Goal: Task Accomplishment & Management: Manage account settings

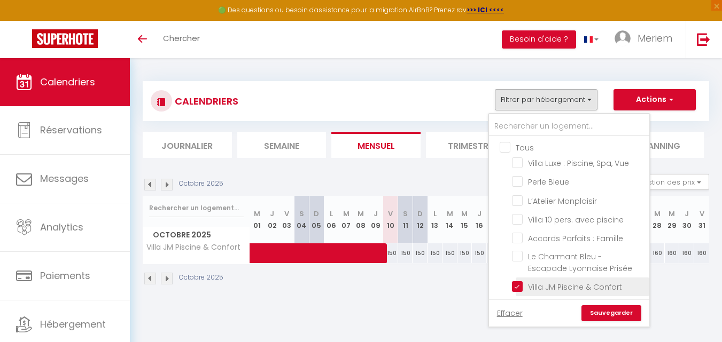
click at [517, 286] on input "Villa JM Piscine & Confort" at bounding box center [579, 286] width 134 height 11
checkbox input "false"
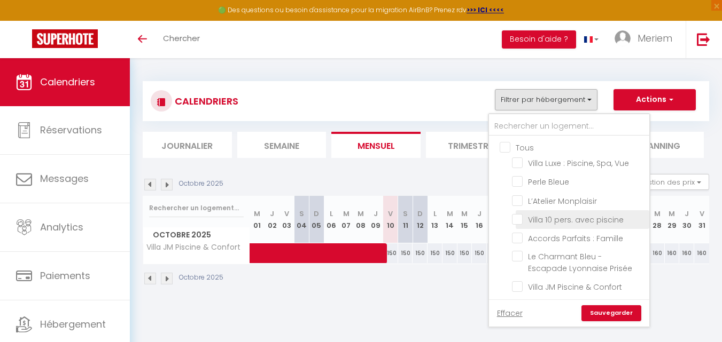
scroll to position [23, 0]
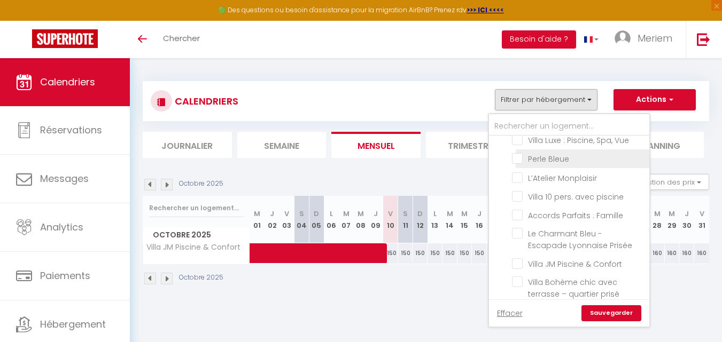
click at [520, 158] on input "Perle Bleue" at bounding box center [579, 158] width 134 height 11
checkbox input "true"
checkbox input "false"
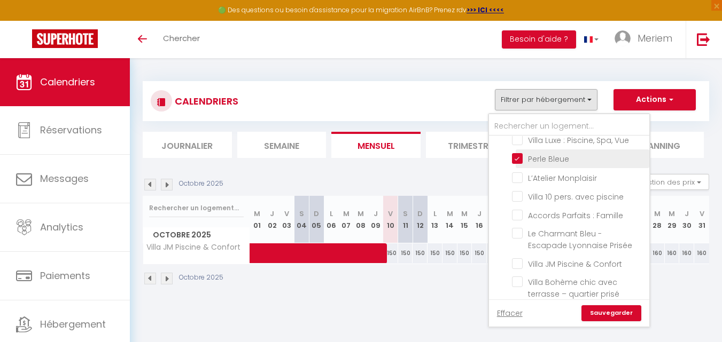
checkbox input "false"
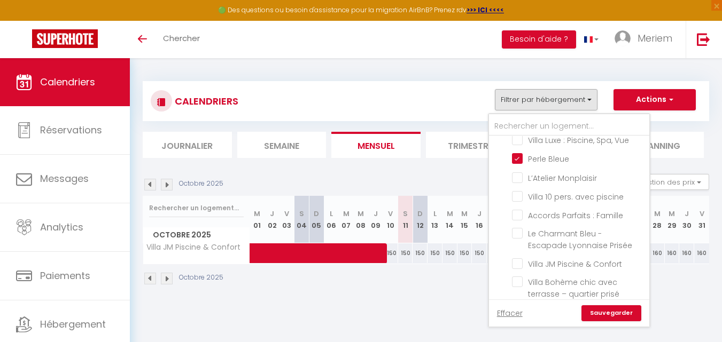
click at [603, 316] on link "Sauvegarder" at bounding box center [611, 314] width 60 height 16
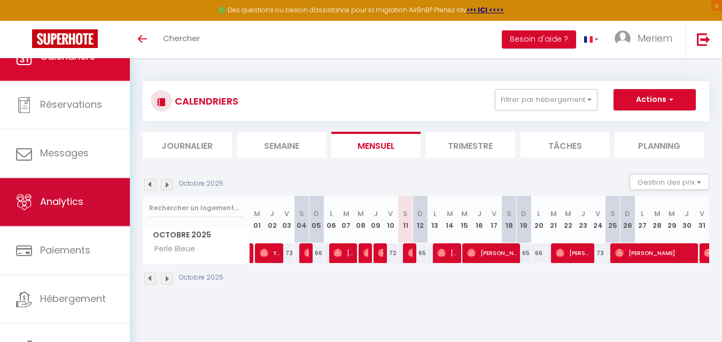
click at [61, 209] on link "Analytics" at bounding box center [65, 202] width 130 height 48
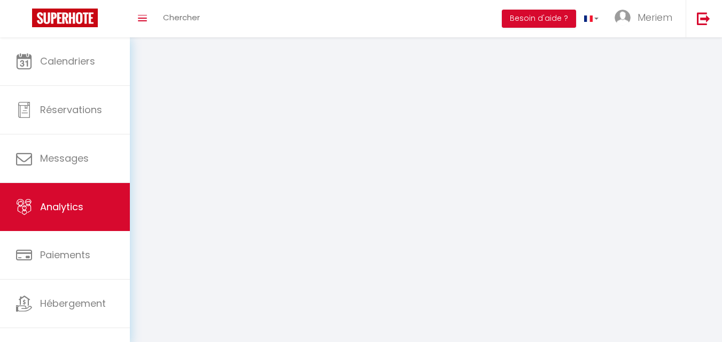
select select "2025"
select select "10"
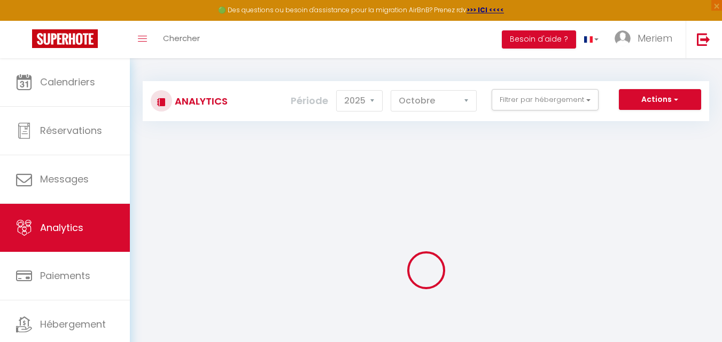
checkbox input "false"
checkbox Vue "false"
checkbox Bleue "false"
checkbox Monplaisir "false"
checkbox piscine "false"
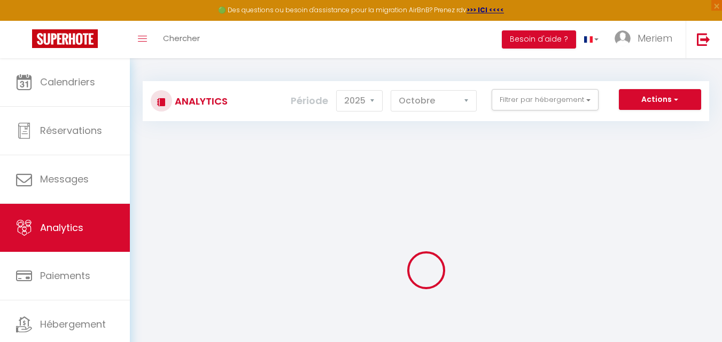
checkbox Famille "false"
checkbox Prisée "false"
checkbox Confort "false"
checkbox prisé "false"
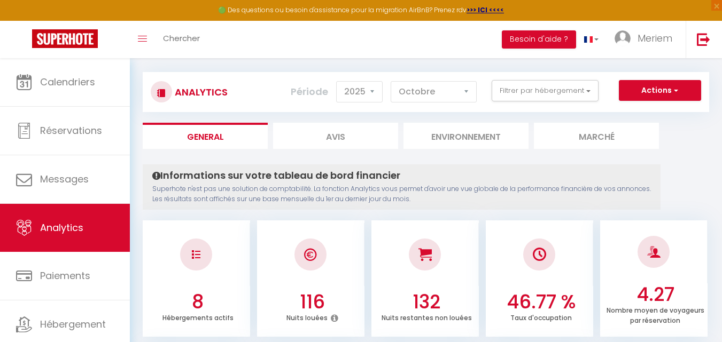
scroll to position [10, 0]
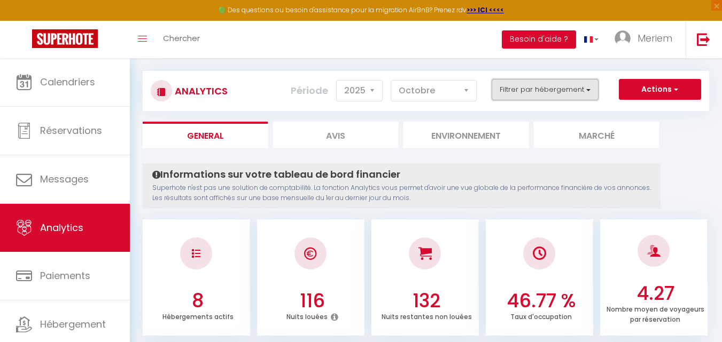
click at [552, 91] on button "Filtrer par hébergement" at bounding box center [544, 89] width 107 height 21
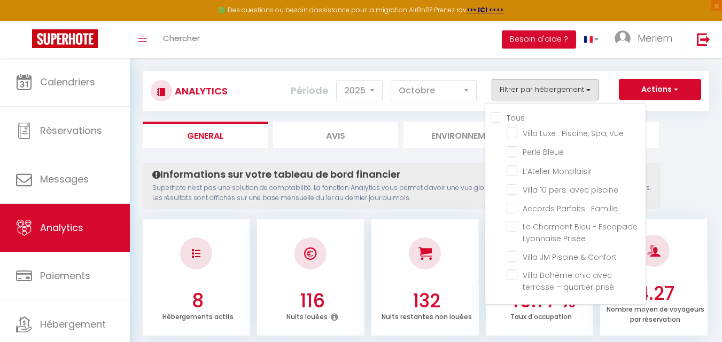
click at [440, 223] on div at bounding box center [424, 253] width 107 height 63
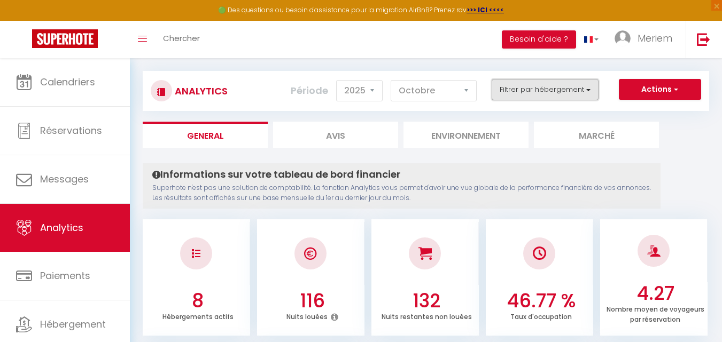
click at [552, 91] on button "Filtrer par hébergement" at bounding box center [544, 89] width 107 height 21
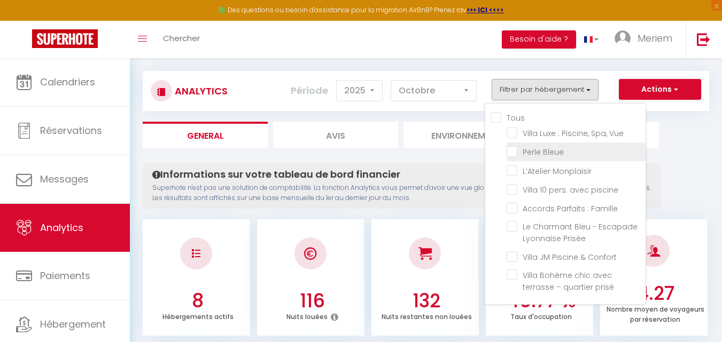
click at [551, 151] on Bleue "checkbox" at bounding box center [575, 151] width 139 height 11
checkbox Bleue "true"
checkbox Vue "false"
checkbox Monplaisir "false"
checkbox piscine "false"
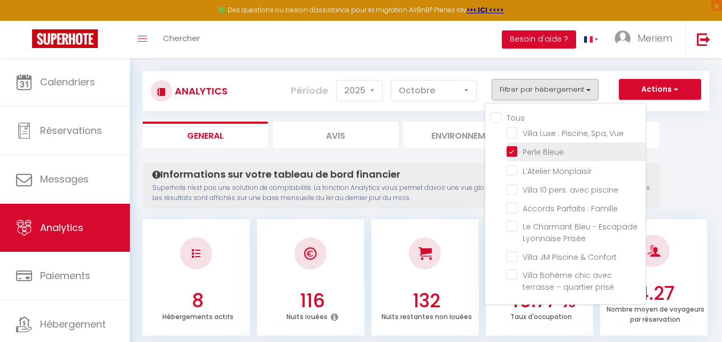
checkbox Famille "false"
checkbox Prisée "false"
checkbox Confort "false"
checkbox prisé "false"
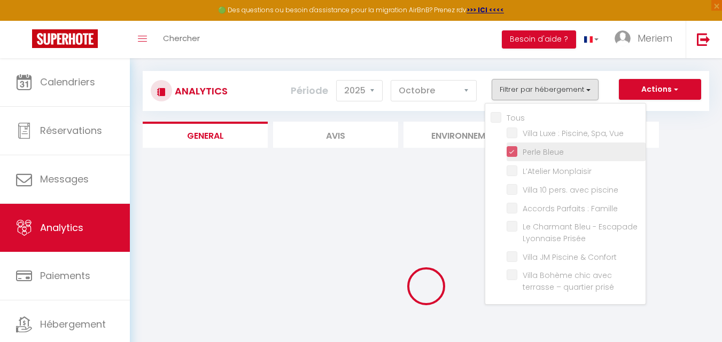
checkbox Vue "false"
checkbox Monplaisir "false"
checkbox piscine "false"
checkbox Famille "false"
checkbox Prisée "false"
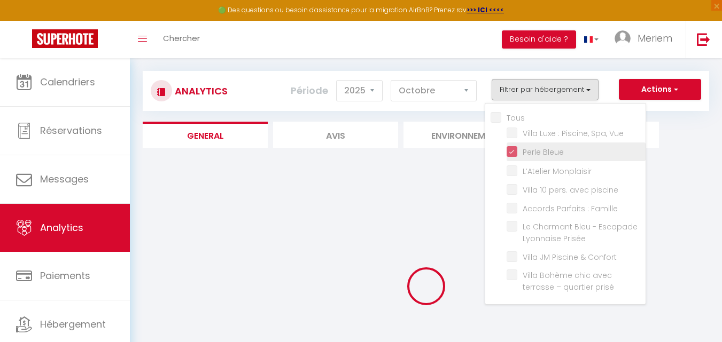
checkbox Confort "false"
checkbox prisé "false"
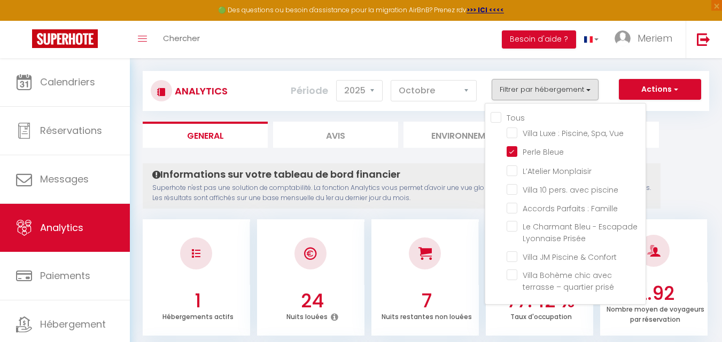
click at [426, 204] on div "Informations sur votre tableau de bord financier Superhote n'est pas une soluti…" at bounding box center [402, 185] width 518 height 45
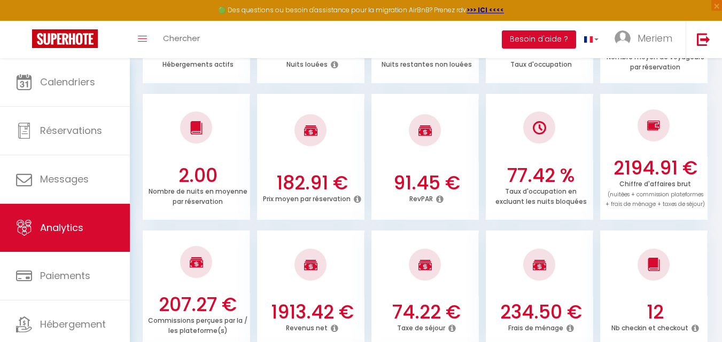
scroll to position [263, 0]
click at [335, 326] on icon at bounding box center [334, 328] width 7 height 9
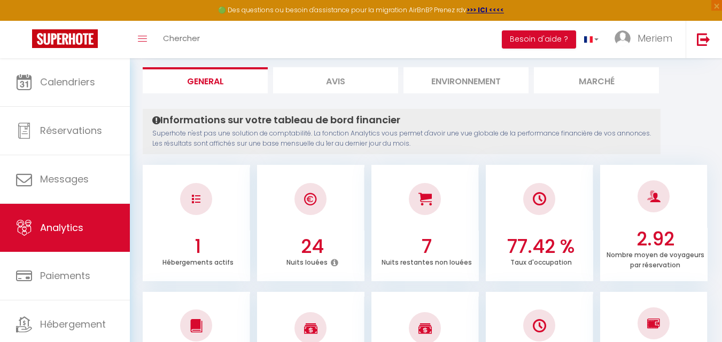
scroll to position [0, 0]
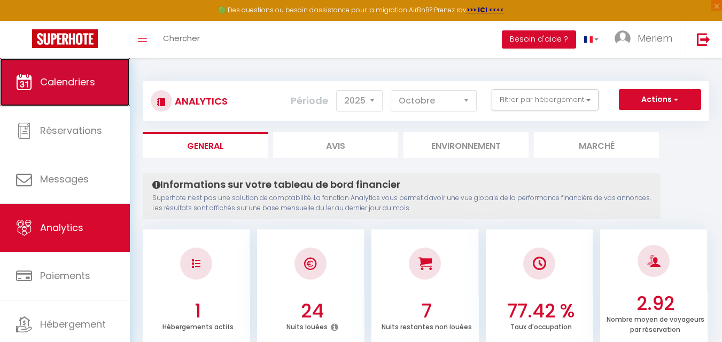
click at [74, 76] on span "Calendriers" at bounding box center [67, 81] width 55 height 13
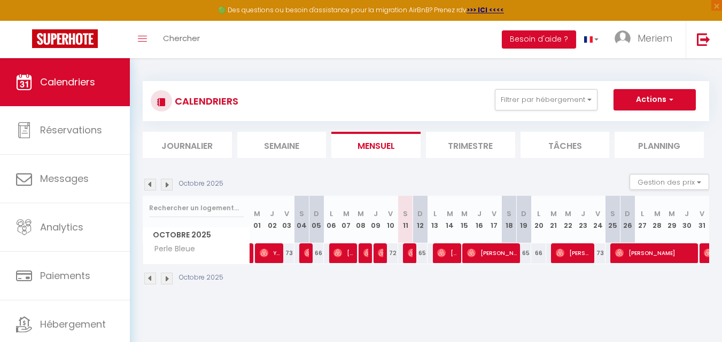
click at [288, 256] on div "73" at bounding box center [286, 254] width 15 height 20
type input "73"
type input "Ven 03 Octobre 2025"
type input "[DATE]"
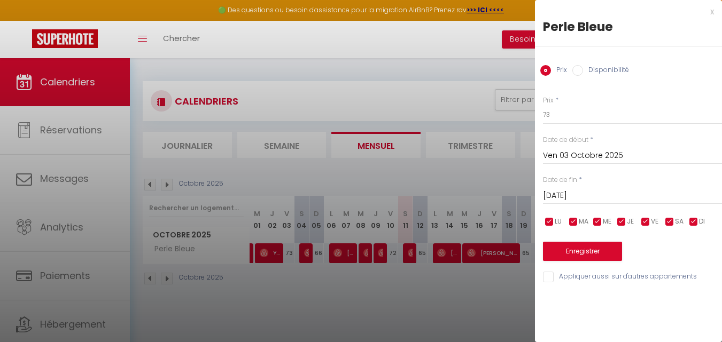
click at [288, 256] on div at bounding box center [361, 171] width 722 height 342
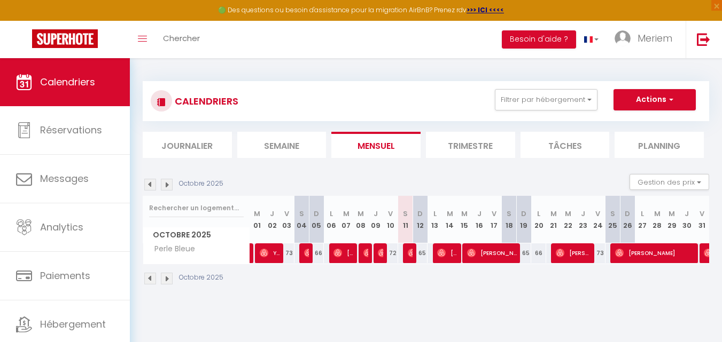
click at [391, 253] on div "72" at bounding box center [390, 254] width 15 height 20
type input "72"
type input "Ven 10 Octobre 2025"
type input "Sam 11 Octobre 2025"
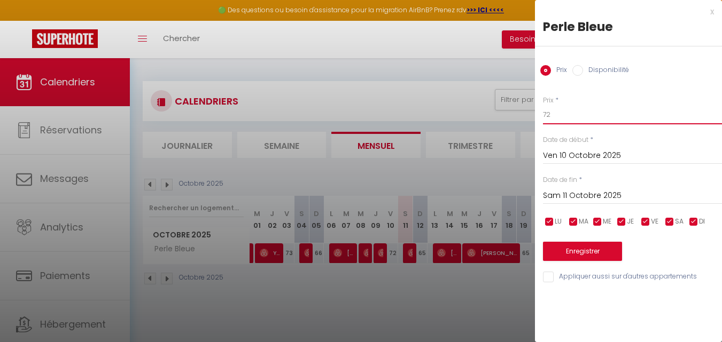
click at [550, 114] on input "72" at bounding box center [632, 114] width 179 height 19
type input "75"
click at [553, 256] on button "Enregistrer" at bounding box center [582, 251] width 79 height 19
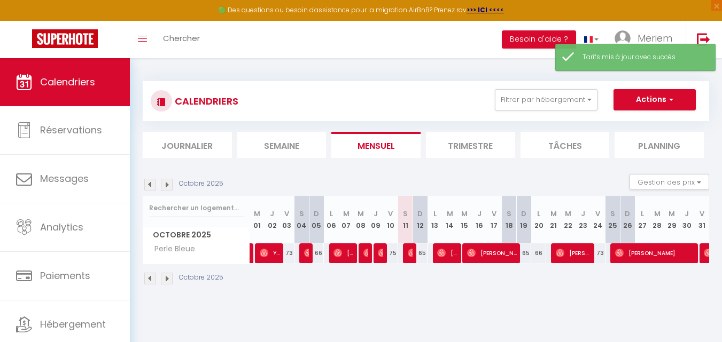
click at [421, 256] on div "65" at bounding box center [419, 254] width 15 height 20
type input "65"
type input "Dim 12 Octobre 2025"
type input "Lun 13 Octobre 2025"
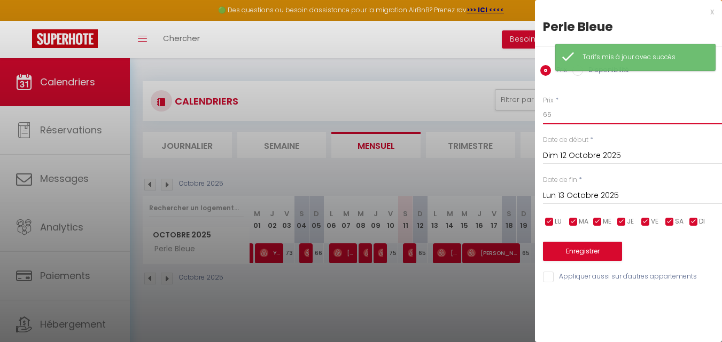
click at [558, 121] on input "65" at bounding box center [632, 114] width 179 height 19
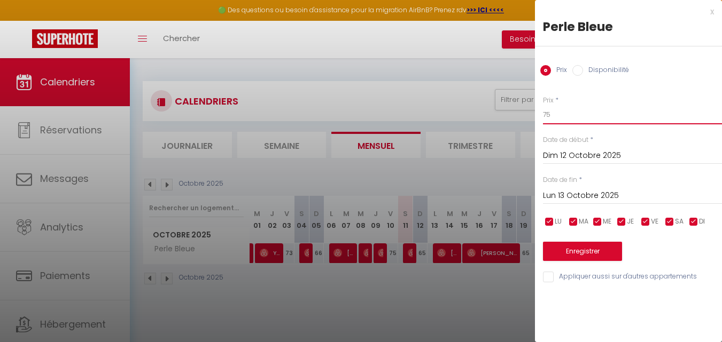
type input "75"
click at [549, 254] on button "Enregistrer" at bounding box center [582, 251] width 79 height 19
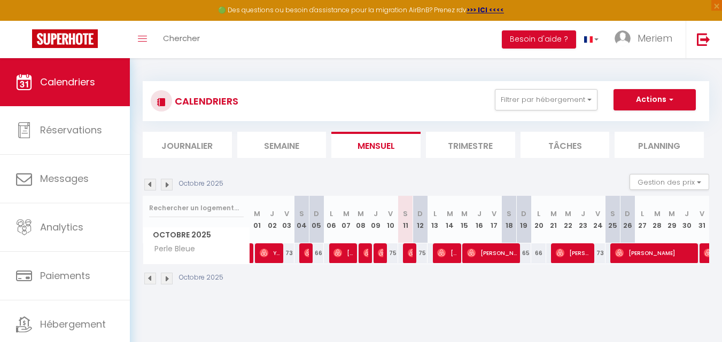
click at [527, 251] on div "65" at bounding box center [523, 254] width 15 height 20
type input "65"
type input "Dim 19 Octobre 2025"
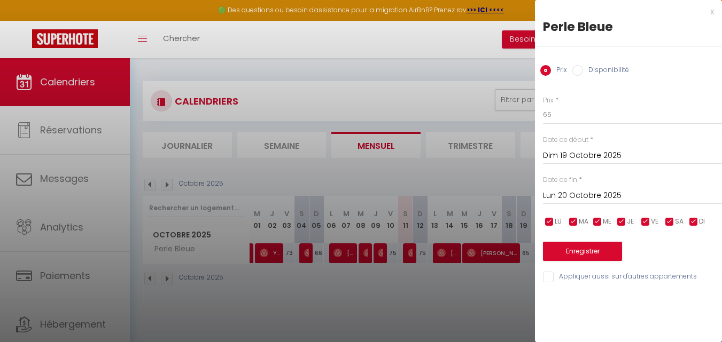
click at [555, 193] on input "Lun 20 Octobre 2025" at bounding box center [632, 196] width 179 height 14
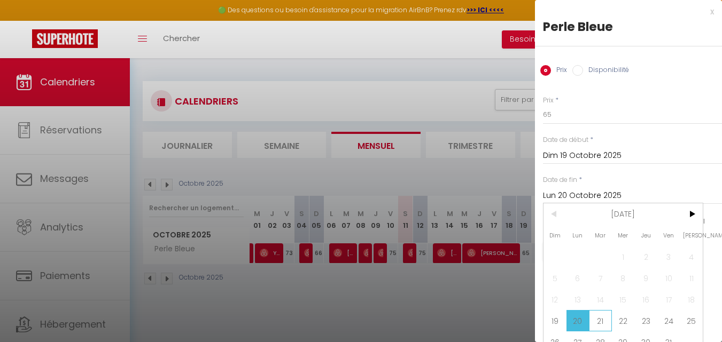
click at [599, 321] on span "21" at bounding box center [600, 320] width 23 height 21
type input "[DATE]"
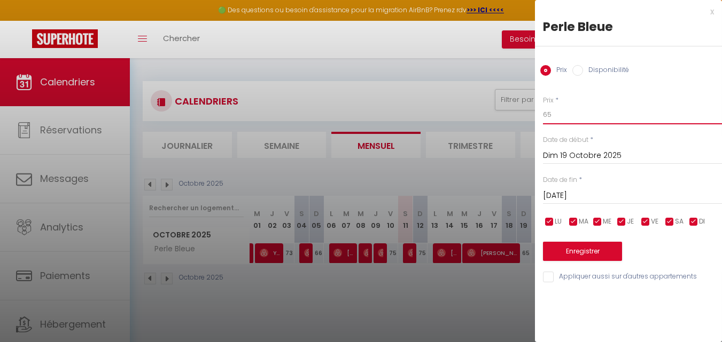
click at [568, 115] on input "65" at bounding box center [632, 114] width 179 height 19
type input "75"
click at [552, 253] on button "Enregistrer" at bounding box center [582, 251] width 79 height 19
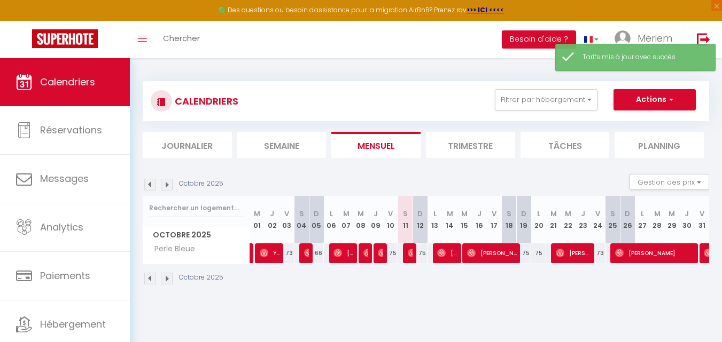
click at [598, 252] on div "73" at bounding box center [597, 254] width 15 height 20
type input "73"
type input "Ven 24 Octobre 2025"
type input "Sam 25 Octobre 2025"
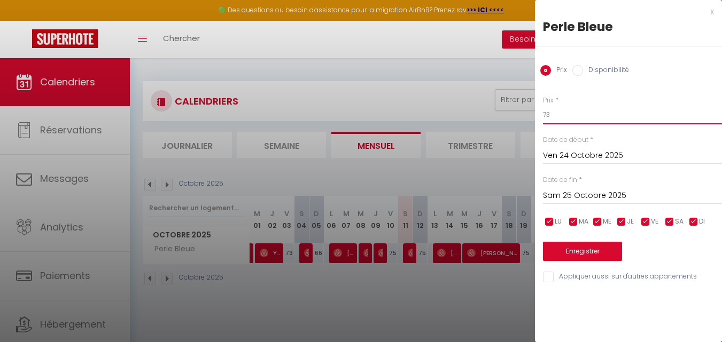
click at [555, 112] on input "73" at bounding box center [632, 114] width 179 height 19
type input "75"
click at [553, 249] on button "Enregistrer" at bounding box center [582, 251] width 79 height 19
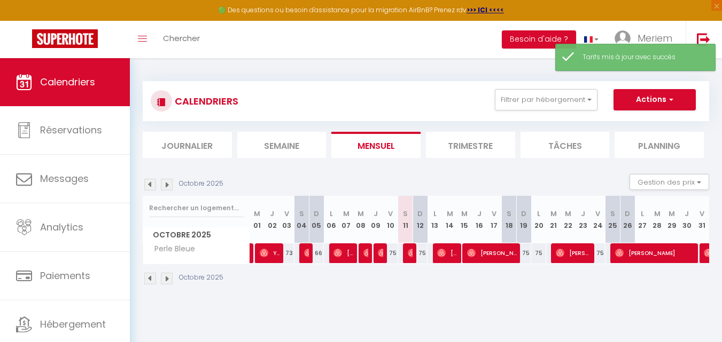
click at [167, 278] on img at bounding box center [167, 279] width 12 height 12
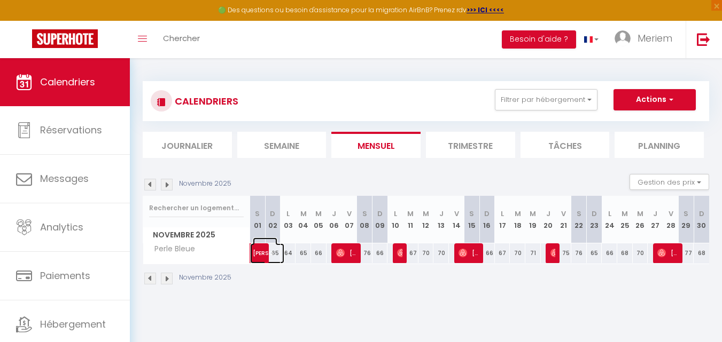
click at [275, 249] on span "[PERSON_NAME]" at bounding box center [265, 248] width 25 height 20
select select "OK"
select select "0"
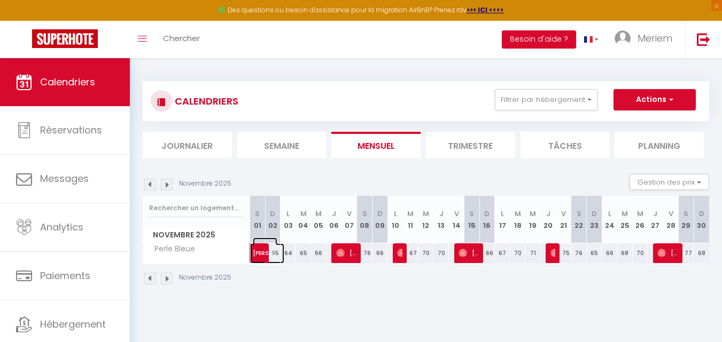
select select "1"
select select
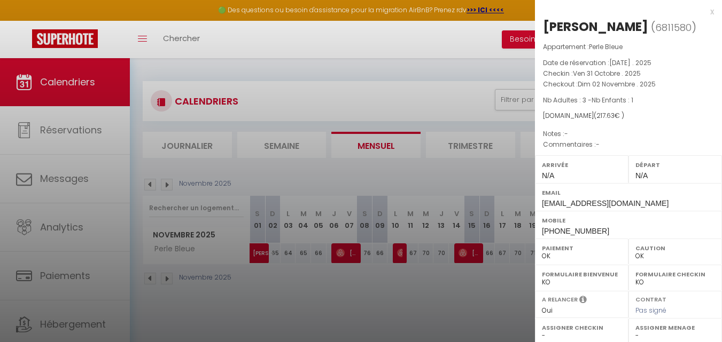
click at [285, 253] on div at bounding box center [361, 171] width 722 height 342
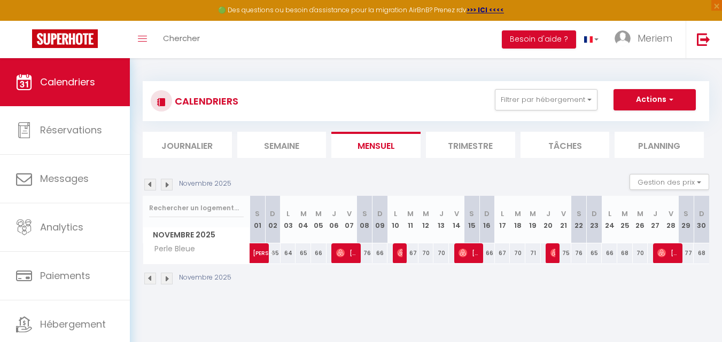
click at [285, 253] on div "64" at bounding box center [287, 254] width 15 height 20
type input "64"
type input "Lun 03 Novembre 2025"
type input "[DATE]"
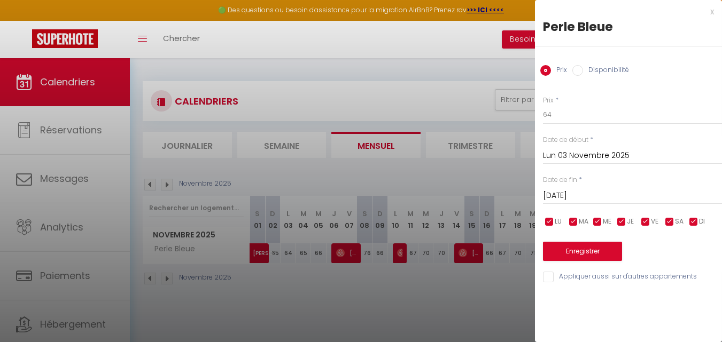
click at [595, 158] on input "Lun 03 Novembre 2025" at bounding box center [632, 156] width 179 height 14
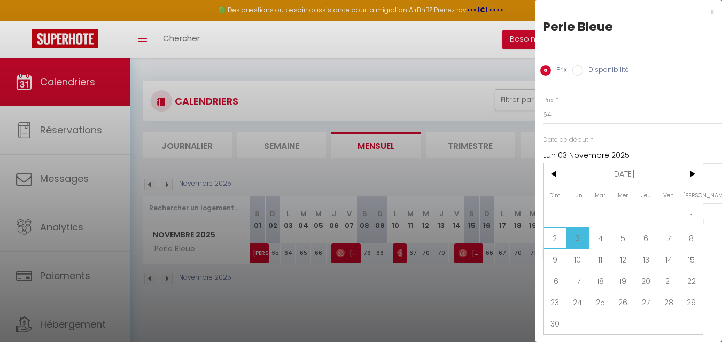
click at [558, 237] on span "2" at bounding box center [554, 238] width 23 height 21
type input "Dim 02 Novembre 2025"
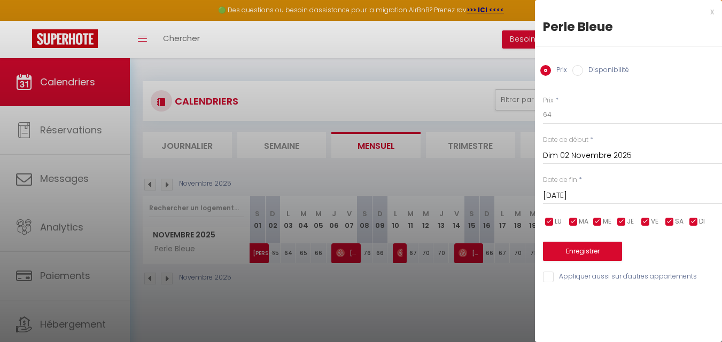
click at [572, 194] on input "[DATE]" at bounding box center [632, 196] width 179 height 14
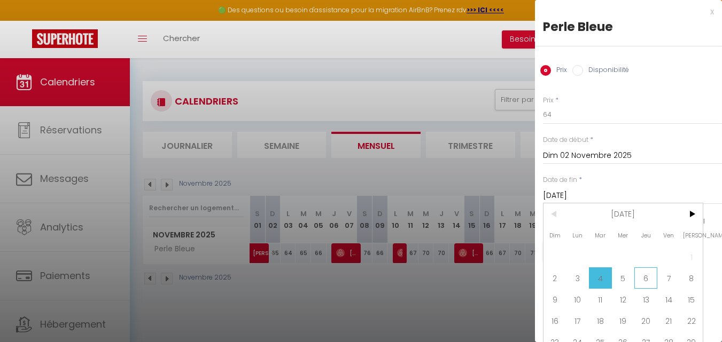
click at [644, 276] on span "6" at bounding box center [645, 278] width 23 height 21
type input "Jeu 06 Novembre 2025"
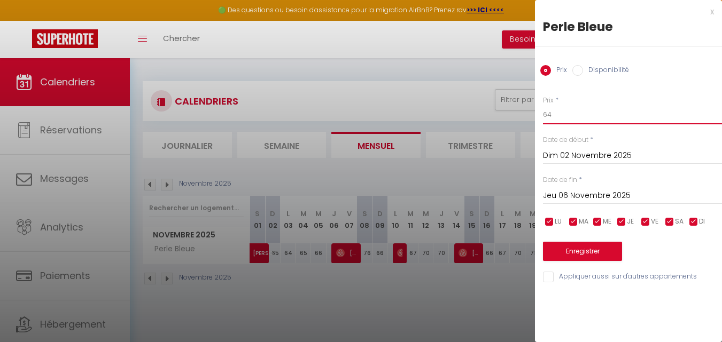
click at [581, 113] on input "64" at bounding box center [632, 114] width 179 height 19
type input "75"
click at [553, 253] on button "Enregistrer" at bounding box center [582, 251] width 79 height 19
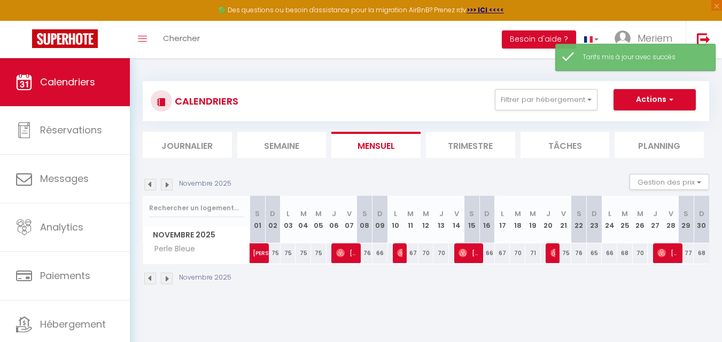
drag, startPoint x: 367, startPoint y: 249, endPoint x: 383, endPoint y: 253, distance: 16.3
click at [383, 253] on tr "Perle Bleue [PERSON_NAME] 75 75 75 75 67 [PERSON_NAME] 76 66" at bounding box center [426, 253] width 566 height 21
click at [383, 253] on div "66" at bounding box center [379, 254] width 15 height 20
type input "66"
type input "Dim 09 Novembre 2025"
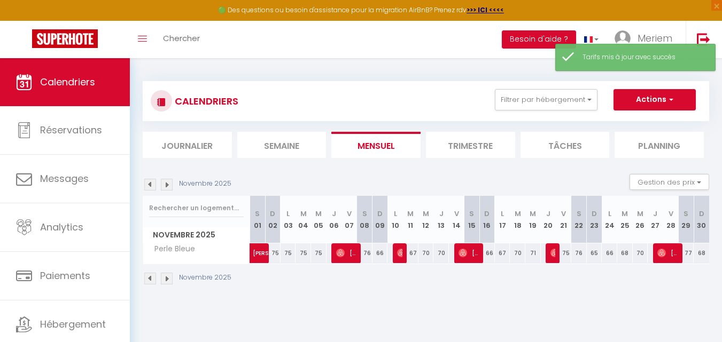
type input "Lun 10 Novembre 2025"
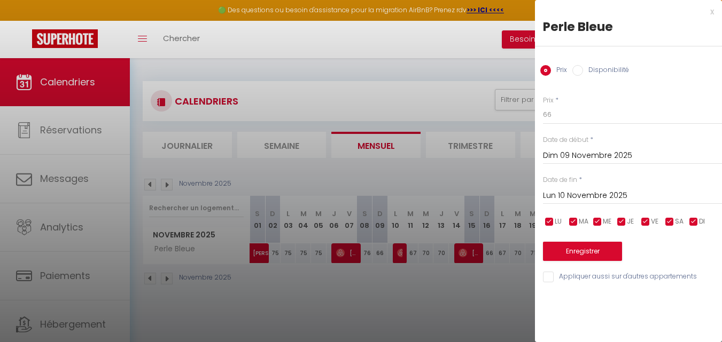
click at [555, 152] on input "Dim 09 Novembre 2025" at bounding box center [632, 156] width 179 height 14
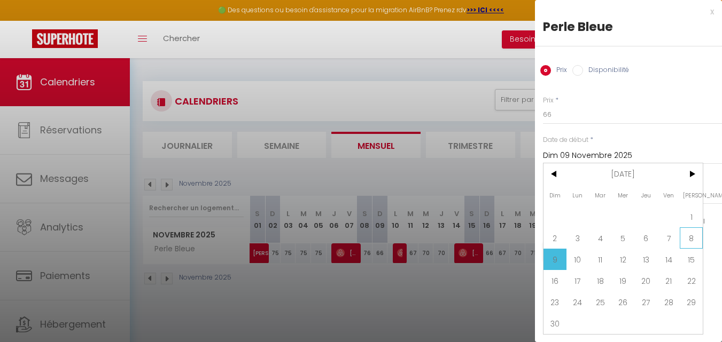
click at [685, 235] on span "8" at bounding box center [691, 238] width 23 height 21
type input "Sam 08 Novembre 2025"
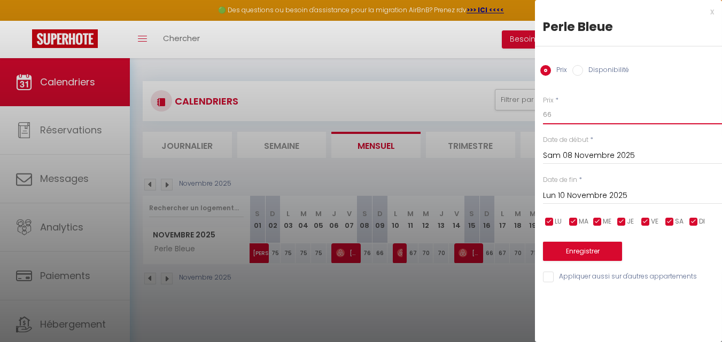
click at [565, 114] on input "66" at bounding box center [632, 114] width 179 height 19
type input "75"
click at [551, 248] on button "Enregistrer" at bounding box center [582, 251] width 79 height 19
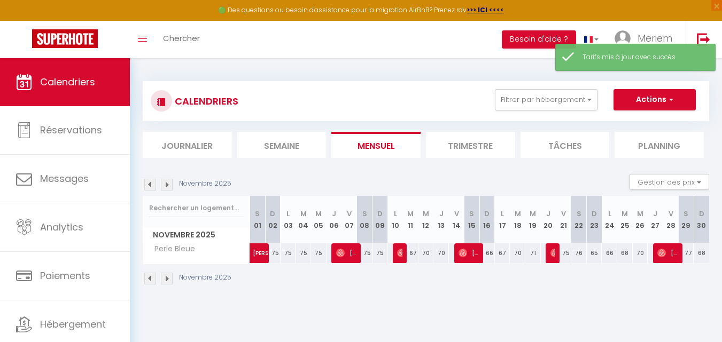
click at [409, 254] on div "67" at bounding box center [410, 254] width 15 height 20
type input "67"
type input "[DATE]"
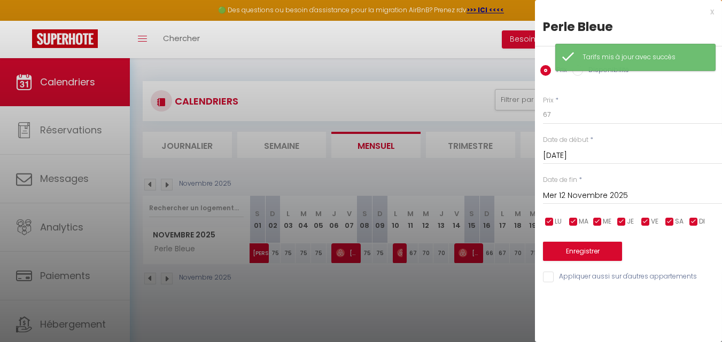
click at [551, 193] on input "Mer 12 Novembre 2025" at bounding box center [632, 196] width 179 height 14
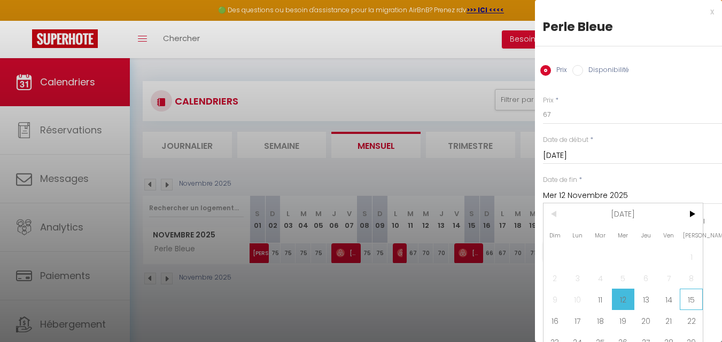
click at [694, 296] on span "15" at bounding box center [691, 299] width 23 height 21
type input "[DATE]"
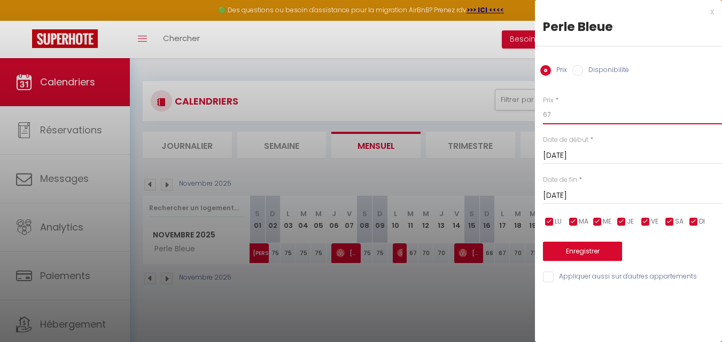
click at [559, 116] on input "67" at bounding box center [632, 114] width 179 height 19
type input "75"
click at [555, 249] on button "Enregistrer" at bounding box center [582, 251] width 79 height 19
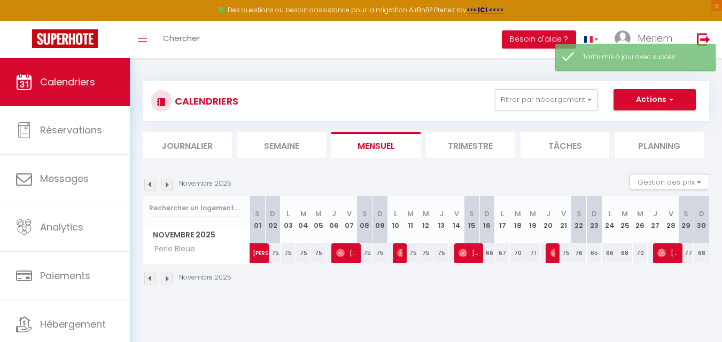
click at [491, 253] on div "66" at bounding box center [486, 254] width 15 height 20
type input "66"
type input "Dim 16 Novembre 2025"
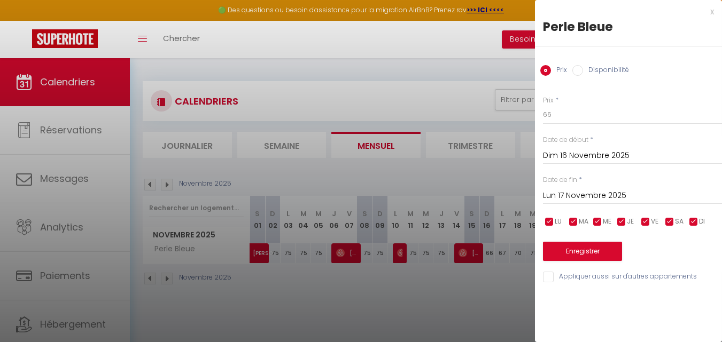
click at [564, 197] on input "Lun 17 Novembre 2025" at bounding box center [632, 196] width 179 height 14
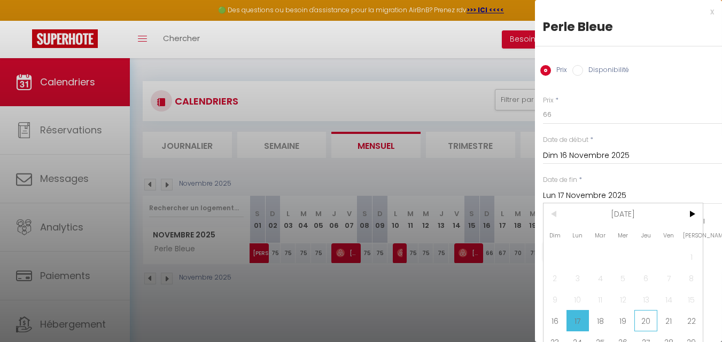
click at [649, 318] on span "20" at bounding box center [645, 320] width 23 height 21
type input "Jeu 20 Novembre 2025"
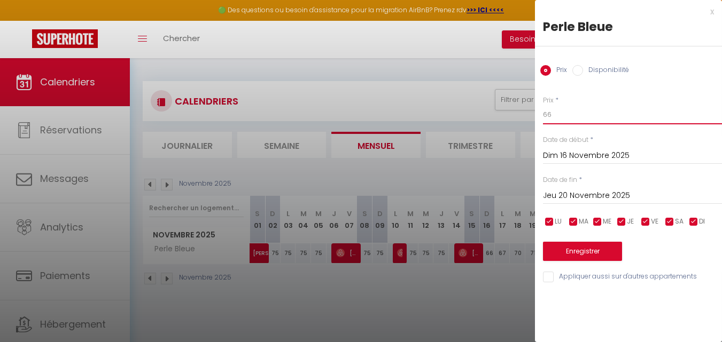
click at [586, 117] on input "66" at bounding box center [632, 114] width 179 height 19
type input "75"
click at [568, 250] on button "Enregistrer" at bounding box center [582, 251] width 79 height 19
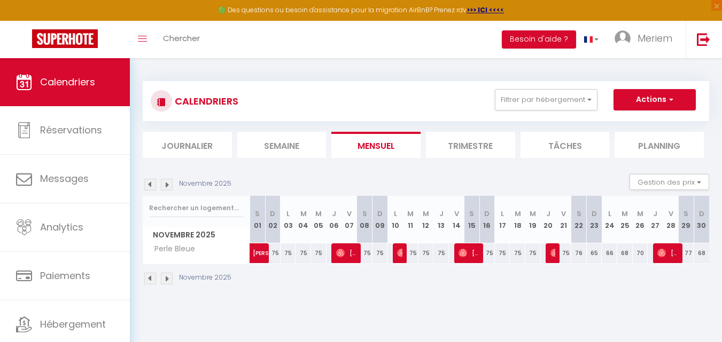
click at [593, 253] on div "65" at bounding box center [594, 254] width 15 height 20
type input "65"
type input "Dim 23 Novembre 2025"
type input "Lun 24 Novembre 2025"
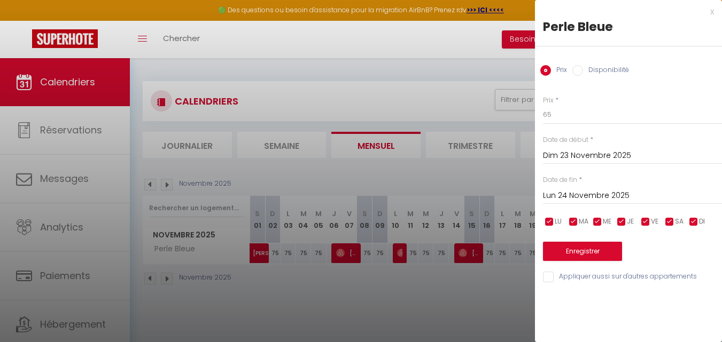
click at [572, 158] on input "Dim 23 Novembre 2025" at bounding box center [632, 156] width 179 height 14
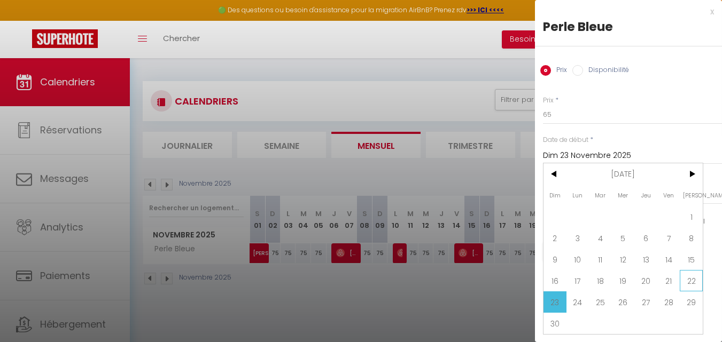
click at [688, 271] on span "22" at bounding box center [691, 280] width 23 height 21
type input "[DATE]"
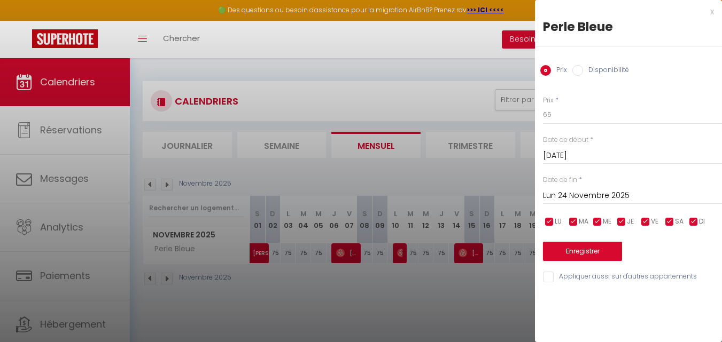
click at [599, 193] on input "Lun 24 Novembre 2025" at bounding box center [632, 196] width 179 height 14
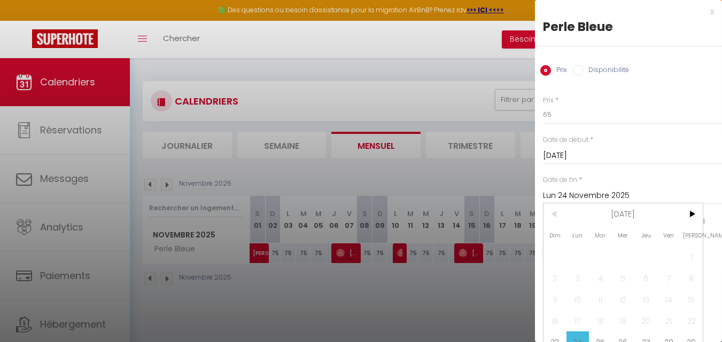
scroll to position [41, 0]
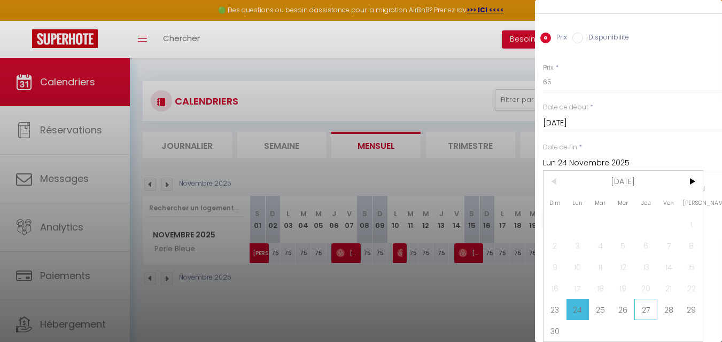
click at [643, 305] on span "27" at bounding box center [645, 309] width 23 height 21
type input "Jeu 27 Novembre 2025"
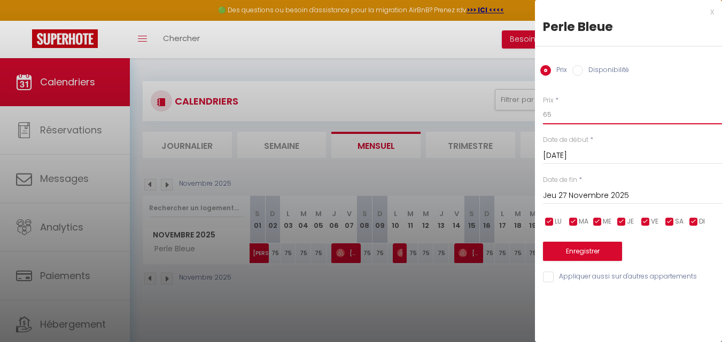
click at [582, 120] on input "65" at bounding box center [632, 114] width 179 height 19
type input "75"
click at [563, 243] on button "Enregistrer" at bounding box center [582, 251] width 79 height 19
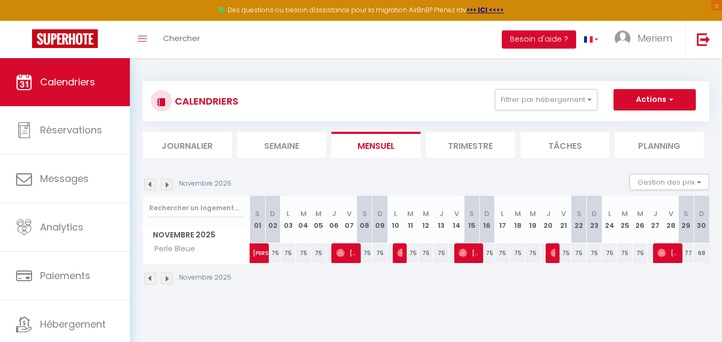
click at [704, 257] on div "68" at bounding box center [700, 254] width 15 height 20
type input "68"
type input "Dim 30 Novembre 2025"
type input "Lun 01 Décembre 2025"
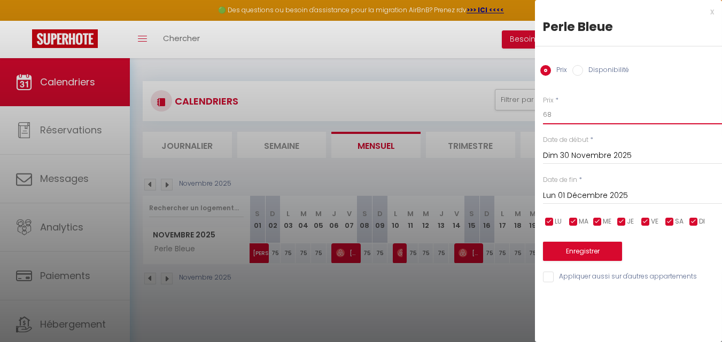
click at [583, 118] on input "68" at bounding box center [632, 114] width 179 height 19
type input "75"
click at [567, 260] on button "Enregistrer" at bounding box center [582, 251] width 79 height 19
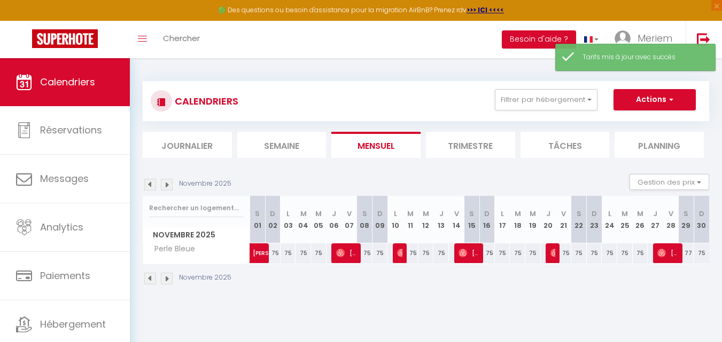
click at [170, 278] on img at bounding box center [167, 279] width 12 height 12
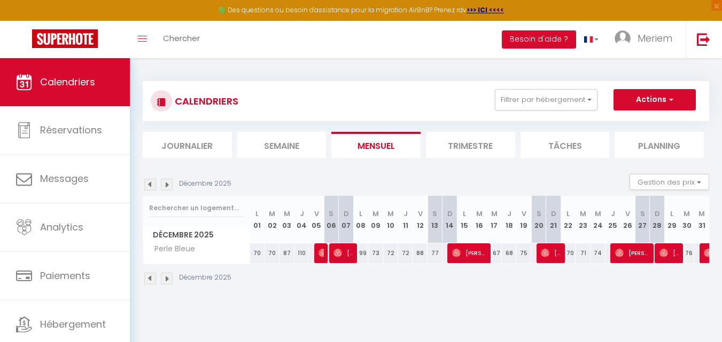
click at [257, 253] on div "70" at bounding box center [257, 254] width 15 height 20
type input "70"
type input "Lun 01 Décembre 2025"
type input "[DATE]"
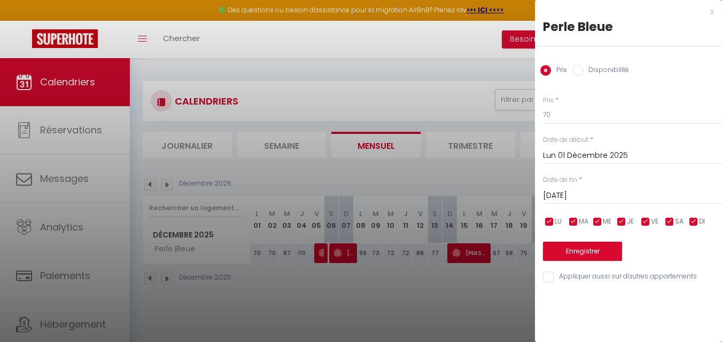
click at [644, 224] on input "checkbox" at bounding box center [645, 222] width 11 height 11
checkbox input "false"
click at [671, 221] on input "checkbox" at bounding box center [669, 222] width 11 height 11
checkbox input "false"
click at [600, 193] on input "[DATE]" at bounding box center [632, 196] width 179 height 14
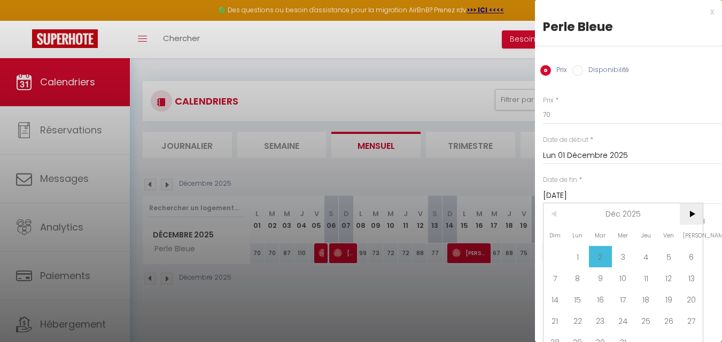
click at [690, 215] on span ">" at bounding box center [691, 214] width 23 height 21
click at [561, 211] on span "<" at bounding box center [554, 214] width 23 height 21
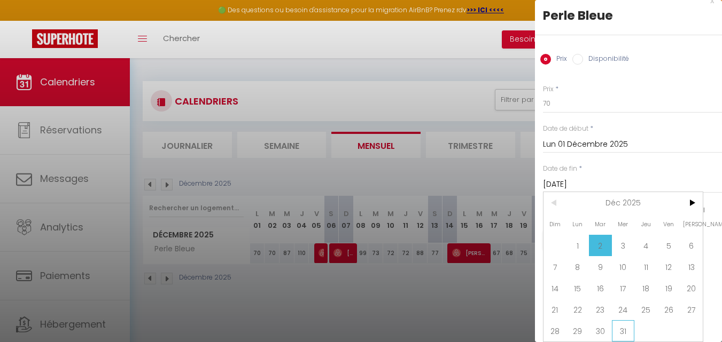
click at [624, 321] on span "31" at bounding box center [623, 331] width 23 height 21
type input "Mer 31 Décembre 2025"
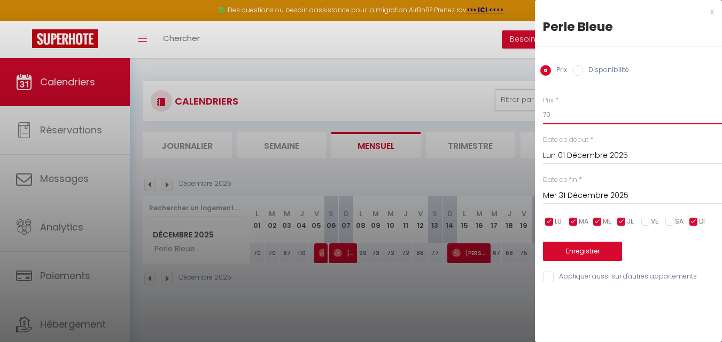
click at [561, 113] on input "70" at bounding box center [632, 114] width 179 height 19
type input "75"
click at [572, 248] on button "Enregistrer" at bounding box center [582, 251] width 79 height 19
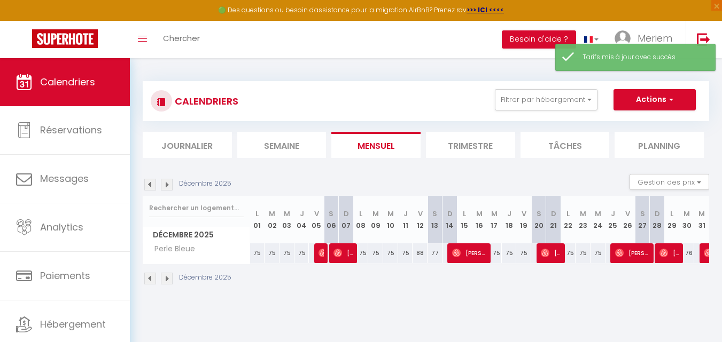
click at [417, 256] on div "88" at bounding box center [419, 254] width 15 height 20
type input "88"
type input "Ven 12 Décembre 2025"
type input "Sam 13 Décembre 2025"
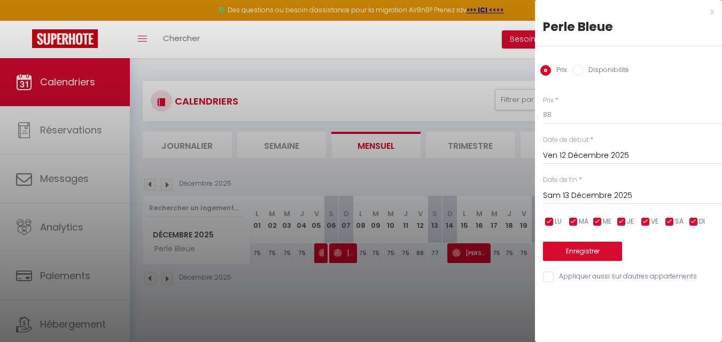
click at [546, 157] on input "Ven 12 Décembre 2025" at bounding box center [632, 156] width 179 height 14
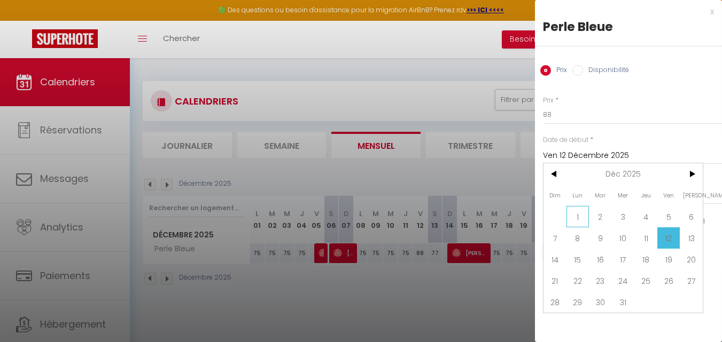
click at [584, 224] on span "1" at bounding box center [577, 216] width 23 height 21
type input "Lun 01 Décembre 2025"
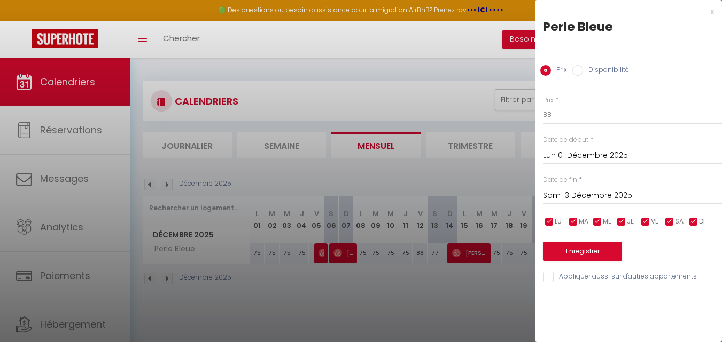
click at [633, 199] on input "Sam 13 Décembre 2025" at bounding box center [632, 196] width 179 height 14
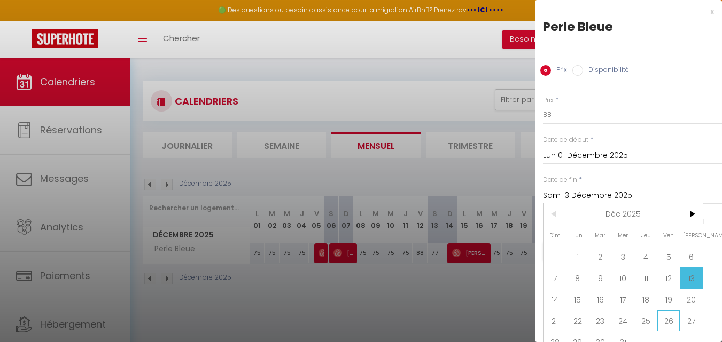
scroll to position [19, 0]
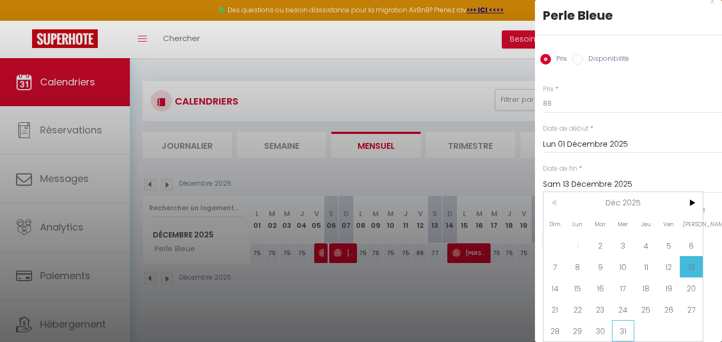
click at [629, 327] on span "31" at bounding box center [623, 331] width 23 height 21
type input "Mer 31 Décembre 2025"
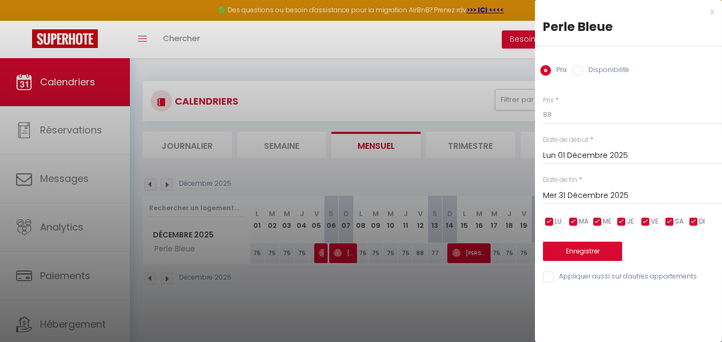
click at [649, 222] on input "checkbox" at bounding box center [645, 222] width 11 height 11
checkbox input "false"
click at [670, 222] on input "checkbox" at bounding box center [669, 222] width 11 height 11
checkbox input "false"
click at [569, 254] on button "Enregistrer" at bounding box center [582, 251] width 79 height 19
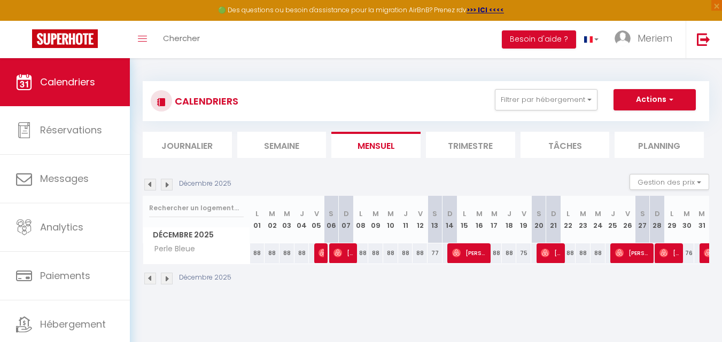
click at [270, 257] on div "88" at bounding box center [271, 254] width 15 height 20
type input "88"
type input "[DATE]"
type input "Mer 03 Décembre 2025"
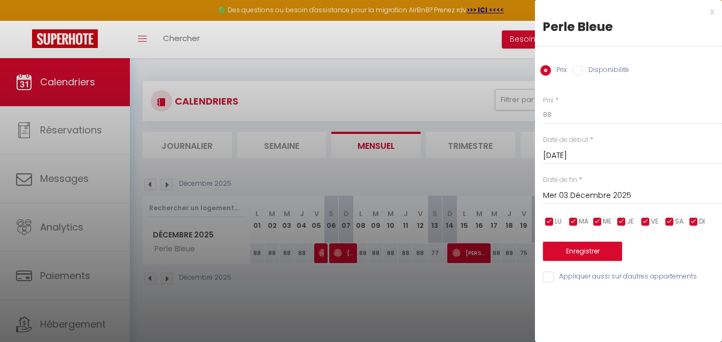
click at [561, 151] on input "[DATE]" at bounding box center [632, 156] width 179 height 14
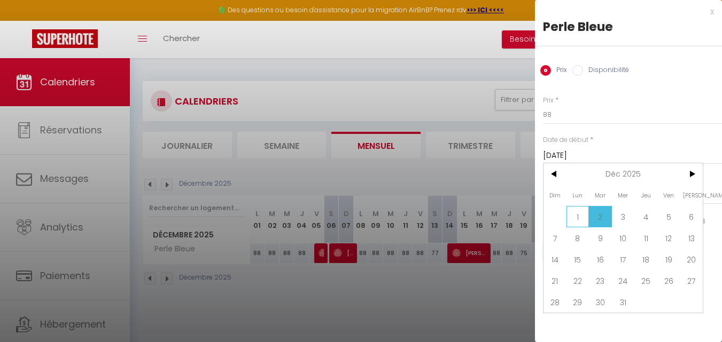
click at [574, 215] on span "1" at bounding box center [577, 216] width 23 height 21
type input "Lun 01 Décembre 2025"
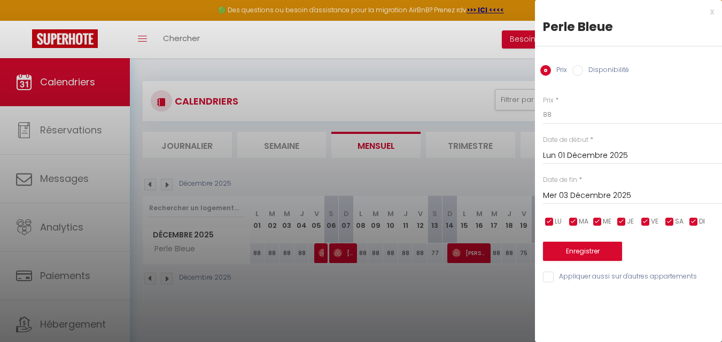
click at [579, 197] on input "Mer 03 Décembre 2025" at bounding box center [632, 196] width 179 height 14
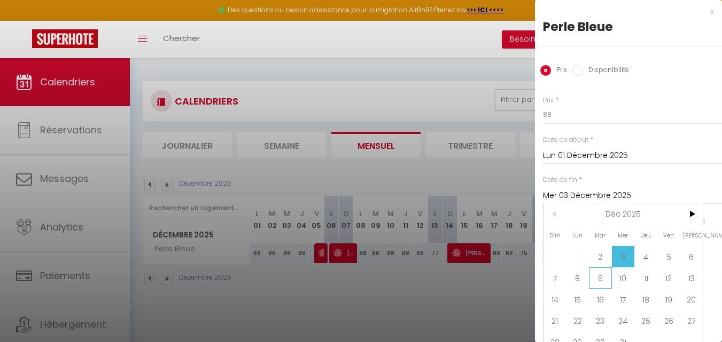
scroll to position [19, 0]
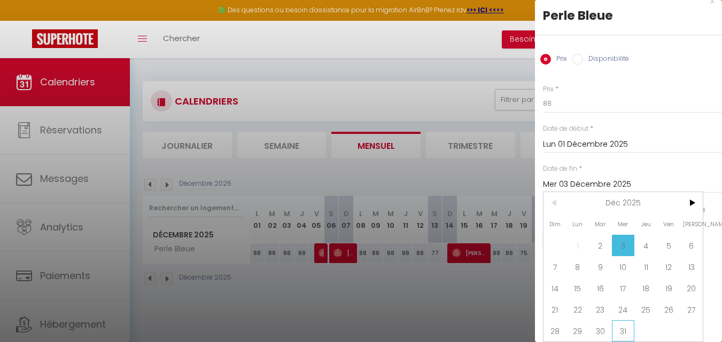
click at [615, 321] on span "31" at bounding box center [623, 331] width 23 height 21
type input "Mer 31 Décembre 2025"
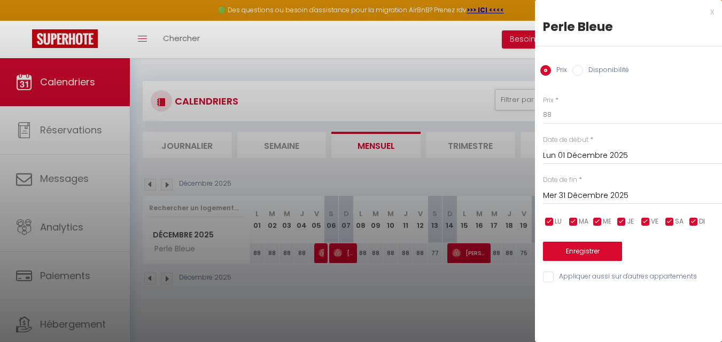
scroll to position [0, 0]
click at [650, 218] on input "checkbox" at bounding box center [645, 222] width 11 height 11
checkbox input "false"
click at [664, 218] on input "checkbox" at bounding box center [669, 222] width 11 height 11
checkbox input "false"
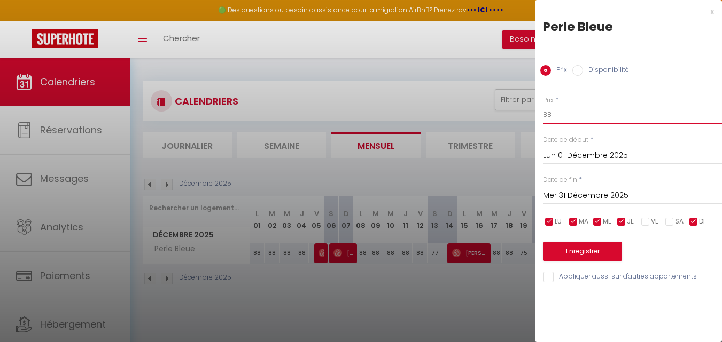
click at [554, 113] on input "88" at bounding box center [632, 114] width 179 height 19
type input "75"
click at [562, 252] on button "Enregistrer" at bounding box center [582, 251] width 79 height 19
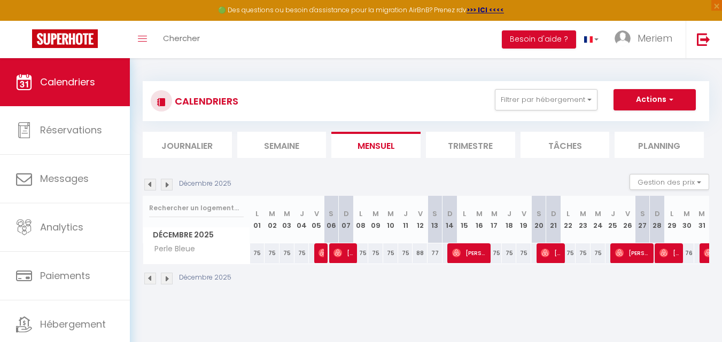
click at [166, 279] on img at bounding box center [167, 279] width 12 height 12
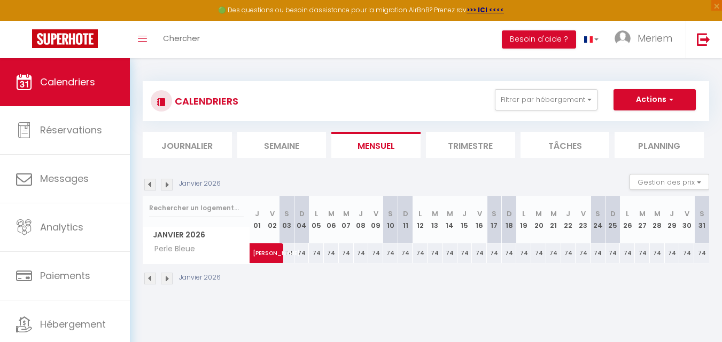
click at [358, 255] on div "74" at bounding box center [361, 254] width 15 height 20
type input "74"
type input "Jeu 08 Janvier 2026"
type input "Ven 09 Janvier 2026"
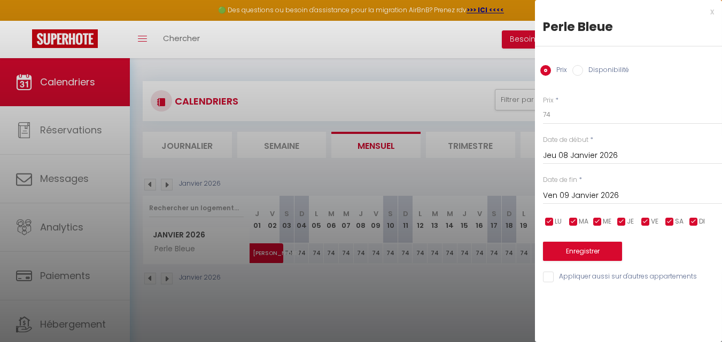
click at [644, 218] on input "checkbox" at bounding box center [645, 222] width 11 height 11
checkbox input "false"
click at [674, 224] on input "checkbox" at bounding box center [669, 222] width 11 height 11
checkbox input "false"
click at [595, 155] on input "Jeu 08 Janvier 2026" at bounding box center [632, 156] width 179 height 14
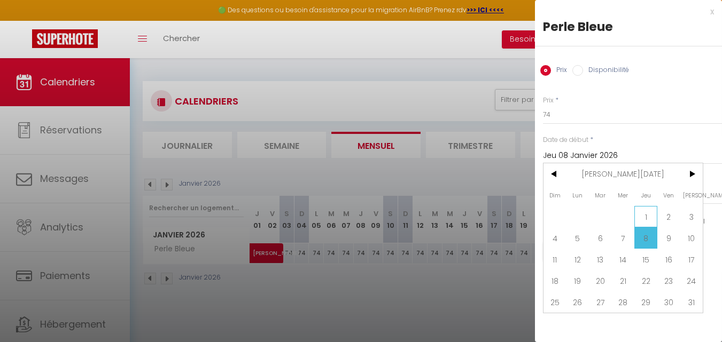
click at [643, 218] on span "1" at bounding box center [645, 216] width 23 height 21
type input "Jeu 01 Janvier 2026"
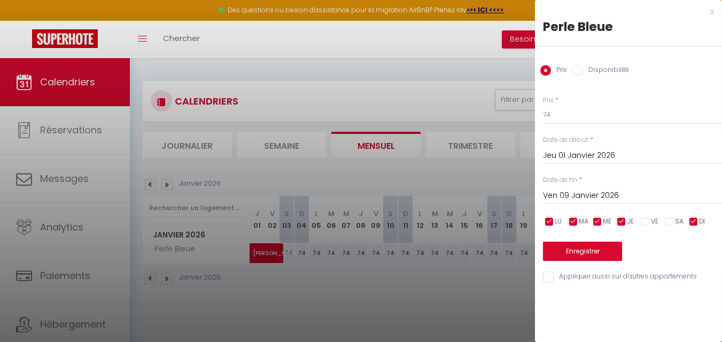
click at [597, 190] on input "Ven 09 Janvier 2026" at bounding box center [632, 196] width 179 height 14
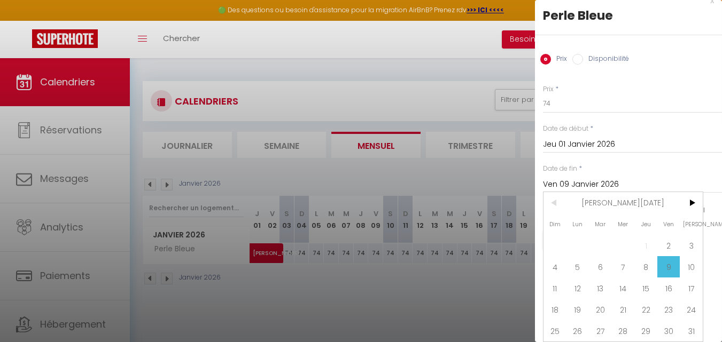
scroll to position [58, 0]
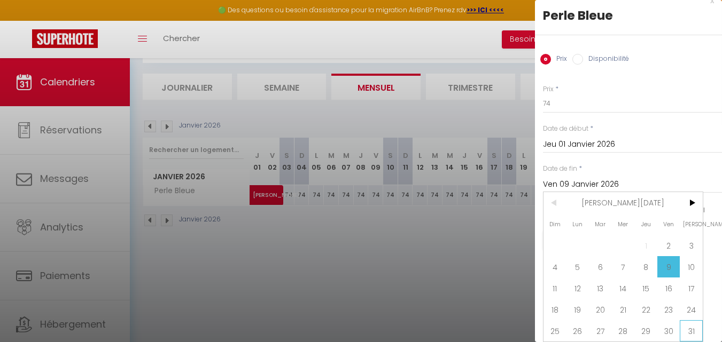
click at [689, 325] on span "31" at bounding box center [691, 331] width 23 height 21
type input "[DATE]"
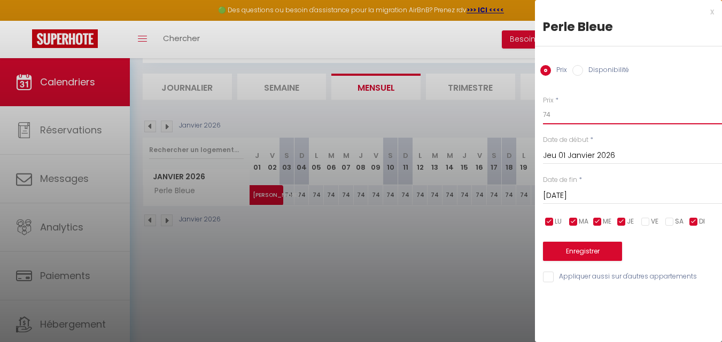
click at [567, 119] on input "74" at bounding box center [632, 114] width 179 height 19
type input "75"
click at [573, 253] on button "Enregistrer" at bounding box center [582, 251] width 79 height 19
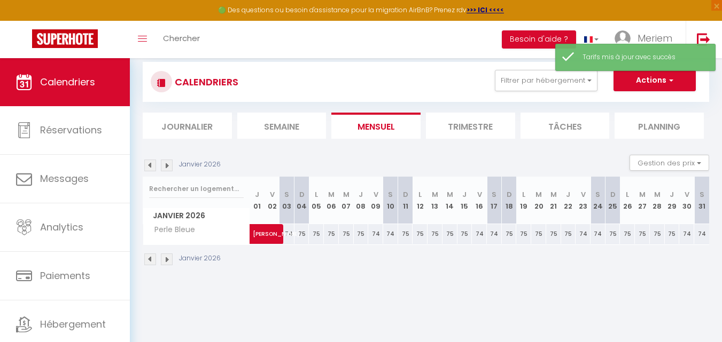
scroll to position [19, 0]
click at [421, 237] on div "75" at bounding box center [419, 235] width 15 height 20
type input "75"
type input "Lun 12 Janvier 2026"
type input "[DATE]"
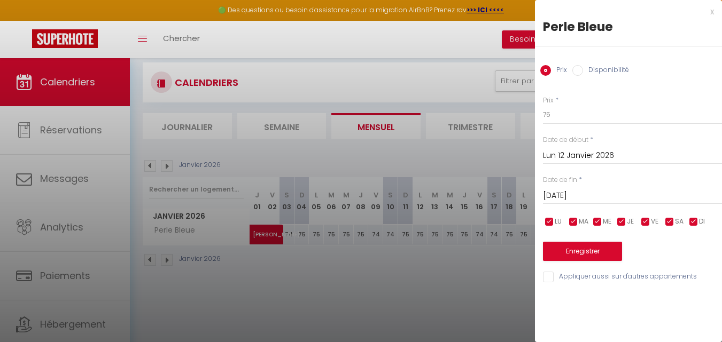
click at [564, 154] on input "Lun 12 Janvier 2026" at bounding box center [632, 156] width 179 height 14
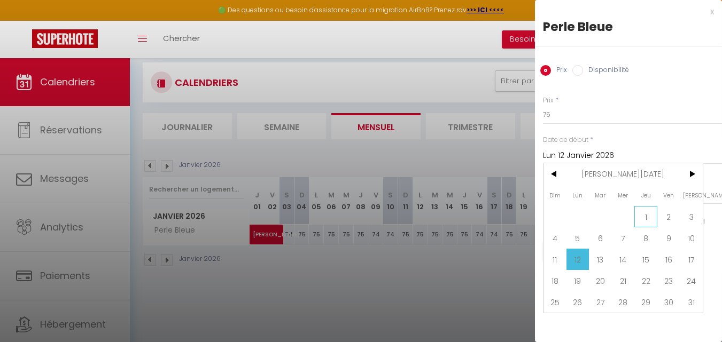
click at [643, 212] on span "1" at bounding box center [645, 216] width 23 height 21
type input "Jeu 01 Janvier 2026"
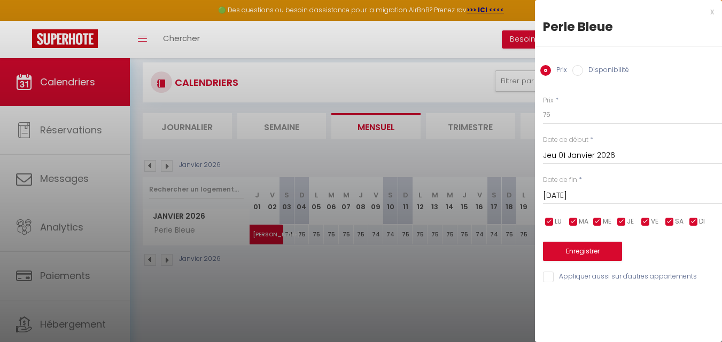
click at [608, 199] on input "[DATE]" at bounding box center [632, 196] width 179 height 14
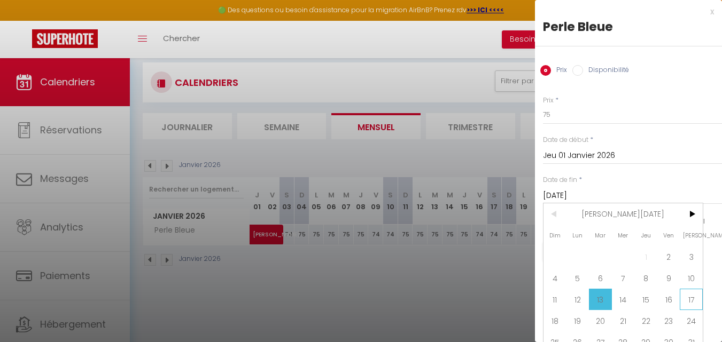
scroll to position [19, 0]
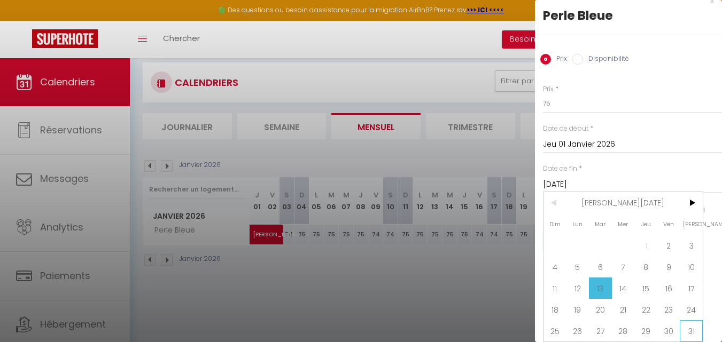
click at [690, 323] on span "31" at bounding box center [691, 331] width 23 height 21
type input "[DATE]"
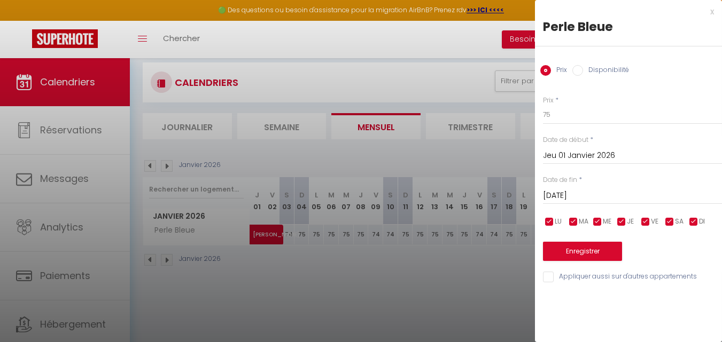
scroll to position [0, 0]
click at [648, 221] on input "checkbox" at bounding box center [645, 222] width 11 height 11
checkbox input "false"
click at [667, 222] on input "checkbox" at bounding box center [669, 222] width 11 height 11
checkbox input "false"
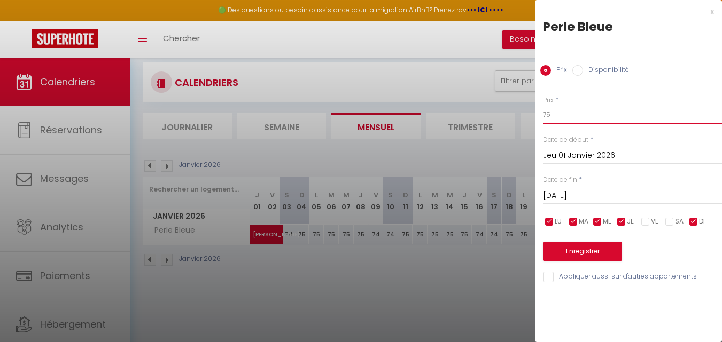
click at [555, 114] on input "75" at bounding box center [632, 114] width 179 height 19
type input "85"
click at [574, 260] on button "Enregistrer" at bounding box center [582, 251] width 79 height 19
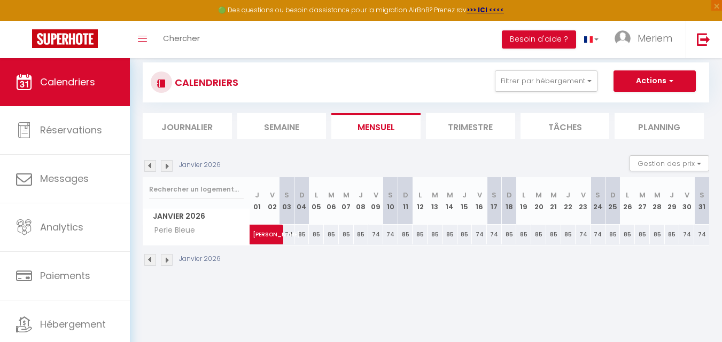
click at [541, 237] on div "85" at bounding box center [538, 235] width 15 height 20
type input "85"
type input "[DATE]"
type input "Mer 21 Janvier 2026"
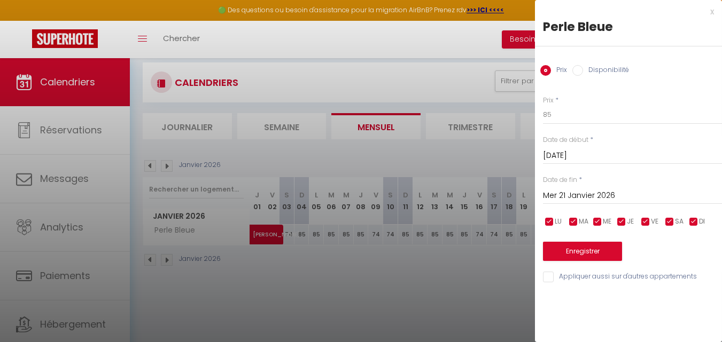
click at [568, 154] on input "[DATE]" at bounding box center [632, 156] width 179 height 14
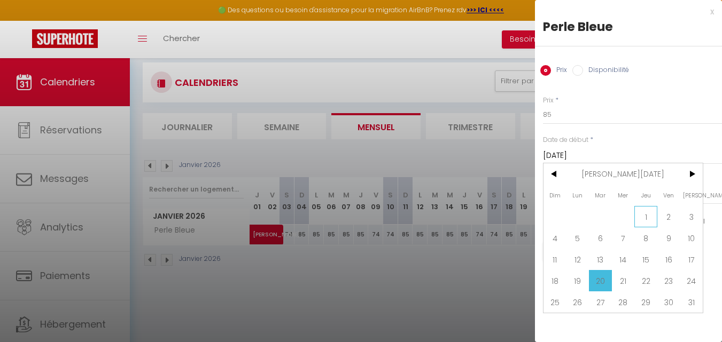
click at [650, 209] on span "1" at bounding box center [645, 216] width 23 height 21
type input "Jeu 01 Janvier 2026"
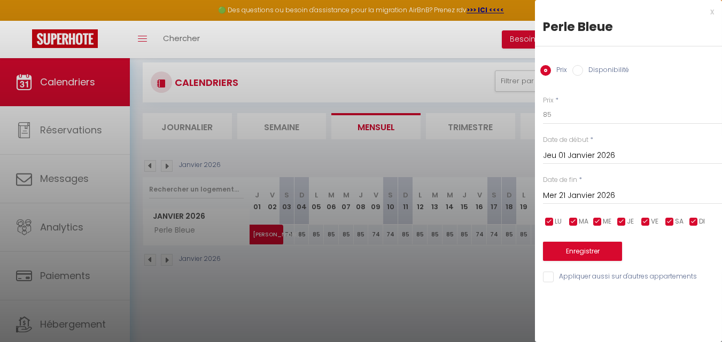
click at [606, 195] on input "Mer 21 Janvier 2026" at bounding box center [632, 196] width 179 height 14
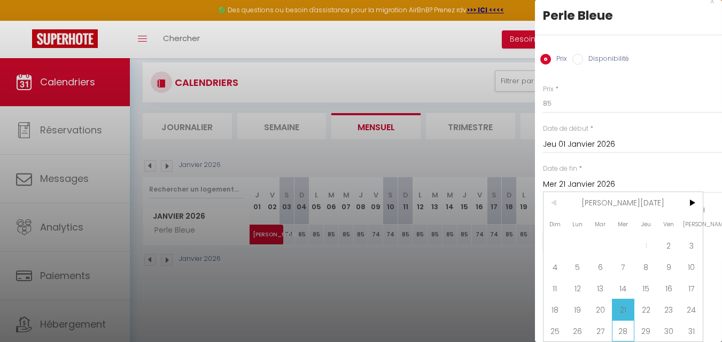
scroll to position [58, 0]
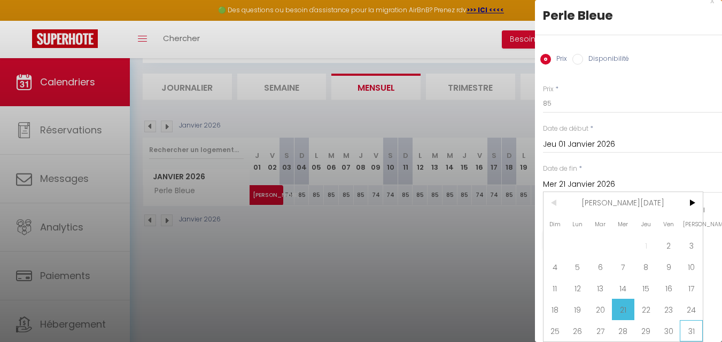
click at [697, 323] on span "31" at bounding box center [691, 331] width 23 height 21
type input "[DATE]"
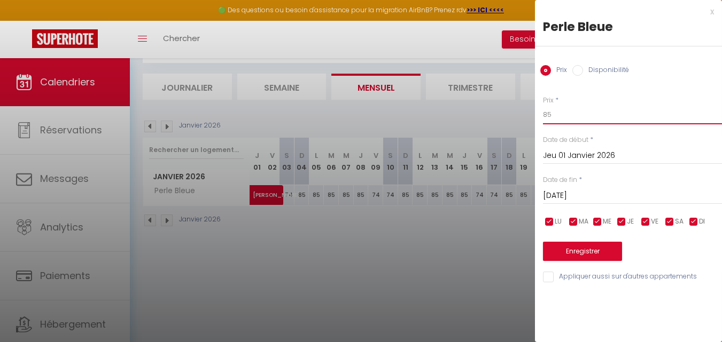
click at [580, 113] on input "85" at bounding box center [632, 114] width 179 height 19
type input "75"
click at [650, 223] on input "checkbox" at bounding box center [645, 222] width 11 height 11
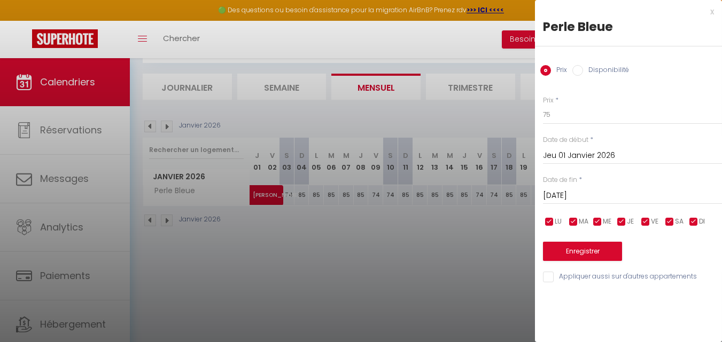
checkbox input "false"
click at [666, 223] on input "checkbox" at bounding box center [669, 222] width 11 height 11
checkbox input "false"
click at [607, 251] on button "Enregistrer" at bounding box center [582, 251] width 79 height 19
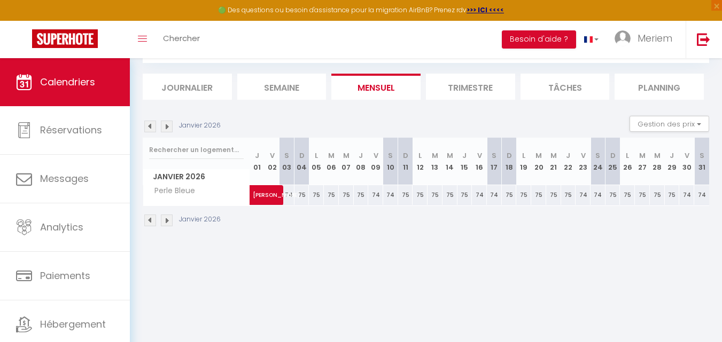
click at [583, 198] on div "74" at bounding box center [582, 195] width 15 height 20
type input "74"
type input "Ven 23 Janvier 2026"
type input "[DATE]"
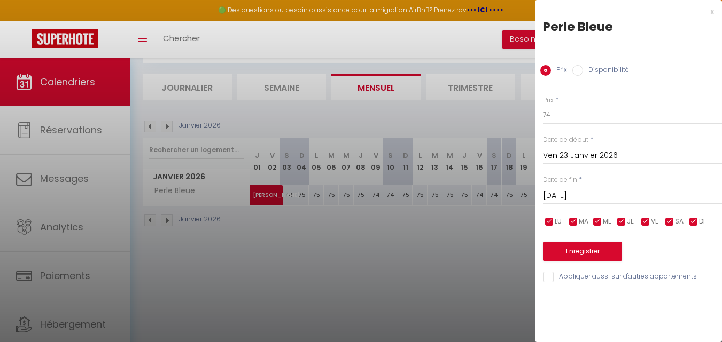
click at [549, 220] on input "checkbox" at bounding box center [549, 222] width 11 height 11
checkbox input "false"
click at [575, 219] on input "checkbox" at bounding box center [573, 222] width 11 height 11
click at [576, 221] on input "checkbox" at bounding box center [573, 222] width 11 height 11
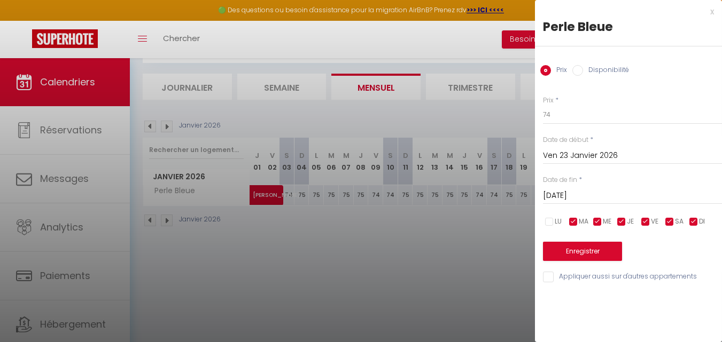
checkbox input "false"
click at [596, 225] on input "checkbox" at bounding box center [597, 222] width 11 height 11
checkbox input "false"
click at [618, 221] on input "checkbox" at bounding box center [621, 222] width 11 height 11
checkbox input "false"
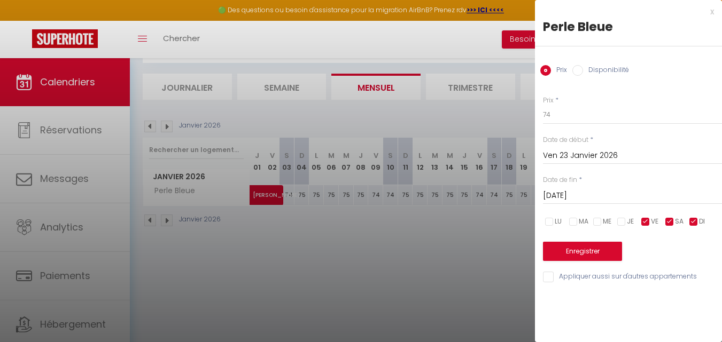
click at [693, 221] on input "checkbox" at bounding box center [693, 222] width 11 height 11
checkbox input "false"
click at [566, 115] on input "74" at bounding box center [632, 114] width 179 height 19
type input "85"
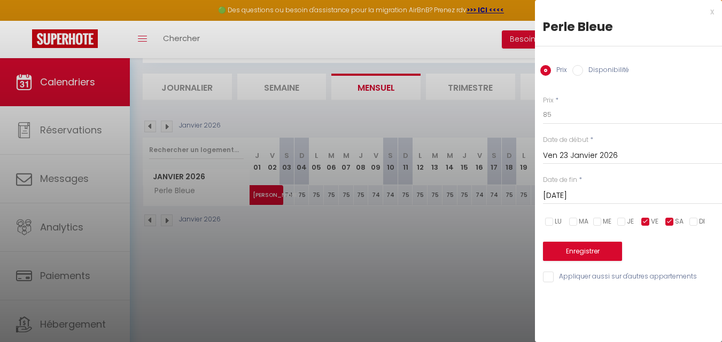
click at [574, 155] on input "Ven 23 Janvier 2026" at bounding box center [632, 156] width 179 height 14
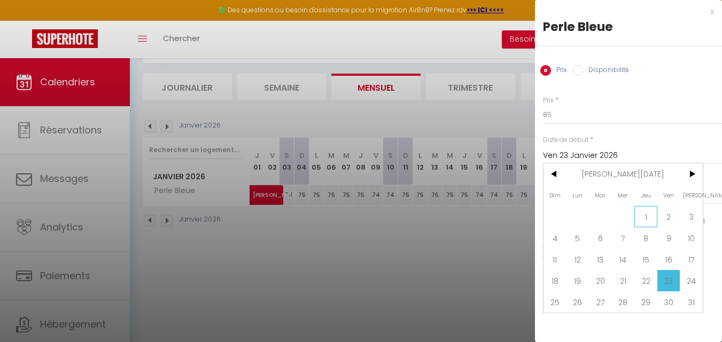
click at [646, 221] on span "1" at bounding box center [645, 216] width 23 height 21
type input "Jeu 01 Janvier 2026"
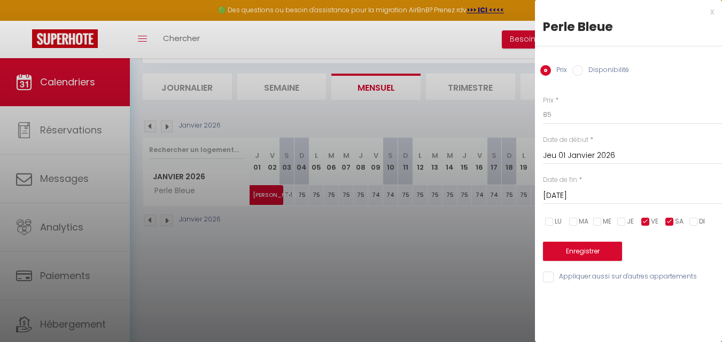
click at [615, 201] on input "[DATE]" at bounding box center [632, 196] width 179 height 14
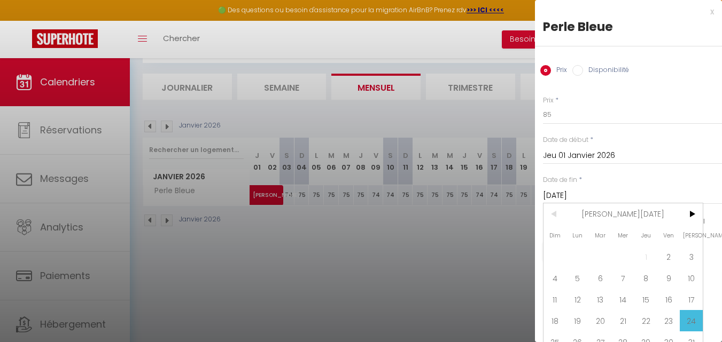
scroll to position [19, 0]
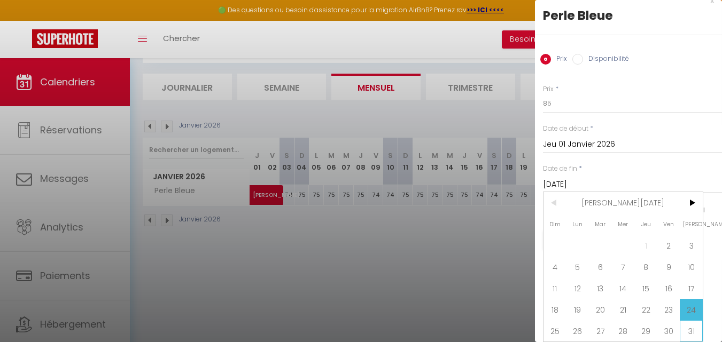
click at [695, 324] on span "31" at bounding box center [691, 331] width 23 height 21
type input "[DATE]"
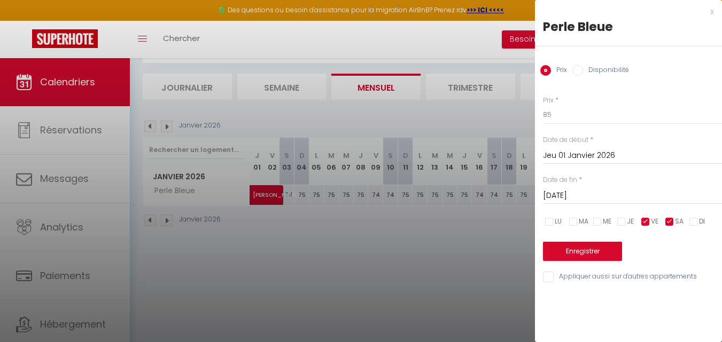
scroll to position [0, 0]
click at [593, 251] on button "Enregistrer" at bounding box center [582, 251] width 79 height 19
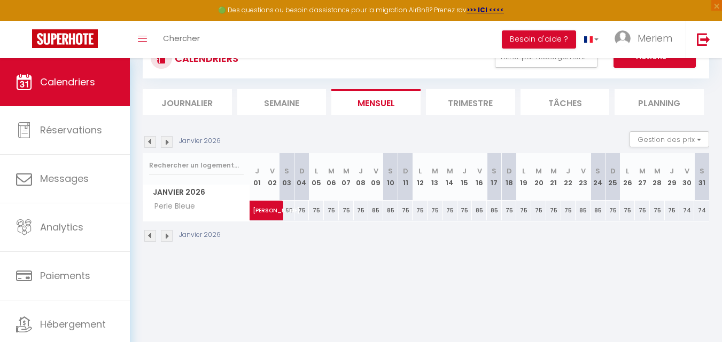
scroll to position [42, 0]
click at [153, 235] on img at bounding box center [150, 237] width 12 height 12
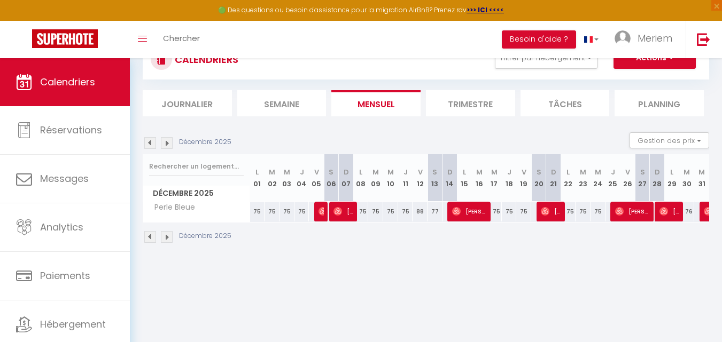
click at [435, 214] on div "77" at bounding box center [434, 212] width 15 height 20
type input "77"
type input "Sam 13 Décembre 2025"
type input "Dim 14 Décembre 2025"
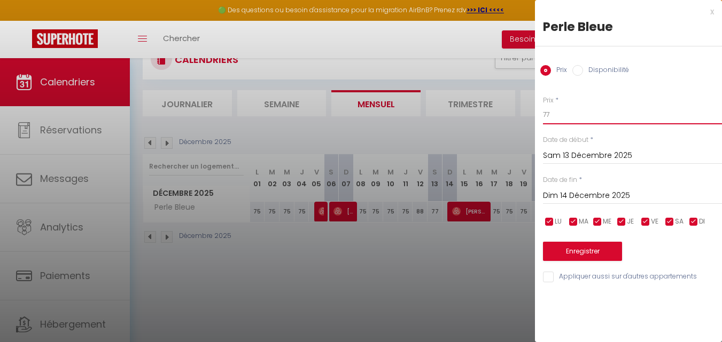
click at [547, 114] on input "77" at bounding box center [632, 114] width 179 height 19
type input "85"
click at [567, 249] on button "Enregistrer" at bounding box center [582, 251] width 79 height 19
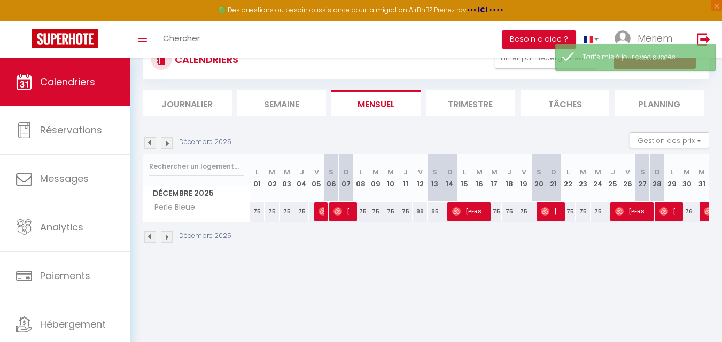
click at [520, 214] on div "75" at bounding box center [523, 212] width 15 height 20
type input "75"
type input "Ven 19 Décembre 2025"
type input "Sam 20 Décembre 2025"
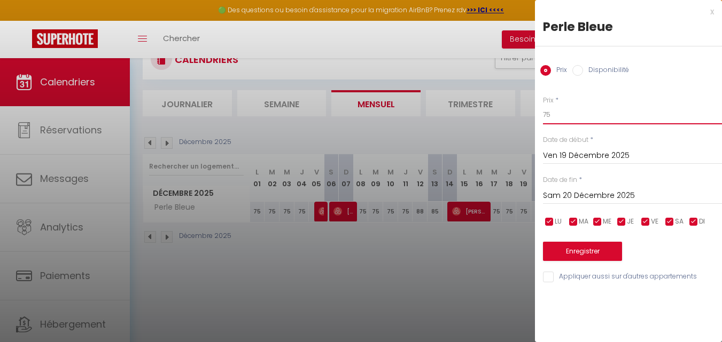
click at [556, 118] on input "75" at bounding box center [632, 114] width 179 height 19
type input "79"
click at [558, 250] on button "Enregistrer" at bounding box center [582, 251] width 79 height 19
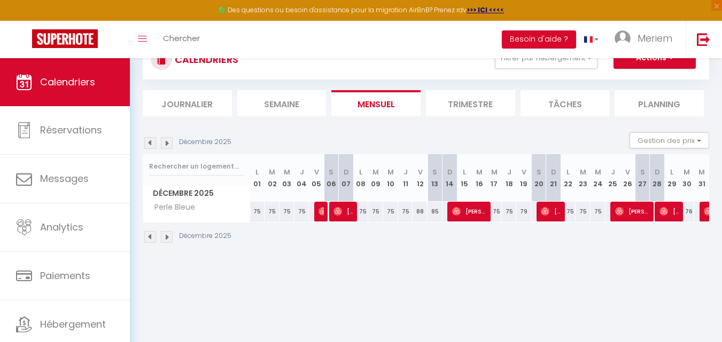
click at [165, 235] on img at bounding box center [167, 237] width 12 height 12
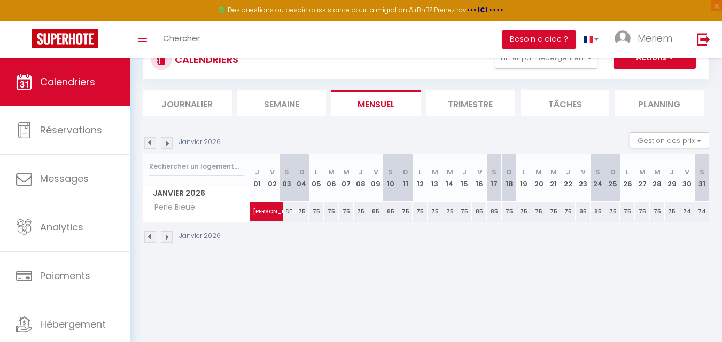
click at [165, 235] on img at bounding box center [167, 237] width 12 height 12
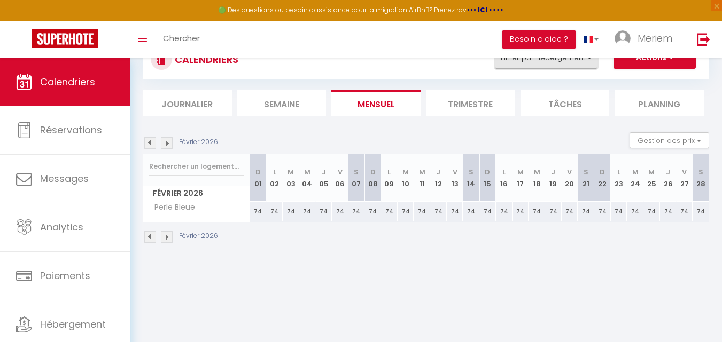
click at [553, 65] on button "Filtrer par hébergement" at bounding box center [546, 58] width 103 height 21
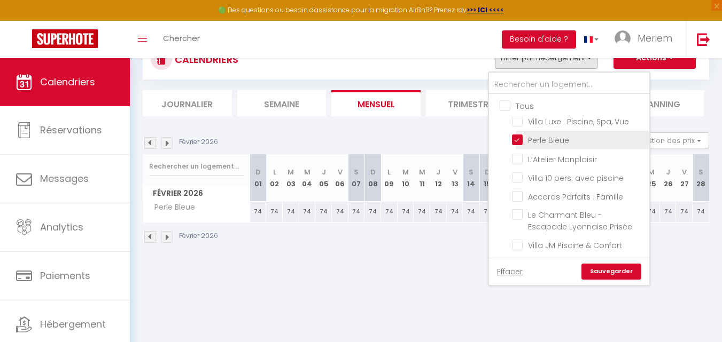
click at [519, 136] on input "Perle Bleue" at bounding box center [579, 139] width 134 height 11
checkbox input "false"
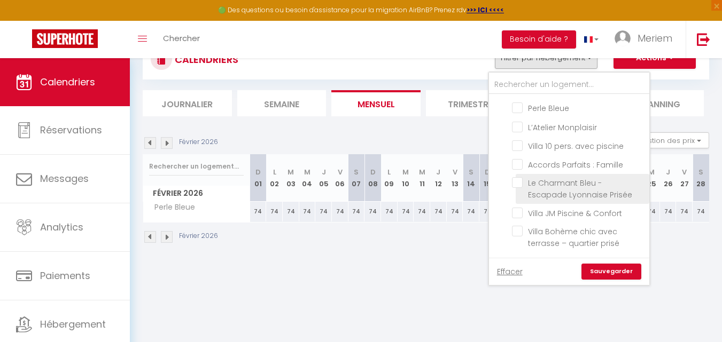
scroll to position [58, 0]
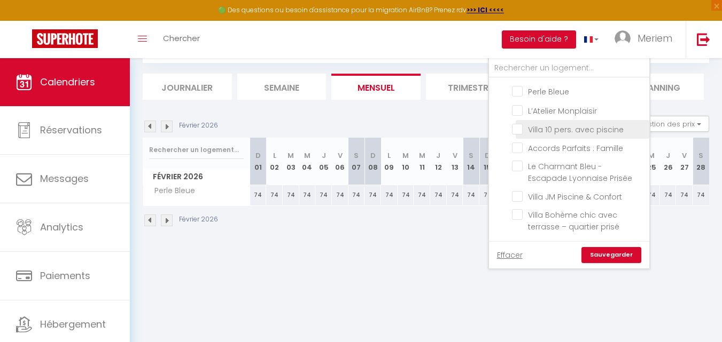
click at [548, 132] on input "Villa 10 pers. avec piscine" at bounding box center [579, 128] width 134 height 11
checkbox input "true"
checkbox input "false"
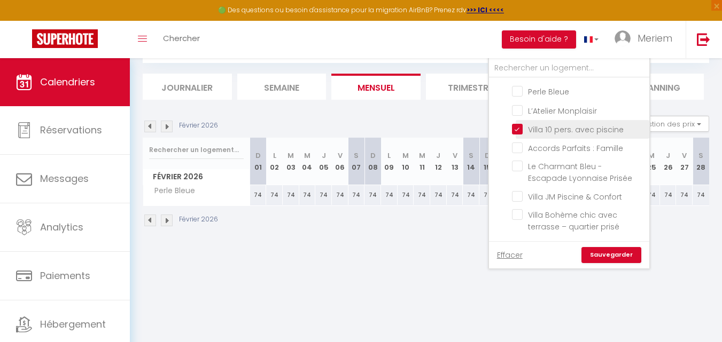
checkbox input "false"
click at [603, 253] on link "Sauvegarder" at bounding box center [611, 255] width 60 height 16
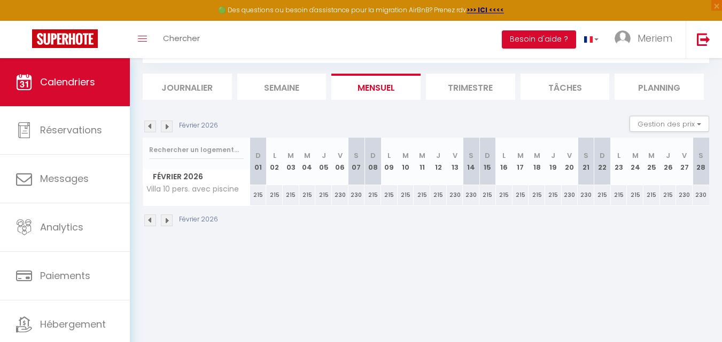
click at [166, 220] on img at bounding box center [167, 221] width 12 height 12
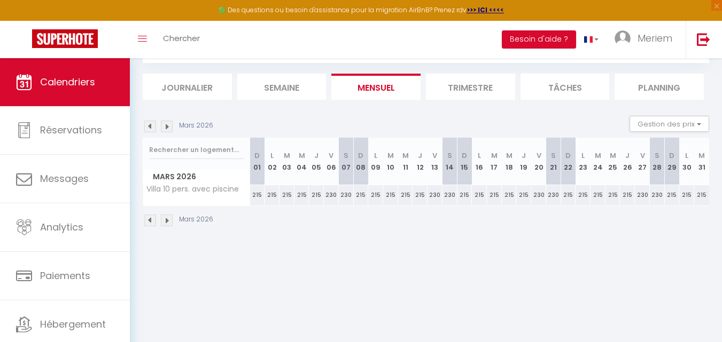
click at [151, 218] on img at bounding box center [150, 221] width 12 height 12
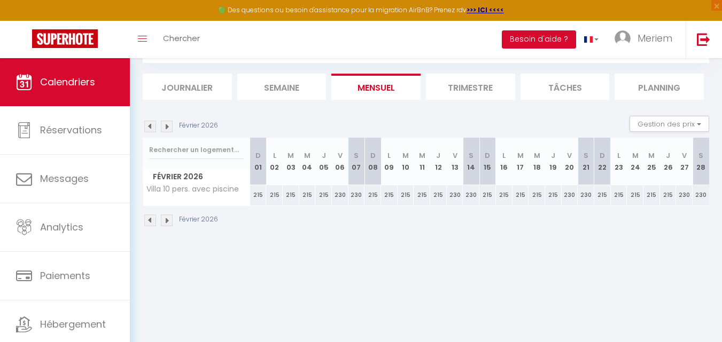
click at [151, 218] on img at bounding box center [150, 221] width 12 height 12
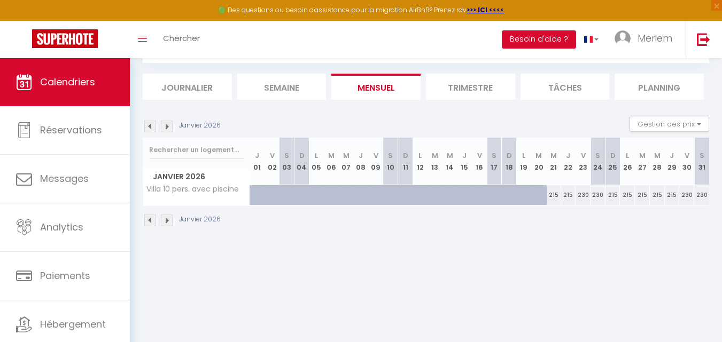
click at [151, 218] on img at bounding box center [150, 221] width 12 height 12
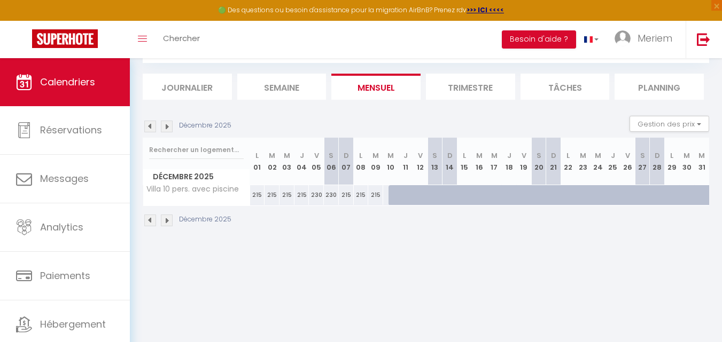
click at [151, 218] on img at bounding box center [150, 221] width 12 height 12
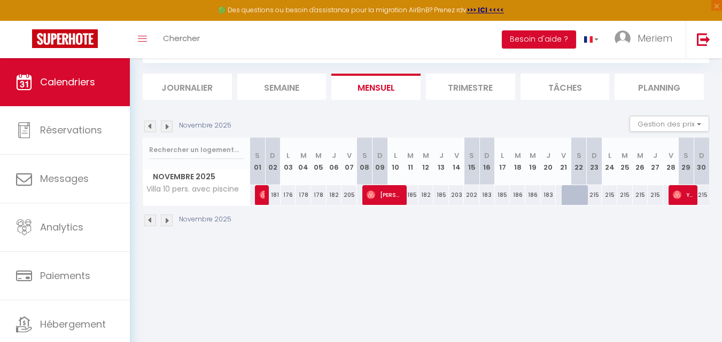
click at [151, 221] on img at bounding box center [150, 221] width 12 height 12
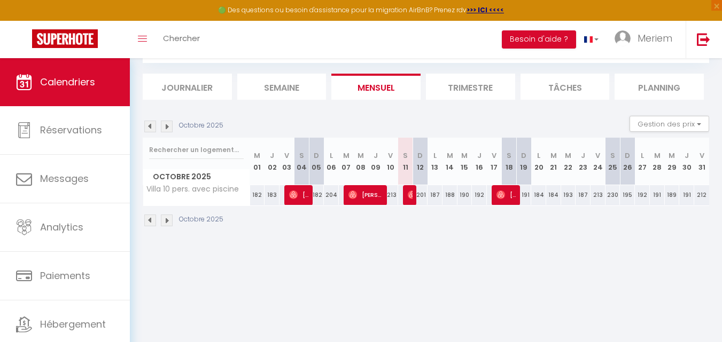
scroll to position [0, 0]
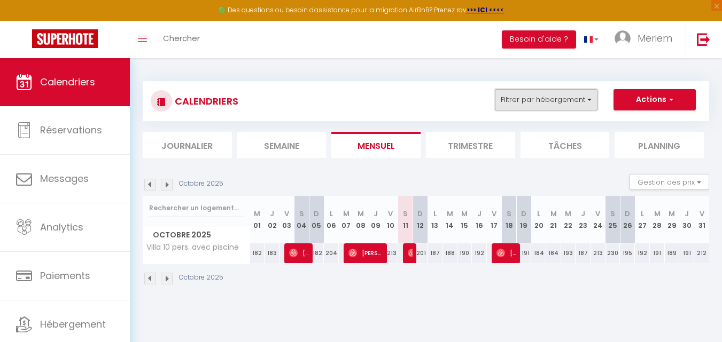
click at [573, 101] on button "Filtrer par hébergement" at bounding box center [546, 99] width 103 height 21
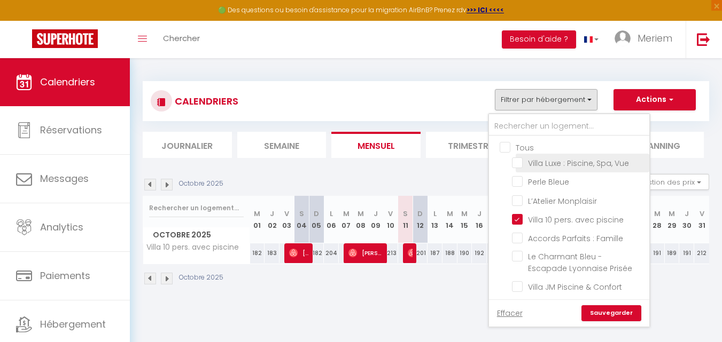
click at [532, 164] on input "Villa Luxe : Piscine, Spa, Vue" at bounding box center [579, 162] width 134 height 11
checkbox input "true"
checkbox input "false"
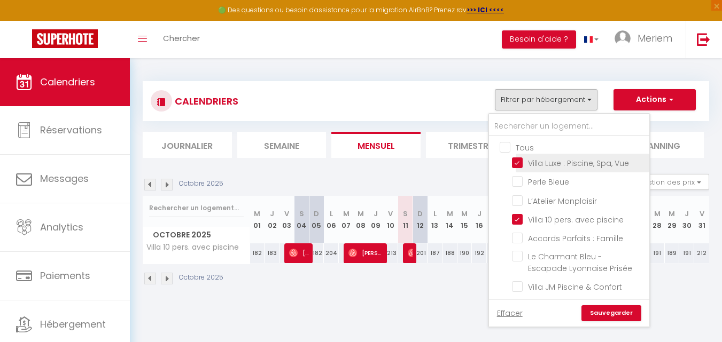
checkbox input "false"
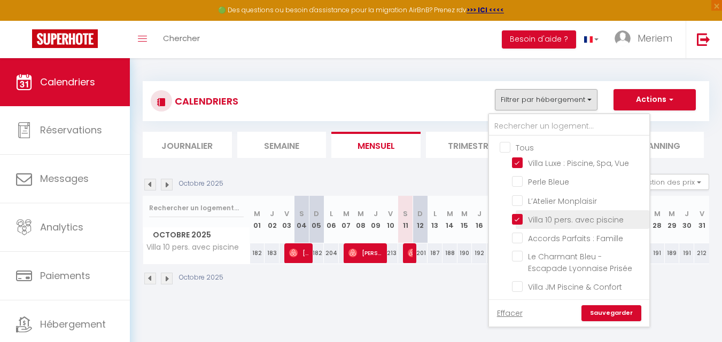
click at [519, 222] on input "Villa 10 pers. avec piscine" at bounding box center [579, 219] width 134 height 11
checkbox input "false"
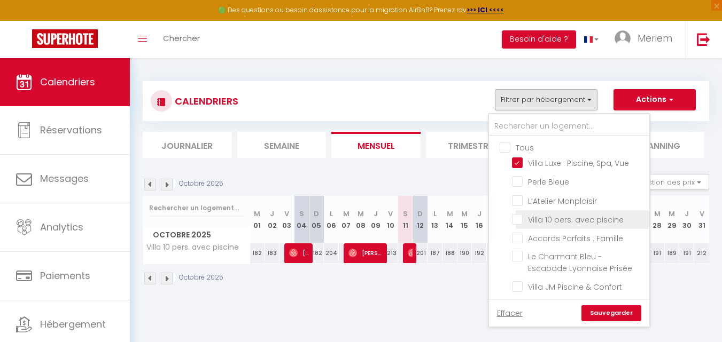
checkbox input "false"
click at [592, 314] on link "Sauvegarder" at bounding box center [611, 314] width 60 height 16
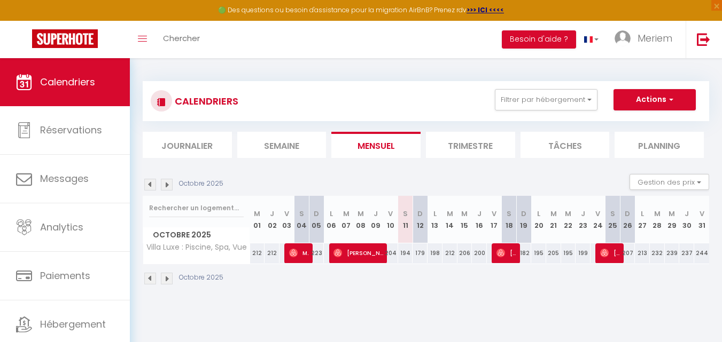
click at [166, 280] on img at bounding box center [167, 279] width 12 height 12
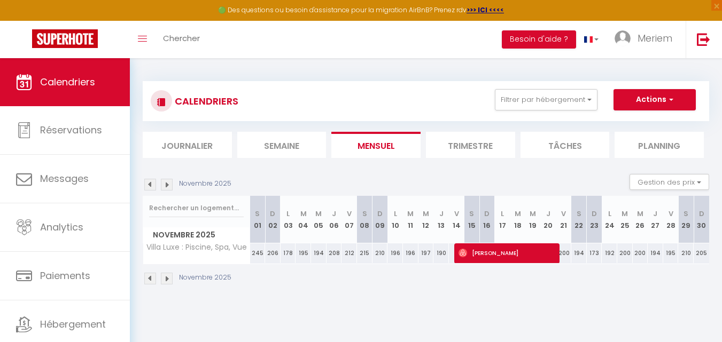
click at [166, 280] on img at bounding box center [167, 279] width 12 height 12
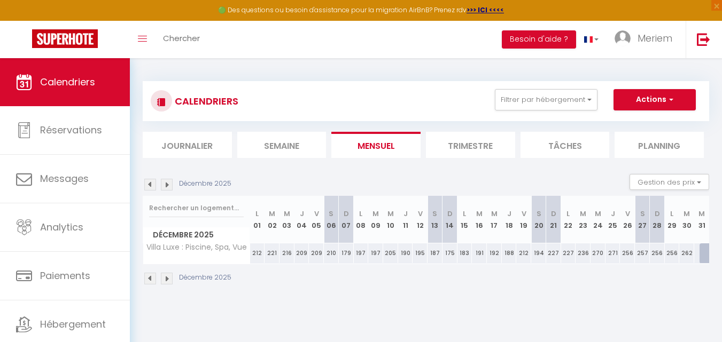
click at [435, 254] on div "187" at bounding box center [434, 254] width 15 height 20
type input "187"
type input "Sam 13 Décembre 2025"
type input "Dim 14 Décembre 2025"
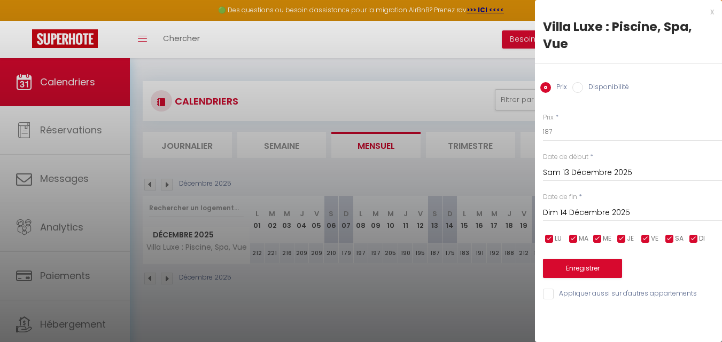
click at [556, 171] on input "Sam 13 Décembre 2025" at bounding box center [632, 173] width 179 height 14
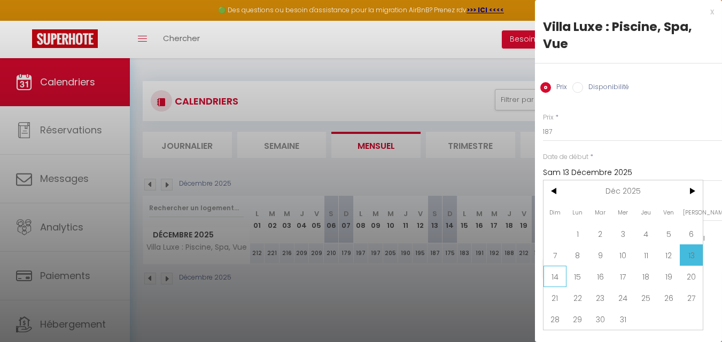
click at [559, 267] on span "14" at bounding box center [554, 276] width 23 height 21
type input "Dim 14 Décembre 2025"
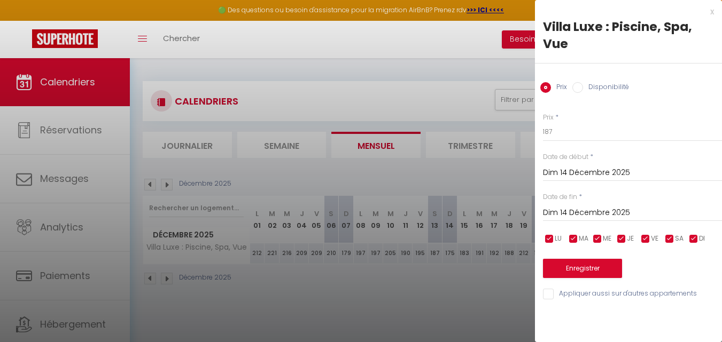
click at [572, 213] on input "Dim 14 Décembre 2025" at bounding box center [632, 213] width 179 height 14
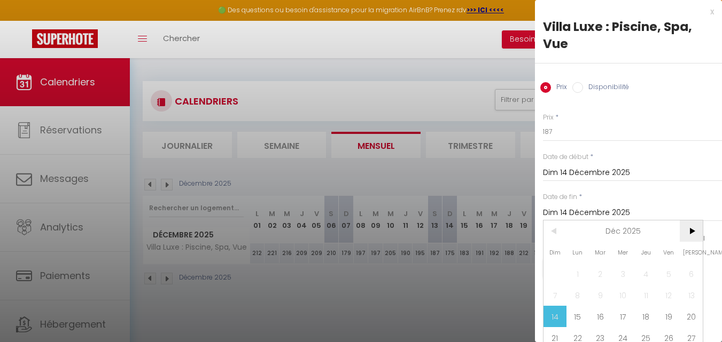
click at [691, 232] on span ">" at bounding box center [691, 231] width 23 height 21
click at [690, 231] on span ">" at bounding box center [691, 231] width 23 height 21
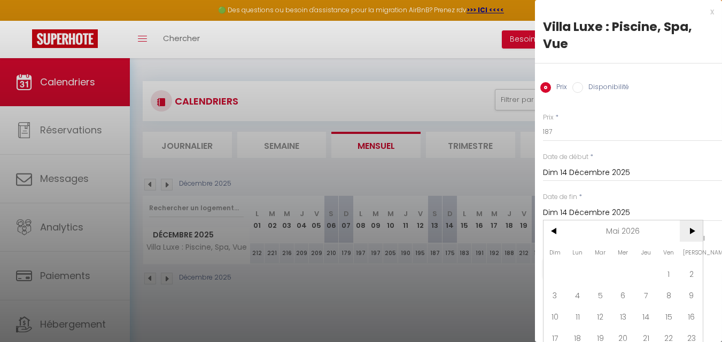
click at [690, 231] on span ">" at bounding box center [691, 231] width 23 height 21
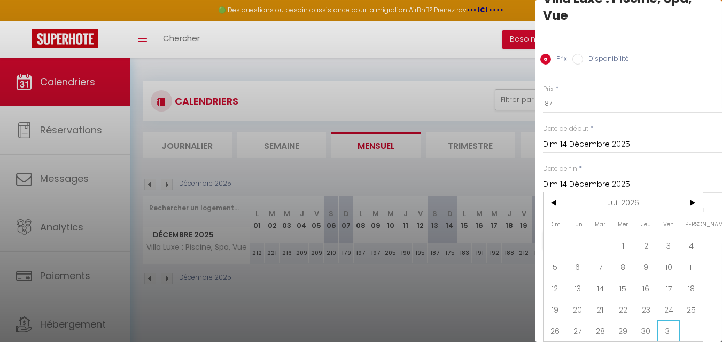
click at [668, 321] on span "31" at bounding box center [668, 331] width 23 height 21
type input "Ven 31 Juillet 2026"
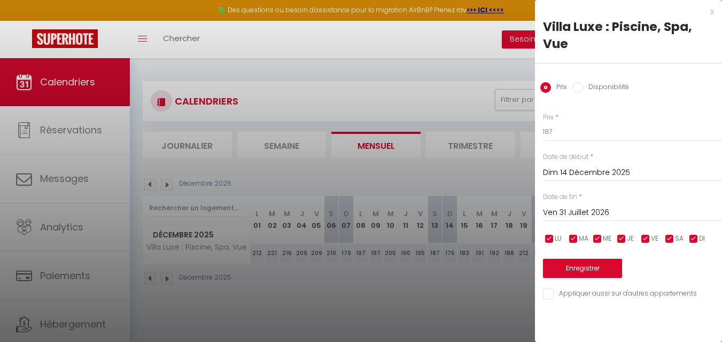
click at [579, 87] on input "Disponibilité" at bounding box center [577, 87] width 11 height 11
radio input "true"
radio input "false"
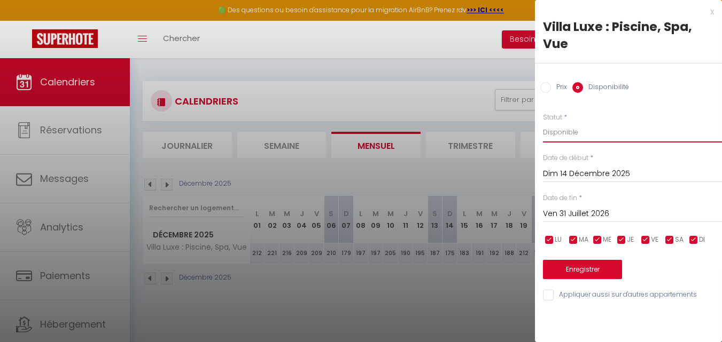
click at [579, 137] on select "Disponible Indisponible" at bounding box center [632, 132] width 179 height 20
select select "0"
click at [543, 122] on select "Disponible Indisponible" at bounding box center [632, 132] width 179 height 20
click at [586, 269] on button "Enregistrer" at bounding box center [582, 269] width 79 height 19
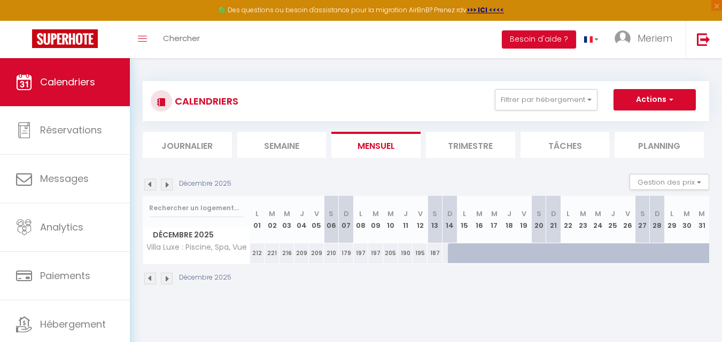
click at [147, 276] on img at bounding box center [150, 279] width 12 height 12
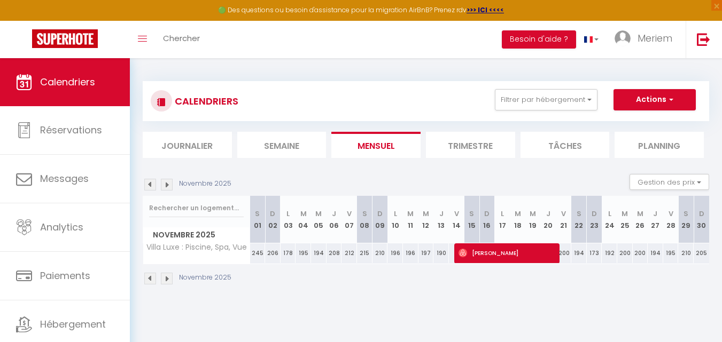
click at [147, 276] on img at bounding box center [150, 279] width 12 height 12
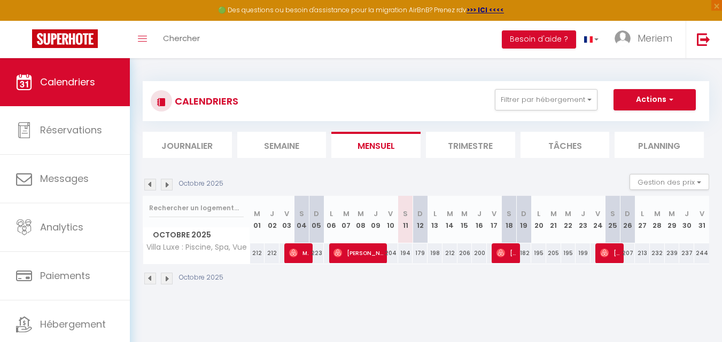
click at [421, 256] on div "179" at bounding box center [419, 254] width 15 height 20
select select "1"
type input "Dim 12 Octobre 2025"
type input "Lun 13 Octobre 2025"
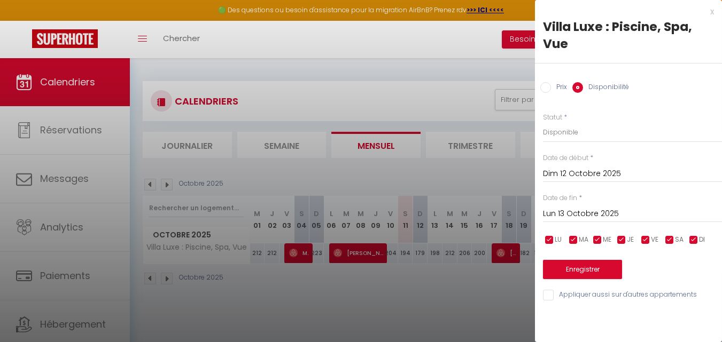
click at [548, 236] on input "checkbox" at bounding box center [549, 240] width 11 height 11
checkbox input "false"
click at [577, 242] on input "checkbox" at bounding box center [573, 240] width 11 height 11
checkbox input "false"
click at [602, 241] on input "checkbox" at bounding box center [597, 240] width 11 height 11
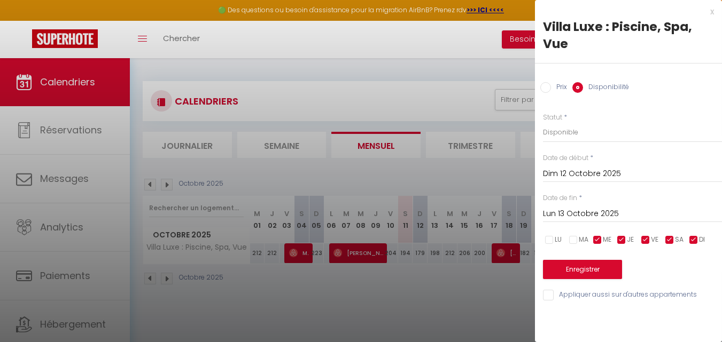
checkbox input "false"
click at [623, 239] on input "checkbox" at bounding box center [621, 240] width 11 height 11
checkbox input "false"
click at [694, 239] on input "checkbox" at bounding box center [693, 240] width 11 height 11
checkbox input "false"
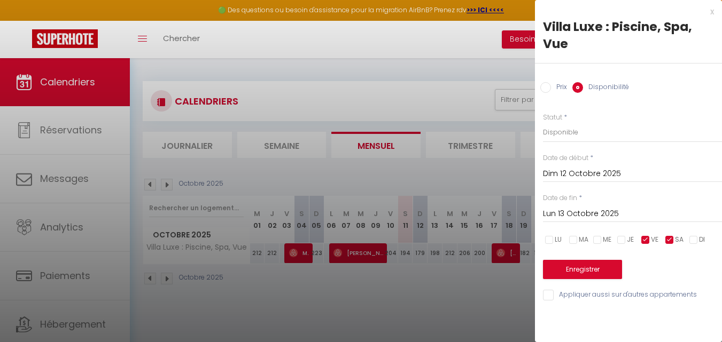
click at [545, 89] on input "Prix" at bounding box center [545, 87] width 11 height 11
radio input "true"
radio input "false"
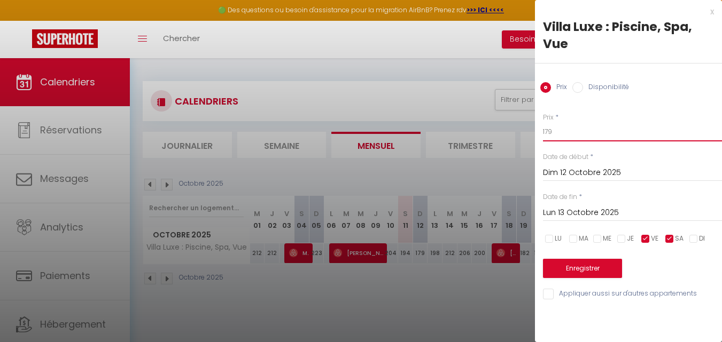
click at [559, 128] on input "179" at bounding box center [632, 131] width 179 height 19
type input "290"
click at [589, 171] on input "Dim 12 Octobre 2025" at bounding box center [632, 173] width 179 height 14
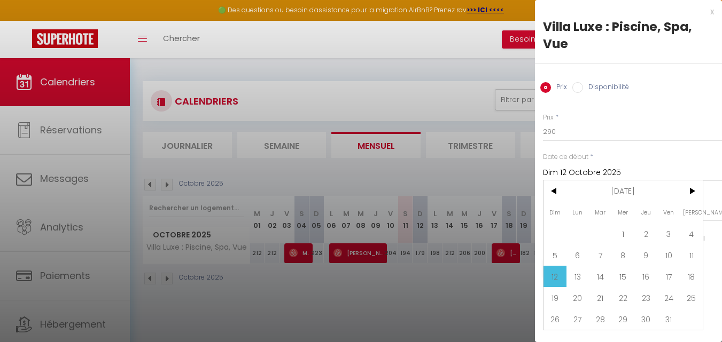
click at [589, 171] on input "Dim 12 Octobre 2025" at bounding box center [632, 173] width 179 height 14
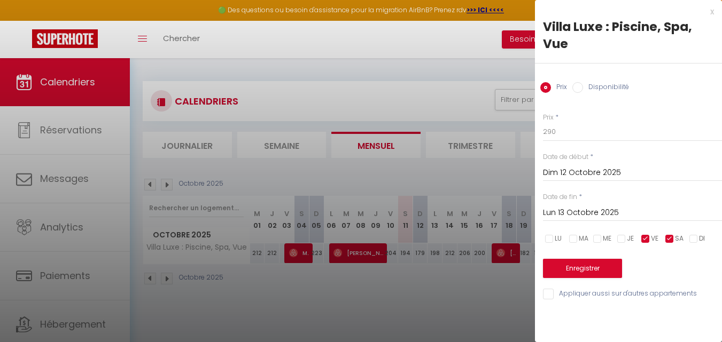
click at [579, 210] on input "Lun 13 Octobre 2025" at bounding box center [632, 213] width 179 height 14
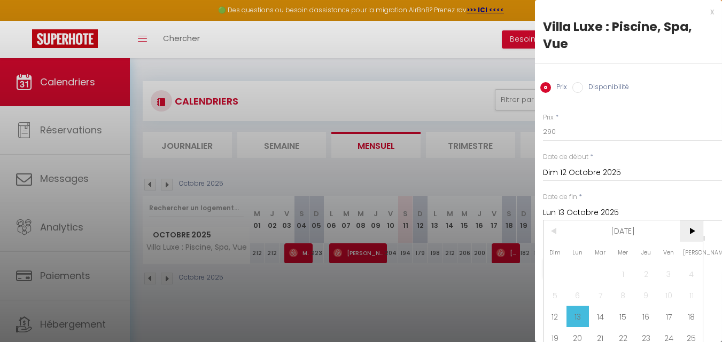
click at [691, 230] on span ">" at bounding box center [691, 231] width 23 height 21
click at [558, 321] on span "14" at bounding box center [554, 316] width 23 height 21
type input "Dim 14 Décembre 2025"
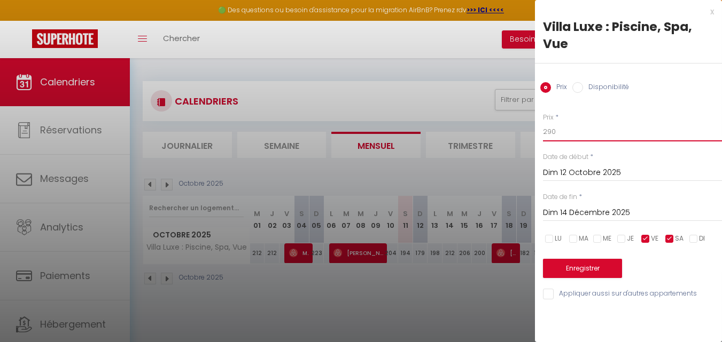
click at [561, 130] on input "290" at bounding box center [632, 131] width 179 height 19
type input "300"
click at [573, 267] on button "Enregistrer" at bounding box center [582, 268] width 79 height 19
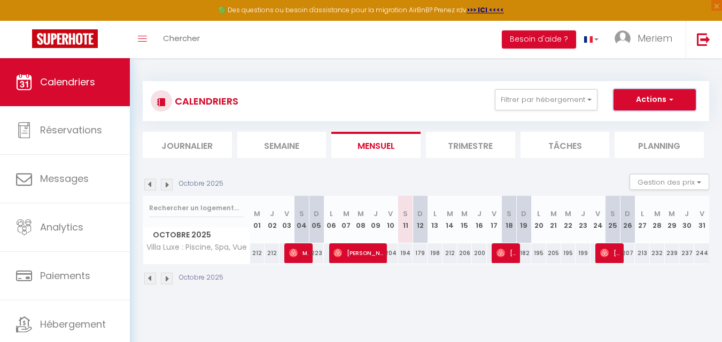
click at [638, 102] on button "Actions" at bounding box center [654, 99] width 82 height 21
click at [547, 250] on div "205" at bounding box center [553, 254] width 15 height 20
type input "205"
type input "[DATE]"
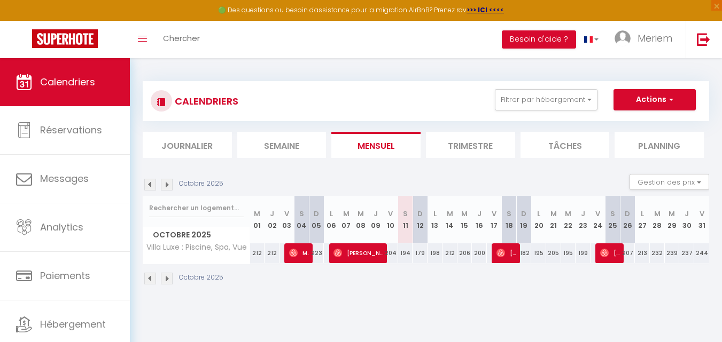
type input "Mer 22 Octobre 2025"
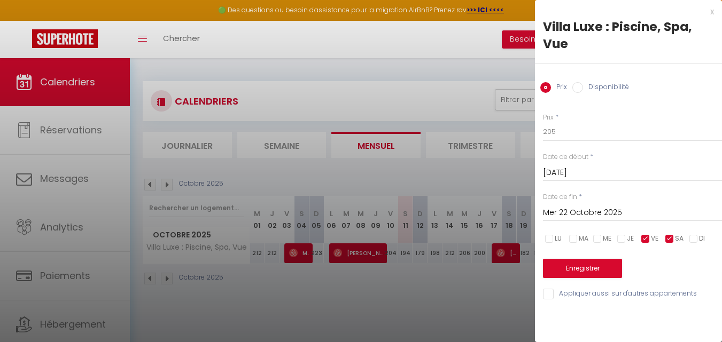
click at [565, 174] on input "[DATE]" at bounding box center [632, 173] width 179 height 14
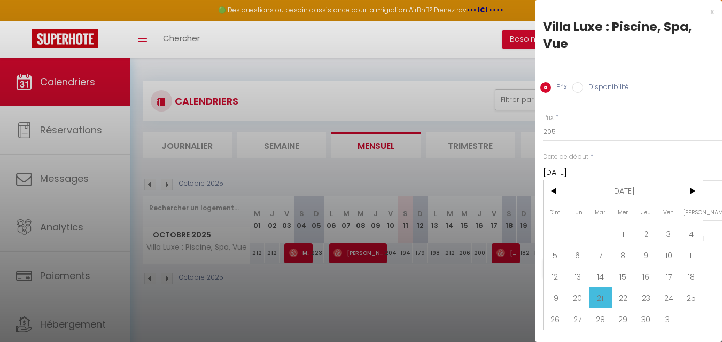
click at [558, 272] on span "12" at bounding box center [554, 276] width 23 height 21
type input "Dim 12 Octobre 2025"
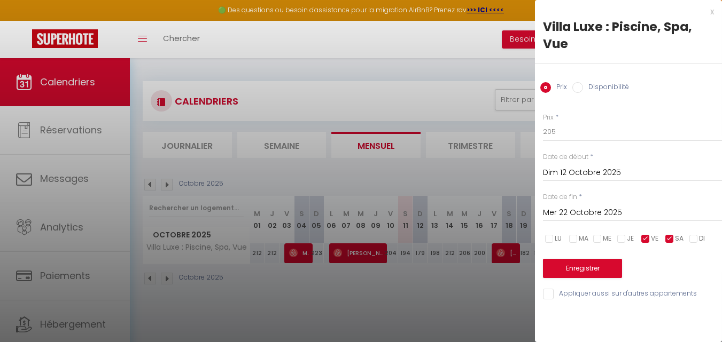
click at [576, 210] on input "Mer 22 Octobre 2025" at bounding box center [632, 213] width 179 height 14
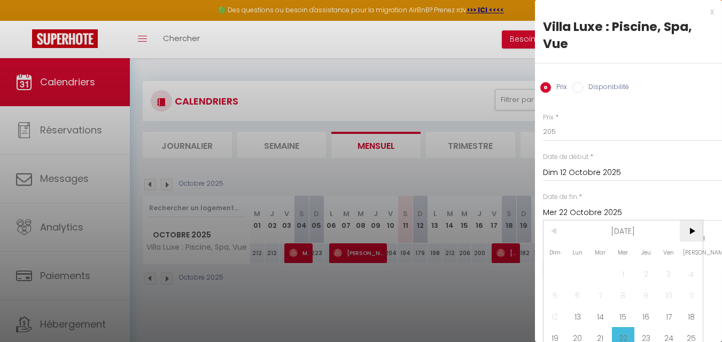
click at [690, 228] on span ">" at bounding box center [691, 231] width 23 height 21
click at [560, 319] on span "14" at bounding box center [554, 316] width 23 height 21
type input "Dim 14 Décembre 2025"
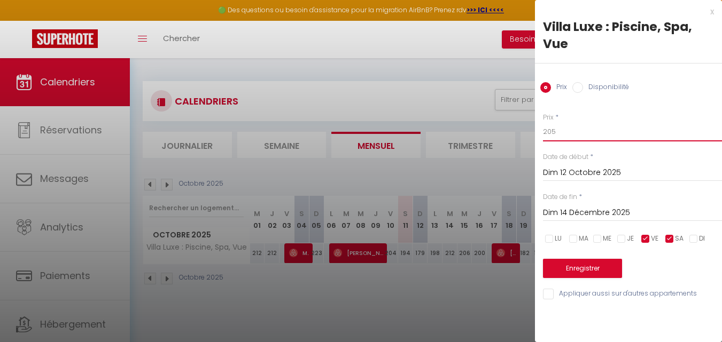
click at [563, 132] on input "205" at bounding box center [632, 131] width 179 height 19
type input "300"
click at [563, 262] on button "Enregistrer" at bounding box center [582, 268] width 79 height 19
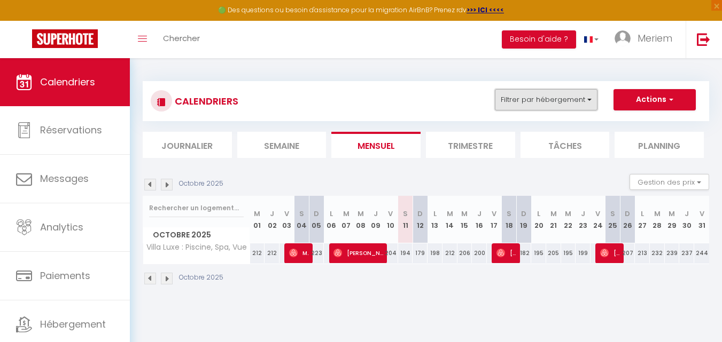
click at [570, 93] on button "Filtrer par hébergement" at bounding box center [546, 99] width 103 height 21
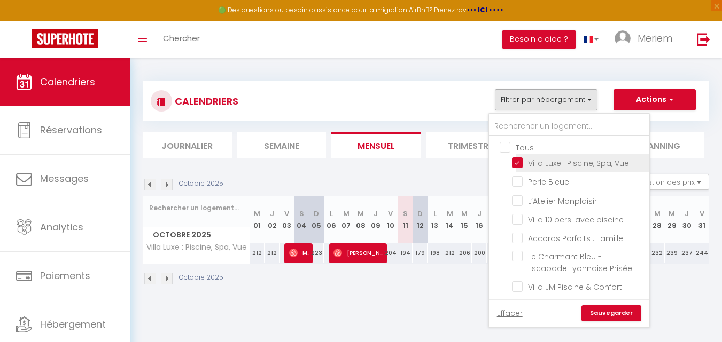
click at [516, 163] on input "Villa Luxe : Piscine, Spa, Vue" at bounding box center [579, 162] width 134 height 11
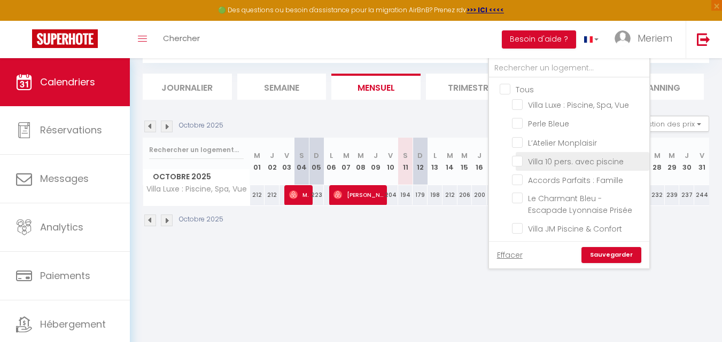
click at [512, 161] on input "Villa 10 pers. avec piscine" at bounding box center [579, 160] width 134 height 11
click at [600, 253] on link "Sauvegarder" at bounding box center [611, 255] width 60 height 16
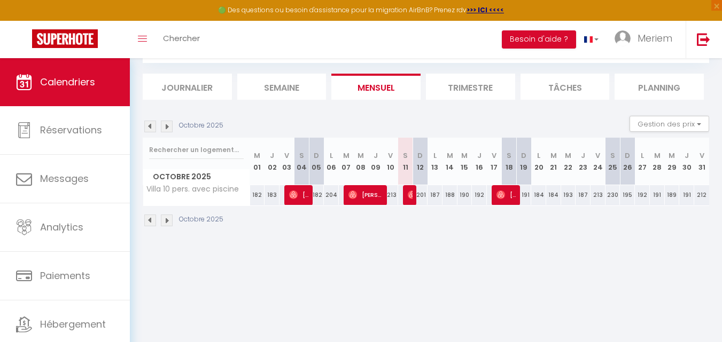
click at [576, 199] on div "187" at bounding box center [582, 195] width 15 height 20
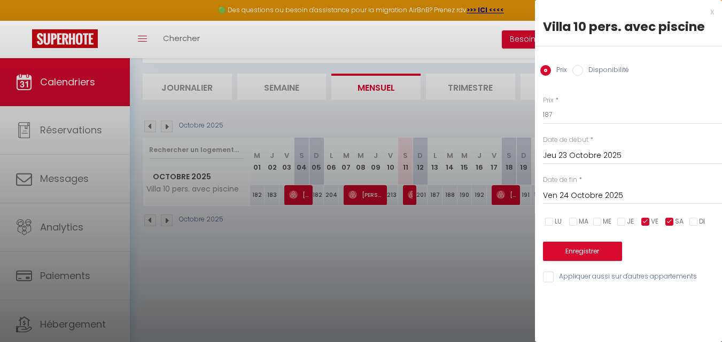
click at [578, 76] on div "Disponibilité" at bounding box center [600, 71] width 57 height 12
click at [577, 73] on input "Disponibilité" at bounding box center [577, 70] width 11 height 11
click at [571, 157] on input "Jeu 23 Octobre 2025" at bounding box center [632, 157] width 179 height 14
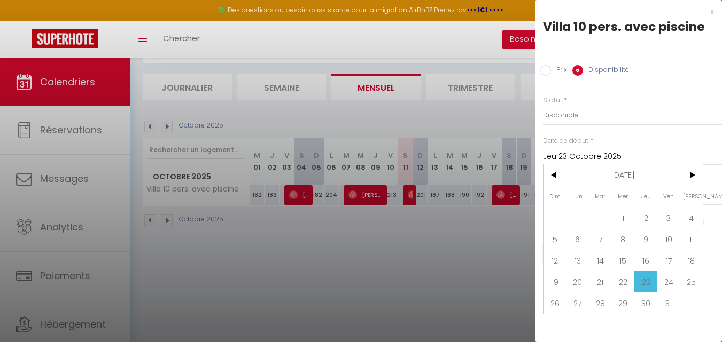
click at [546, 264] on span "12" at bounding box center [554, 260] width 23 height 21
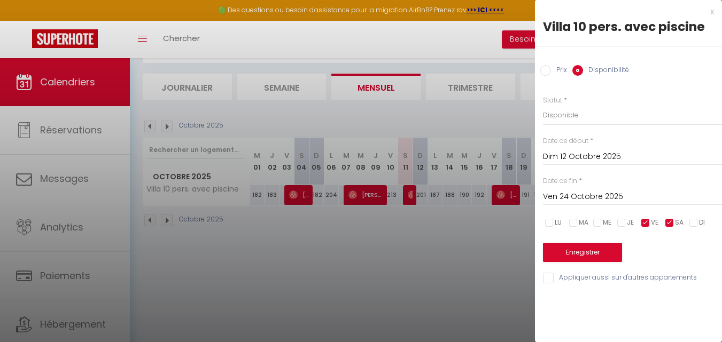
click at [595, 194] on input "Ven 24 Octobre 2025" at bounding box center [632, 197] width 179 height 14
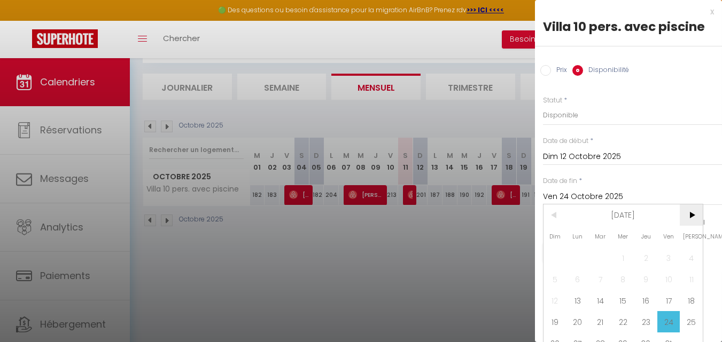
click at [689, 216] on span ">" at bounding box center [691, 215] width 23 height 21
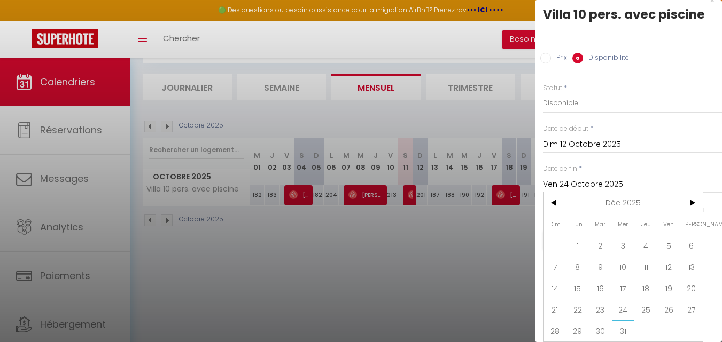
click at [622, 321] on span "31" at bounding box center [623, 331] width 23 height 21
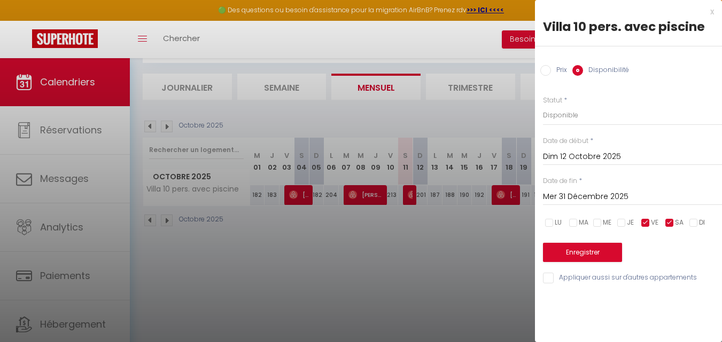
click at [545, 66] on input "Prix" at bounding box center [545, 70] width 11 height 11
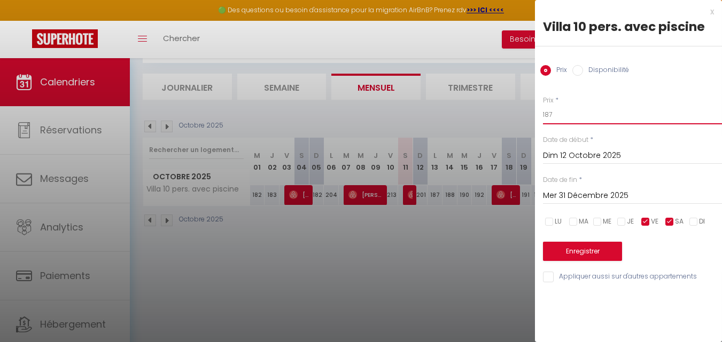
click at [560, 119] on input "187" at bounding box center [632, 114] width 179 height 19
click at [561, 245] on button "Enregistrer" at bounding box center [582, 251] width 79 height 19
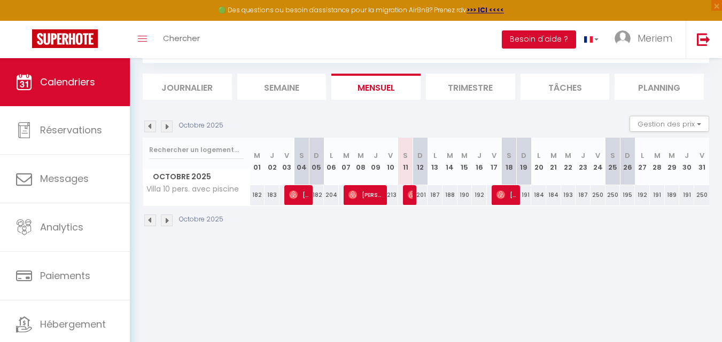
click at [162, 223] on img at bounding box center [167, 221] width 12 height 12
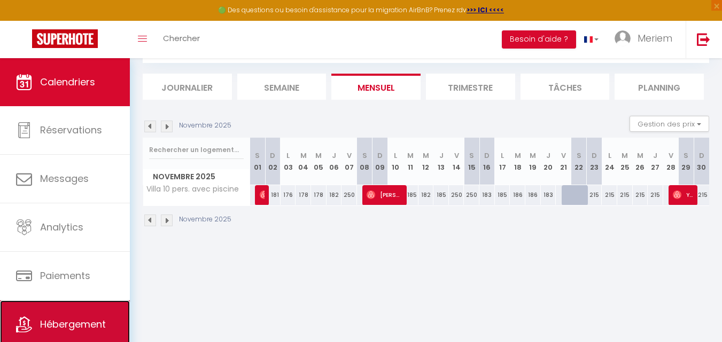
click at [74, 319] on span "Hébergement" at bounding box center [73, 324] width 66 height 13
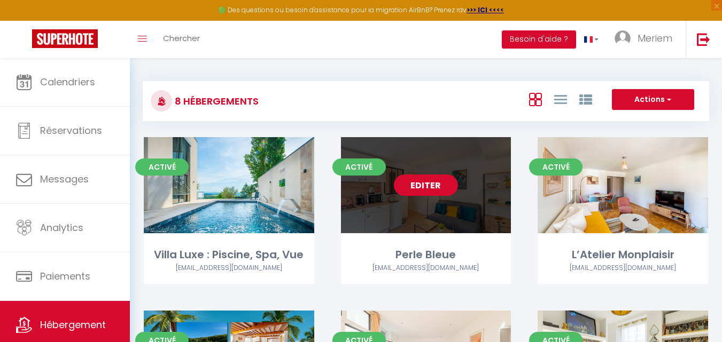
click at [440, 191] on link "Editer" at bounding box center [426, 185] width 64 height 21
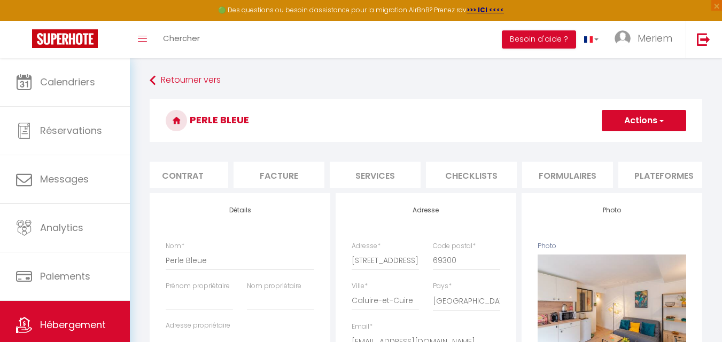
scroll to position [0, 109]
click at [643, 175] on li "Plateformes" at bounding box center [663, 175] width 91 height 26
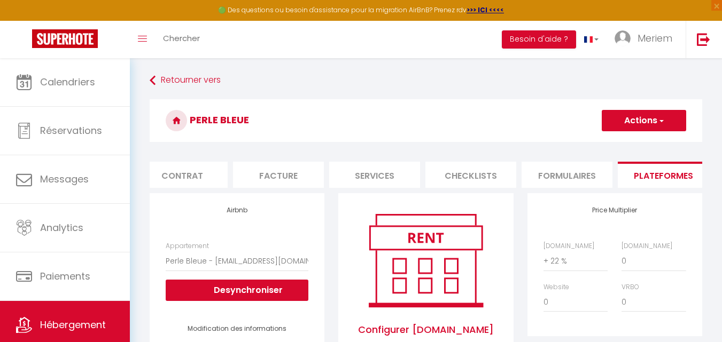
click at [647, 127] on button "Actions" at bounding box center [644, 120] width 84 height 21
click at [638, 143] on link "Enregistrer" at bounding box center [643, 144] width 84 height 14
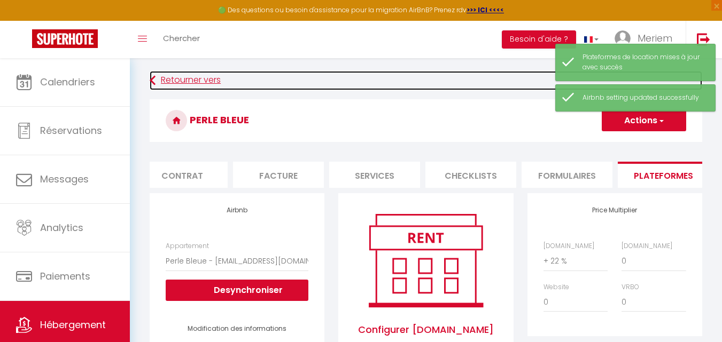
click at [181, 80] on link "Retourner vers" at bounding box center [426, 80] width 552 height 19
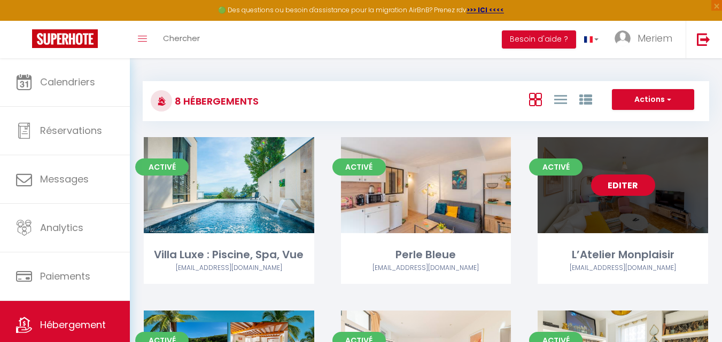
click at [624, 188] on link "Editer" at bounding box center [623, 185] width 64 height 21
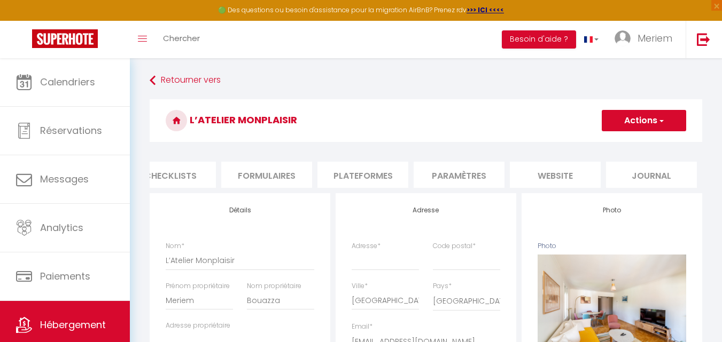
click at [381, 176] on li "Plateformes" at bounding box center [362, 175] width 91 height 26
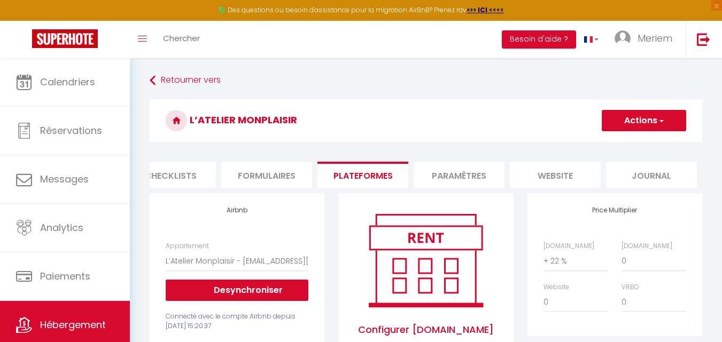
click at [649, 117] on button "Actions" at bounding box center [644, 120] width 84 height 21
click at [641, 144] on link "Enregistrer" at bounding box center [643, 144] width 84 height 14
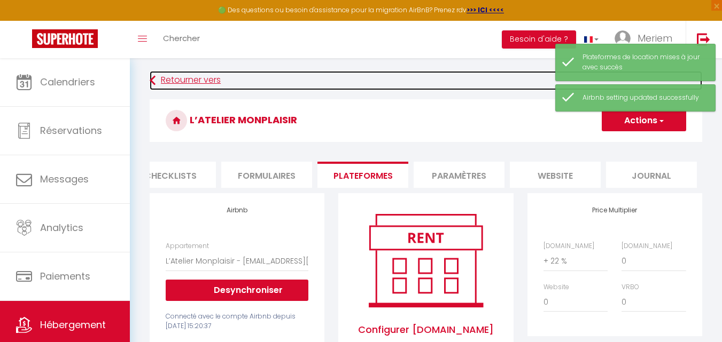
click at [191, 75] on link "Retourner vers" at bounding box center [426, 80] width 552 height 19
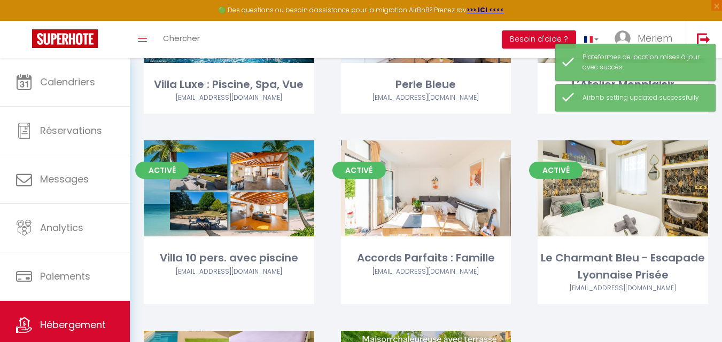
scroll to position [171, 0]
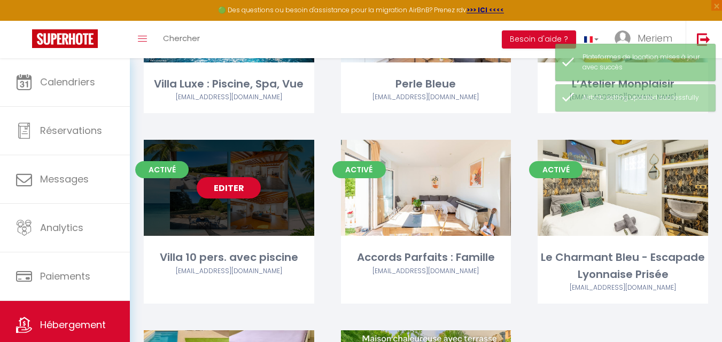
click at [267, 198] on div "Editer" at bounding box center [229, 188] width 170 height 96
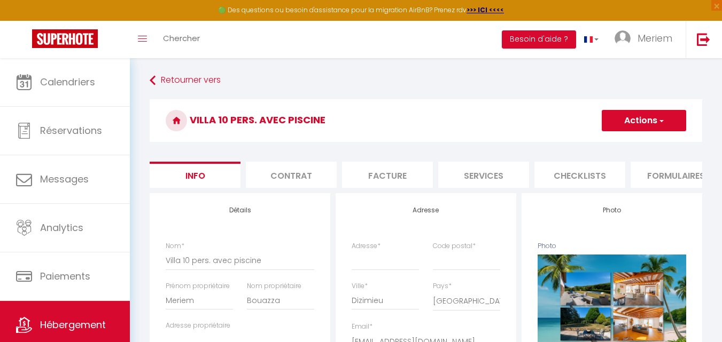
scroll to position [0, 409]
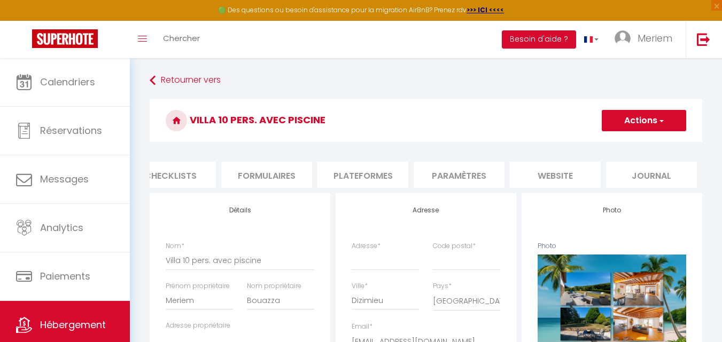
click at [368, 166] on li "Plateformes" at bounding box center [362, 175] width 91 height 26
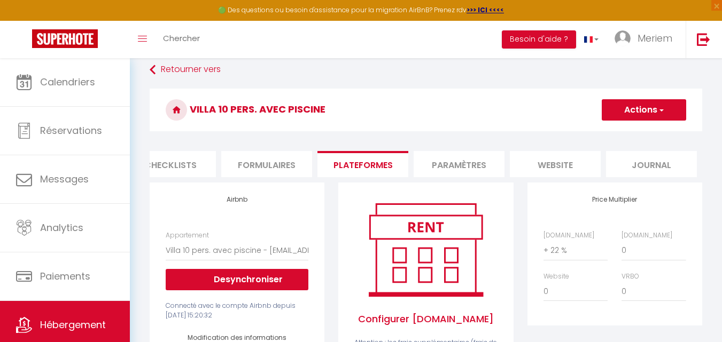
scroll to position [10, 0]
click at [650, 108] on button "Actions" at bounding box center [644, 110] width 84 height 21
click at [636, 131] on link "Enregistrer" at bounding box center [643, 134] width 84 height 14
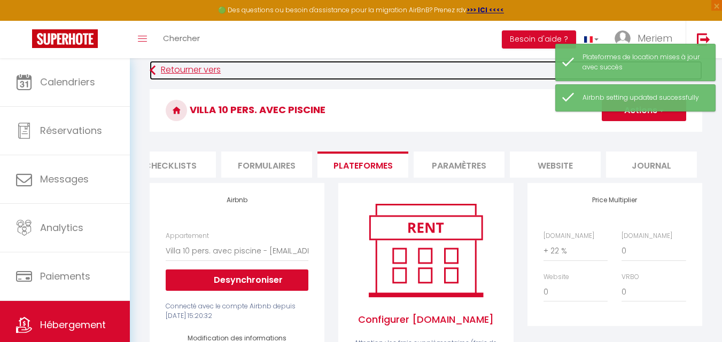
click at [191, 65] on link "Retourner vers" at bounding box center [426, 70] width 552 height 19
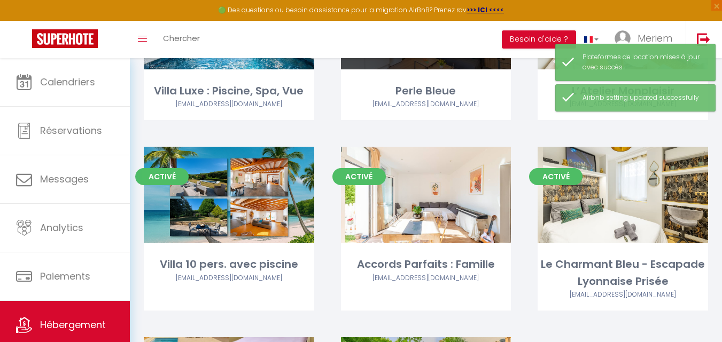
scroll to position [165, 0]
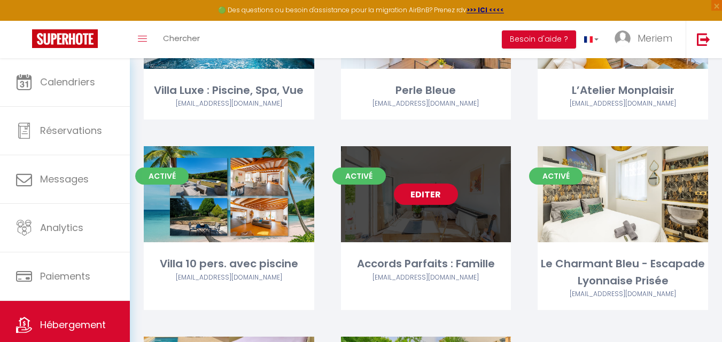
click at [426, 200] on link "Editer" at bounding box center [426, 194] width 64 height 21
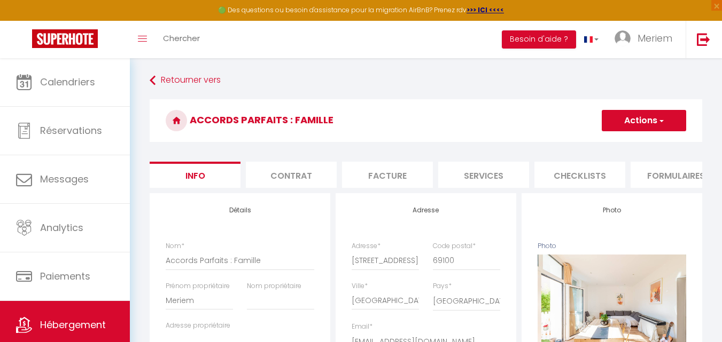
scroll to position [0, 409]
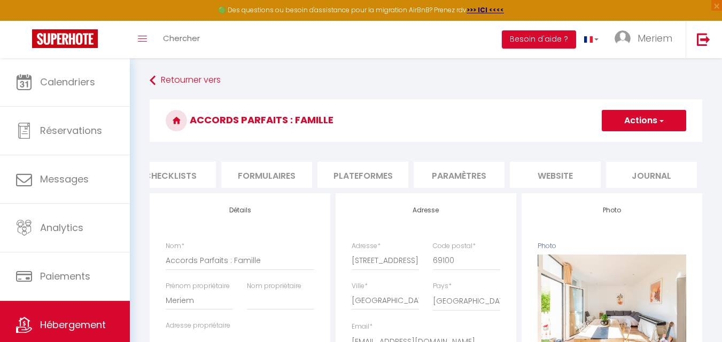
click at [382, 179] on li "Plateformes" at bounding box center [362, 175] width 91 height 26
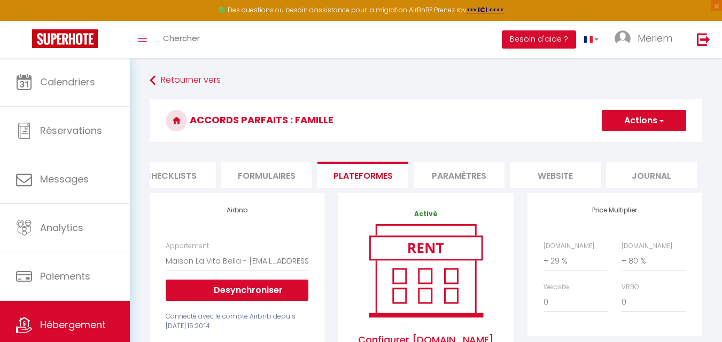
click at [652, 122] on button "Actions" at bounding box center [644, 120] width 84 height 21
click at [645, 139] on link "Enregistrer" at bounding box center [643, 144] width 84 height 14
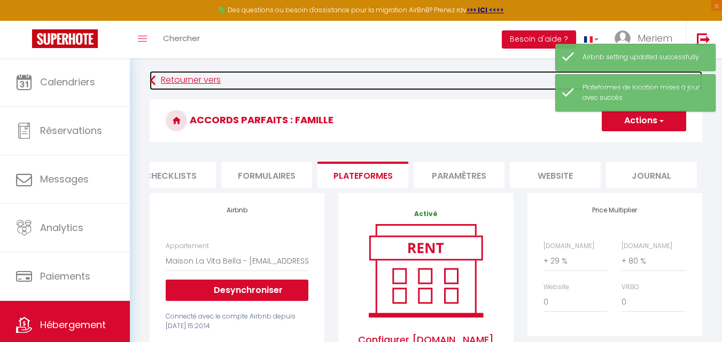
click at [204, 82] on link "Retourner vers" at bounding box center [426, 80] width 552 height 19
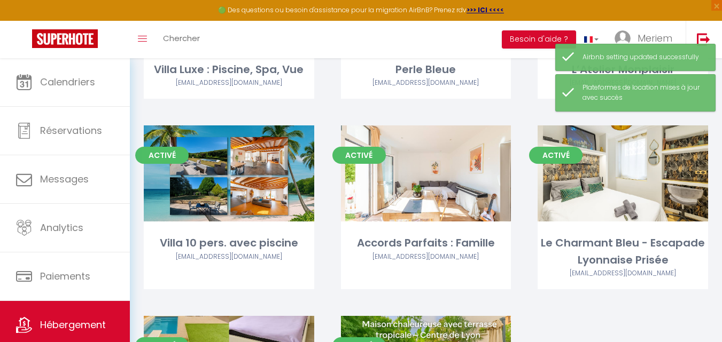
scroll to position [191, 0]
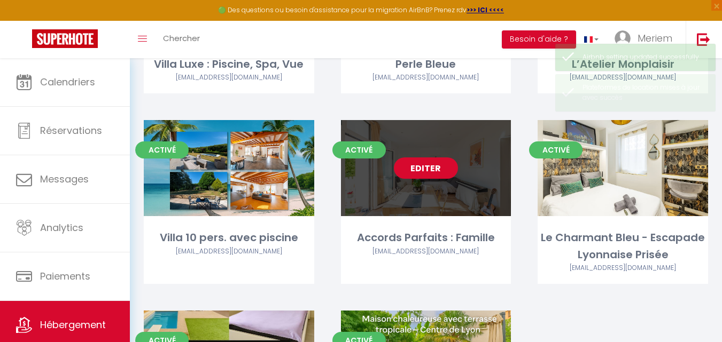
click at [418, 163] on link "Editer" at bounding box center [426, 168] width 64 height 21
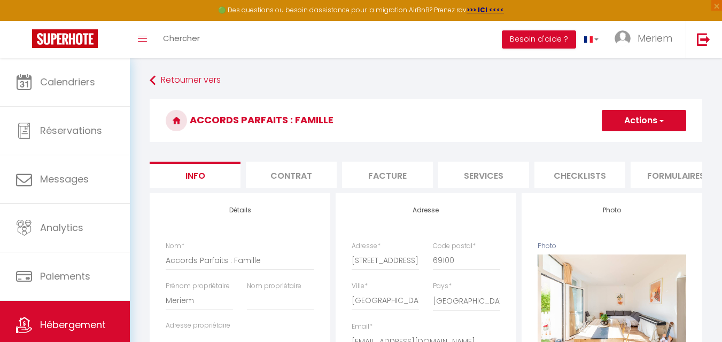
scroll to position [0, 409]
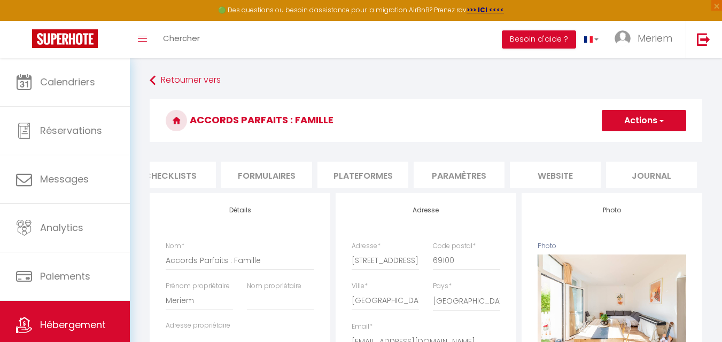
click at [379, 171] on li "Plateformes" at bounding box center [362, 175] width 91 height 26
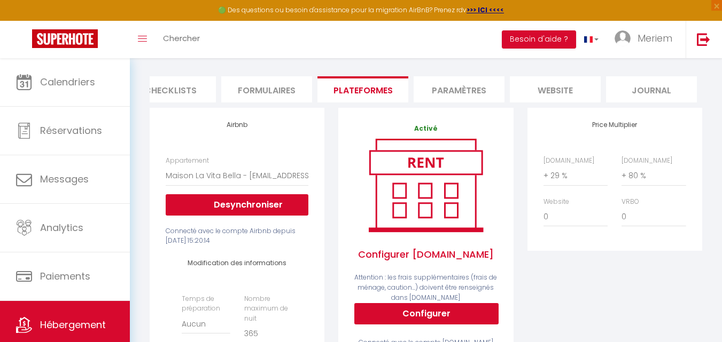
scroll to position [86, 0]
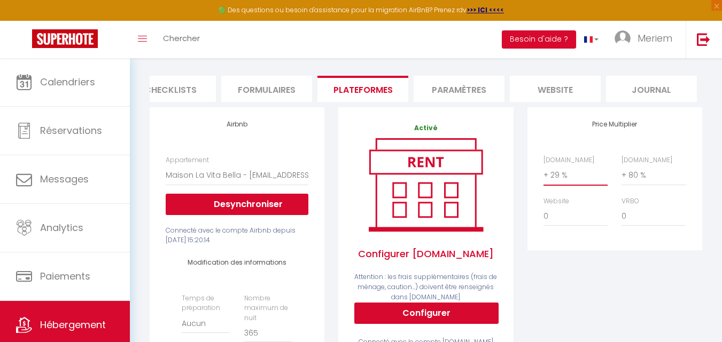
click at [561, 181] on select "0 + 1 % + 2 % + 3 % + 4 % + 5 % + 6 % + 7 % + 8 % + 9 %" at bounding box center [575, 175] width 64 height 20
click at [543, 173] on select "0 + 1 % + 2 % + 3 % + 4 % + 5 % + 6 % + 7 % + 8 % + 9 %" at bounding box center [575, 175] width 64 height 20
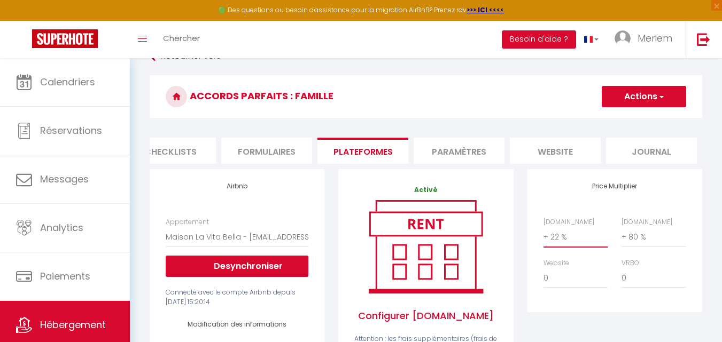
scroll to position [0, 0]
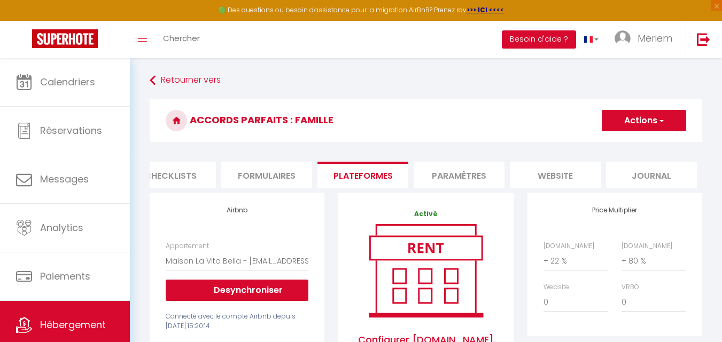
click at [626, 126] on button "Actions" at bounding box center [644, 120] width 84 height 21
click at [621, 145] on link "Enregistrer" at bounding box center [643, 144] width 84 height 14
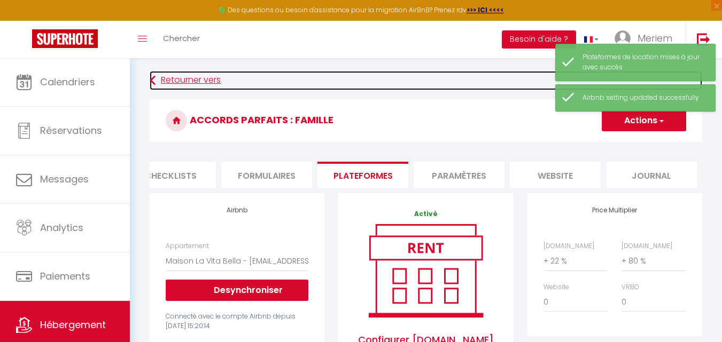
click at [167, 73] on link "Retourner vers" at bounding box center [426, 80] width 552 height 19
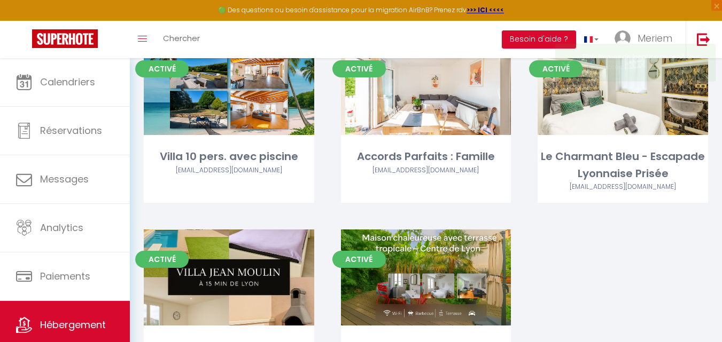
scroll to position [272, 0]
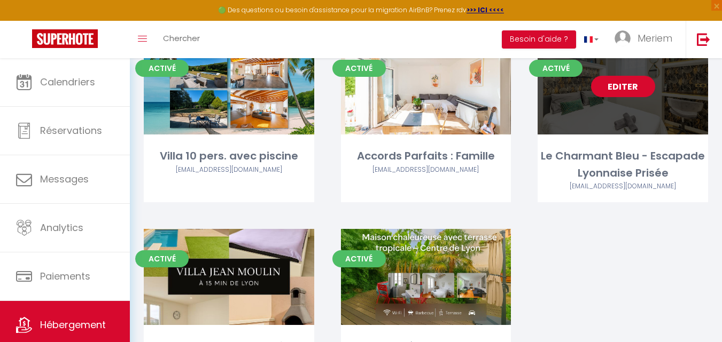
click at [620, 89] on link "Editer" at bounding box center [623, 86] width 64 height 21
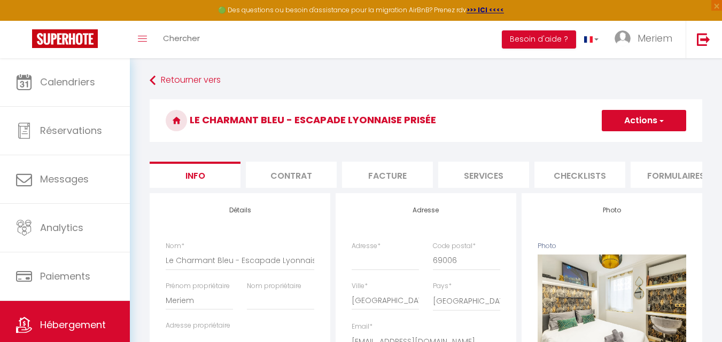
scroll to position [0, 409]
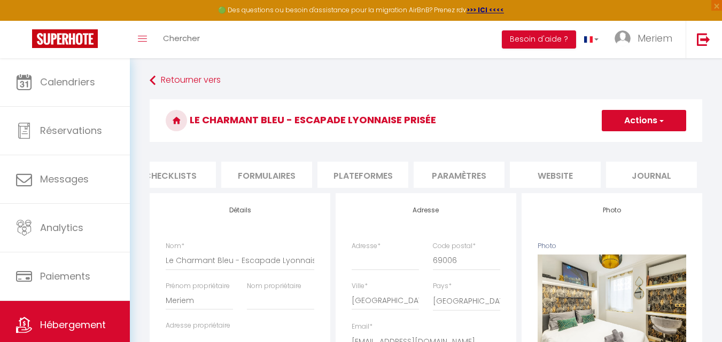
click at [400, 170] on li "Plateformes" at bounding box center [362, 175] width 91 height 26
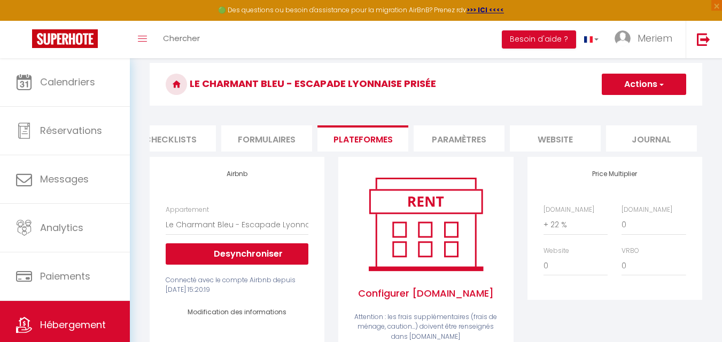
scroll to position [33, 0]
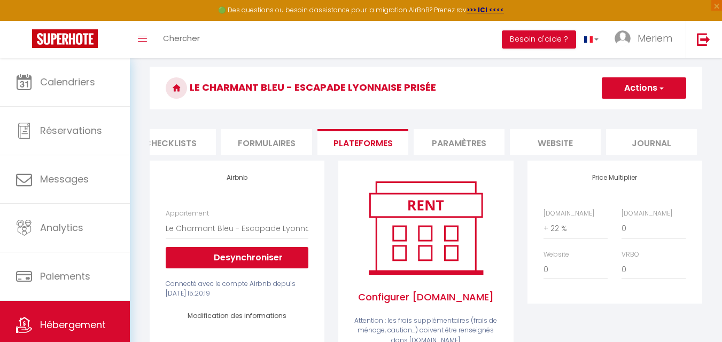
click at [634, 84] on button "Actions" at bounding box center [644, 87] width 84 height 21
click at [625, 110] on link "Enregistrer" at bounding box center [643, 112] width 84 height 14
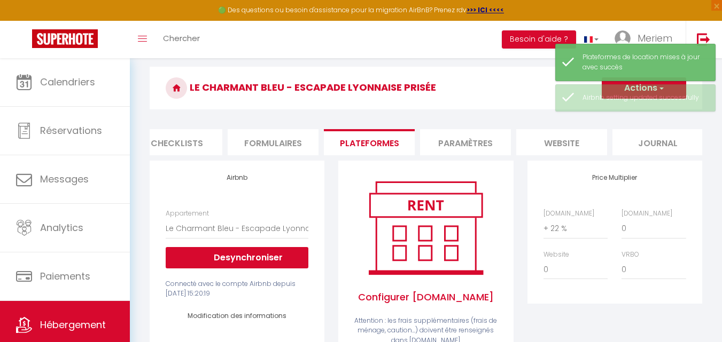
scroll to position [0, 0]
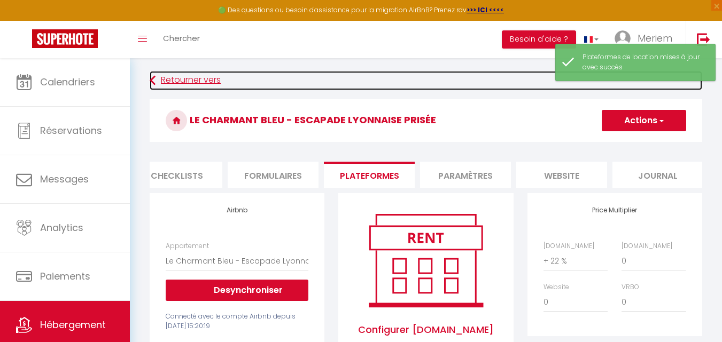
click at [208, 73] on link "Retourner vers" at bounding box center [426, 80] width 552 height 19
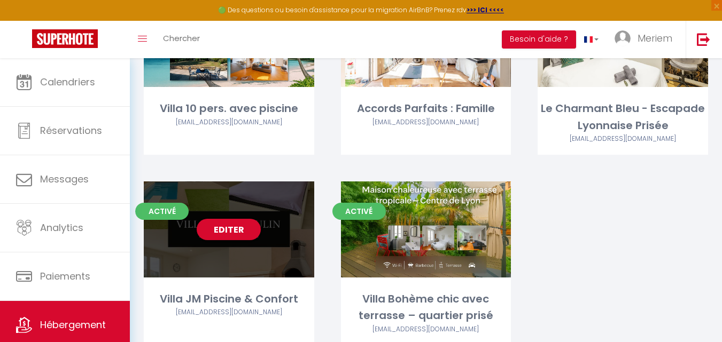
scroll to position [321, 0]
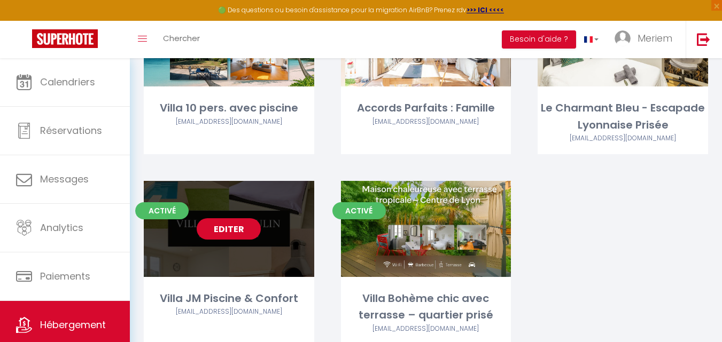
click at [248, 225] on link "Editer" at bounding box center [229, 228] width 64 height 21
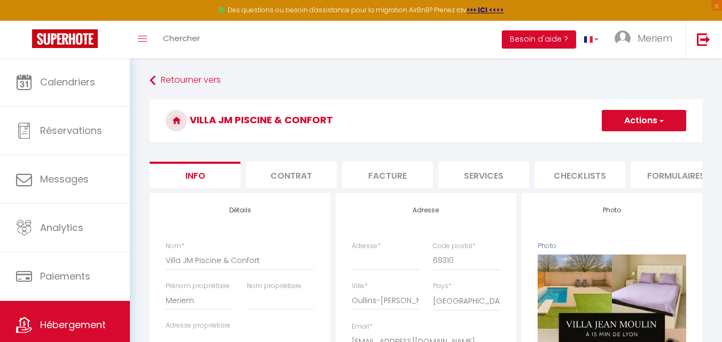
scroll to position [0, 409]
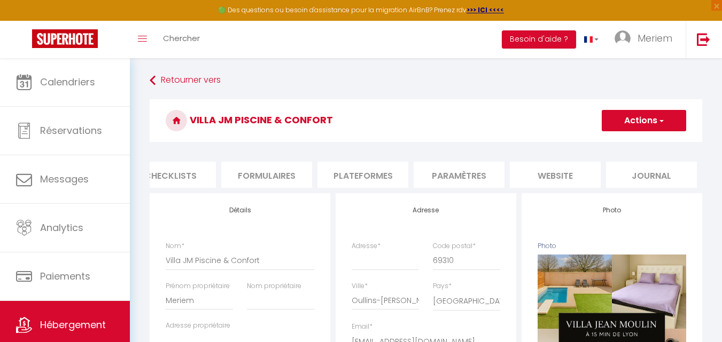
click at [363, 173] on li "Plateformes" at bounding box center [362, 175] width 91 height 26
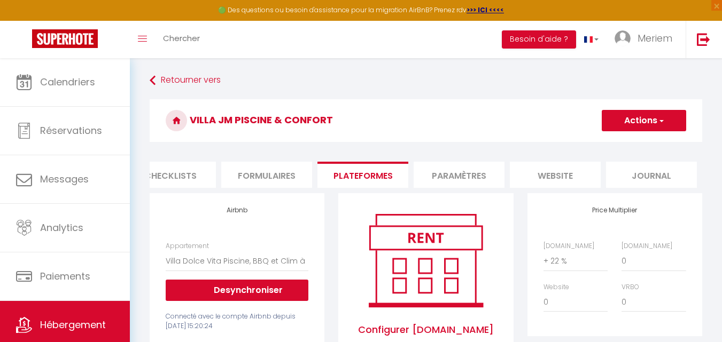
click at [658, 122] on span "button" at bounding box center [660, 120] width 7 height 11
click at [634, 143] on link "Enregistrer" at bounding box center [643, 144] width 84 height 14
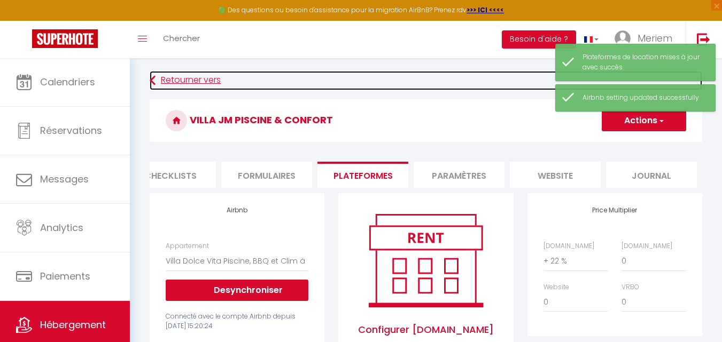
click at [194, 81] on link "Retourner vers" at bounding box center [426, 80] width 552 height 19
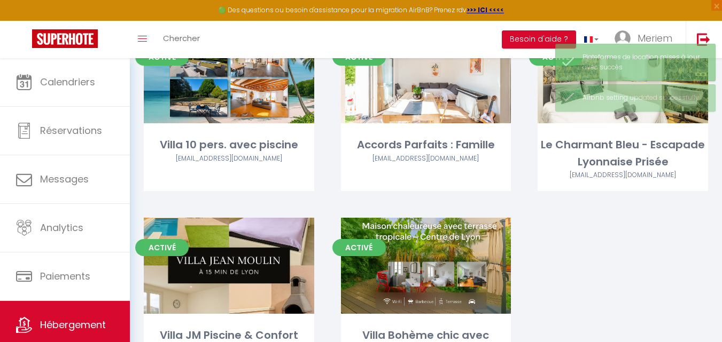
scroll to position [284, 0]
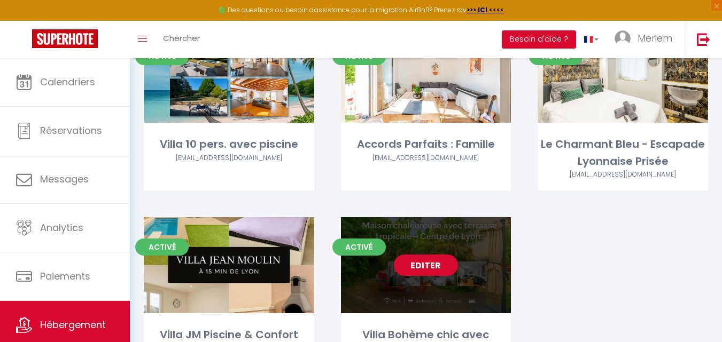
click at [403, 259] on link "Editer" at bounding box center [426, 265] width 64 height 21
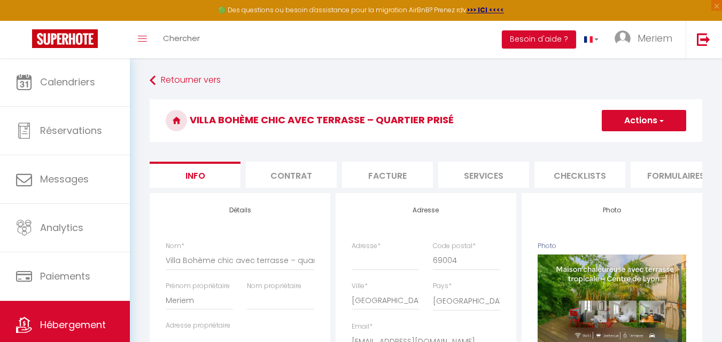
scroll to position [0, 409]
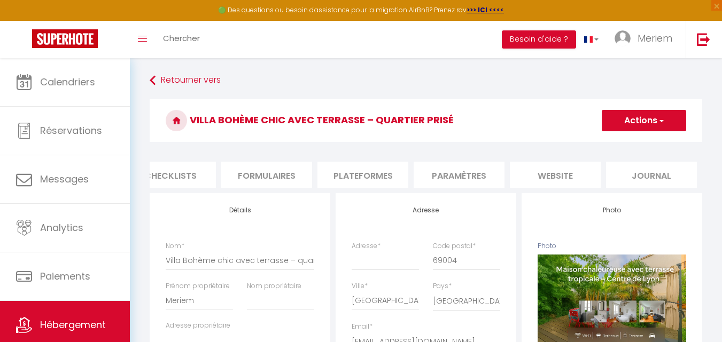
click at [389, 174] on li "Plateformes" at bounding box center [362, 175] width 91 height 26
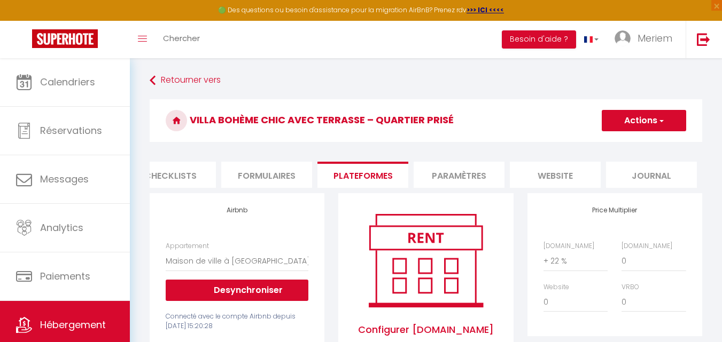
click at [633, 122] on button "Actions" at bounding box center [644, 120] width 84 height 21
click at [622, 149] on link "Enregistrer" at bounding box center [643, 144] width 84 height 14
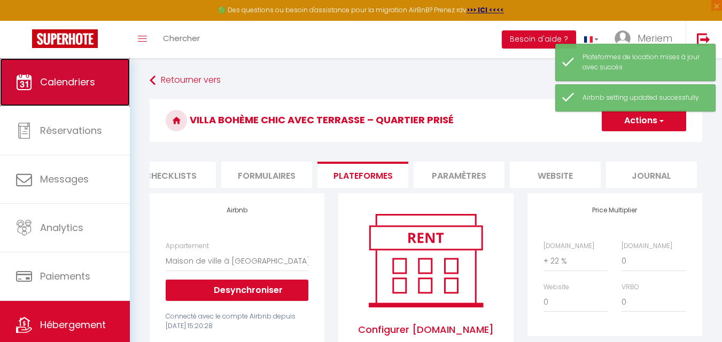
click at [53, 90] on link "Calendriers" at bounding box center [65, 82] width 130 height 48
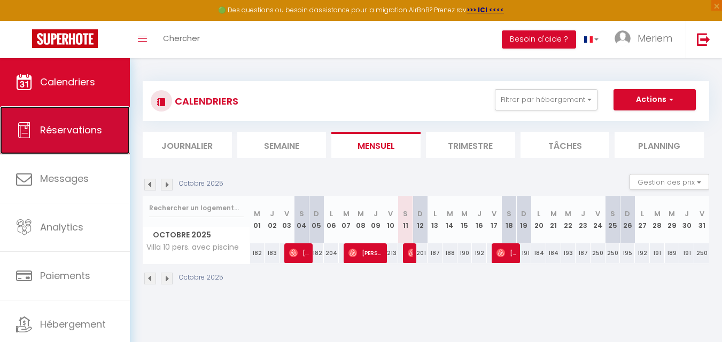
click at [63, 132] on span "Réservations" at bounding box center [71, 129] width 62 height 13
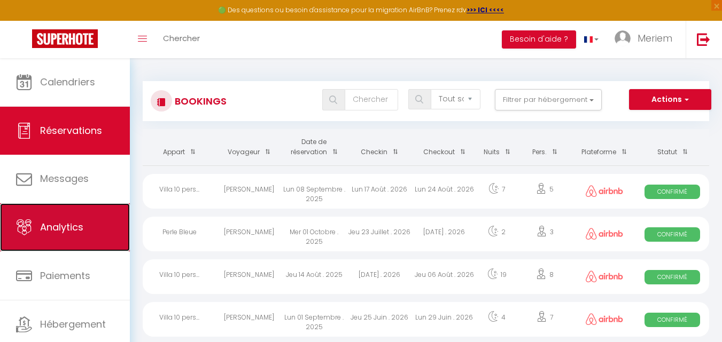
click at [59, 230] on span "Analytics" at bounding box center [61, 227] width 43 height 13
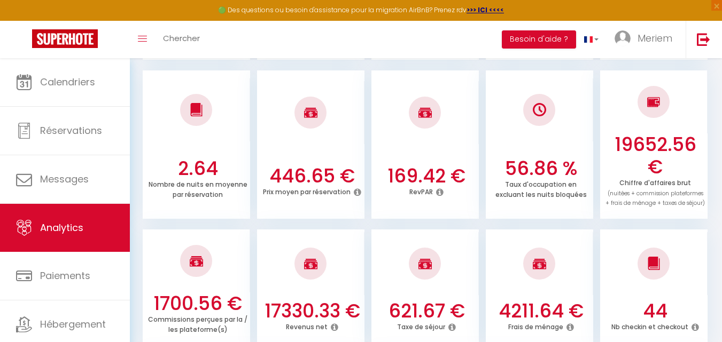
scroll to position [286, 0]
